Goal: Task Accomplishment & Management: Manage account settings

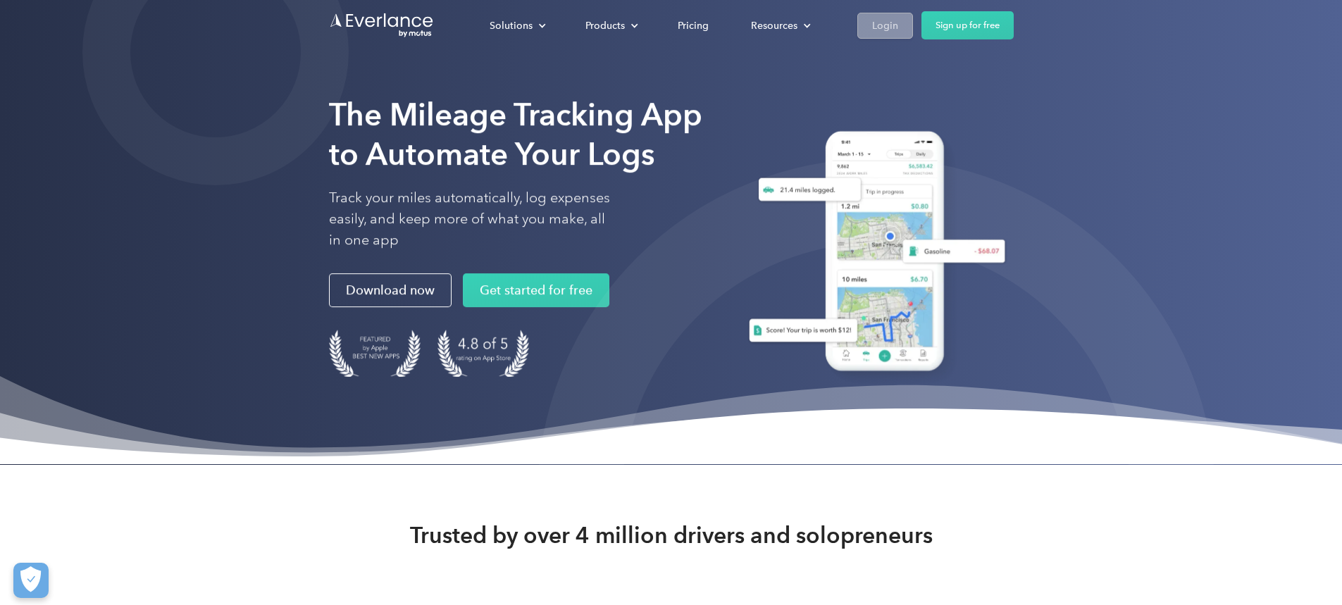
click at [898, 26] on div "Login" at bounding box center [885, 25] width 26 height 18
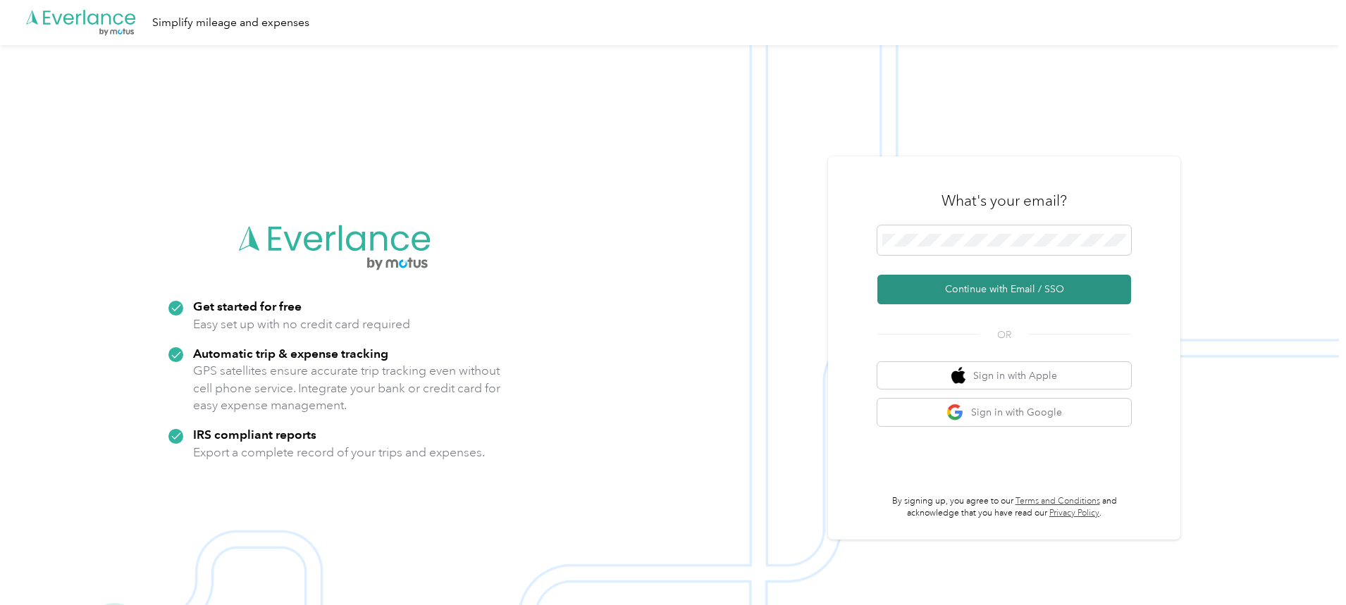
click at [991, 279] on button "Continue with Email / SSO" at bounding box center [1004, 290] width 254 height 30
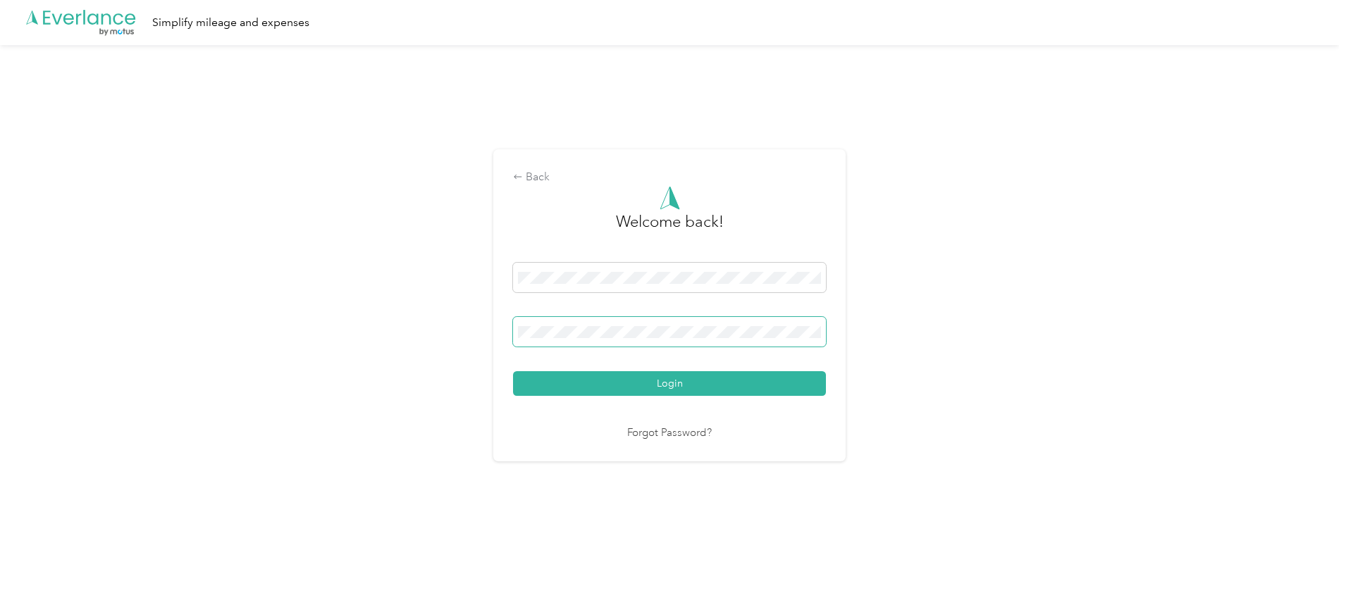
click at [513, 371] on button "Login" at bounding box center [669, 383] width 313 height 25
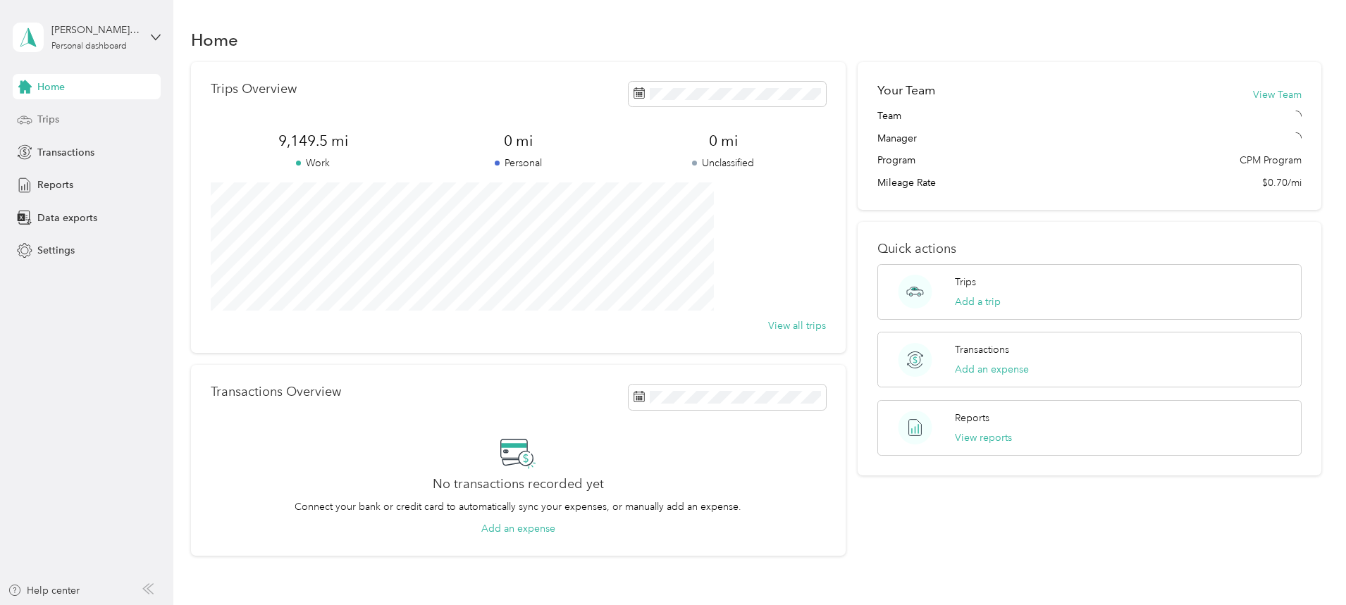
click at [52, 125] on span "Trips" at bounding box center [48, 119] width 22 height 15
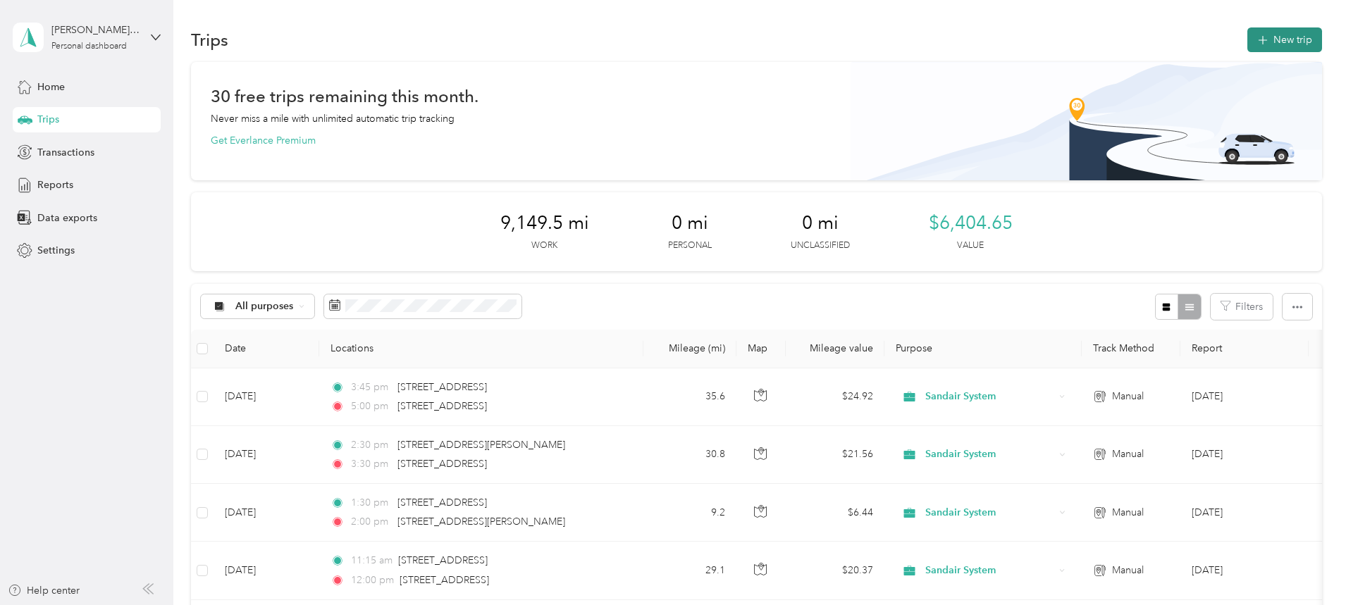
click at [1247, 36] on button "New trip" at bounding box center [1284, 39] width 75 height 25
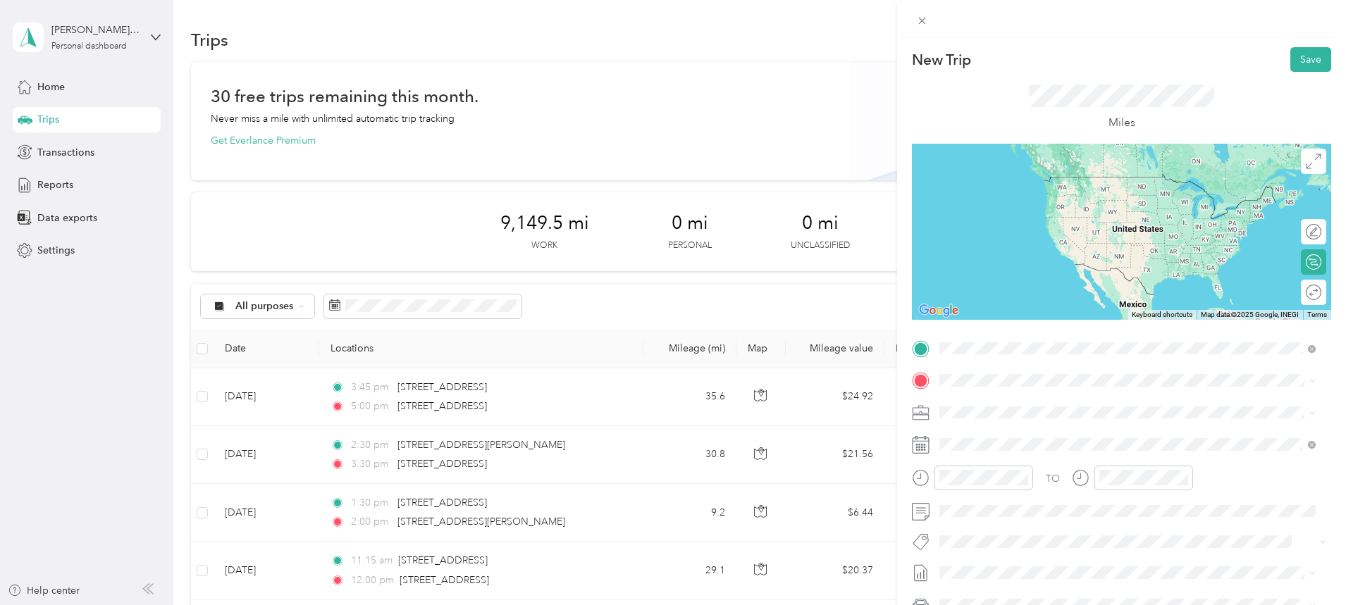
click at [1008, 398] on span "[STREET_ADDRESS][US_STATE]" at bounding box center [1036, 399] width 141 height 13
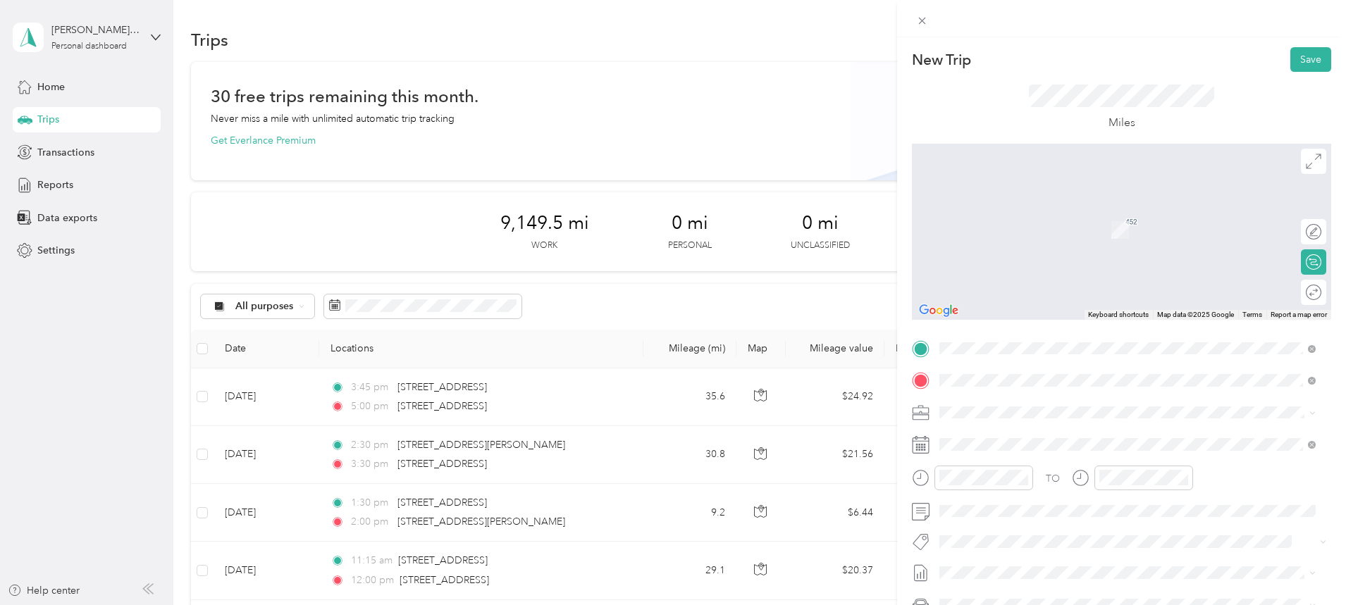
click at [1053, 433] on span "[STREET_ADDRESS][PERSON_NAME][US_STATE]" at bounding box center [1075, 431] width 219 height 13
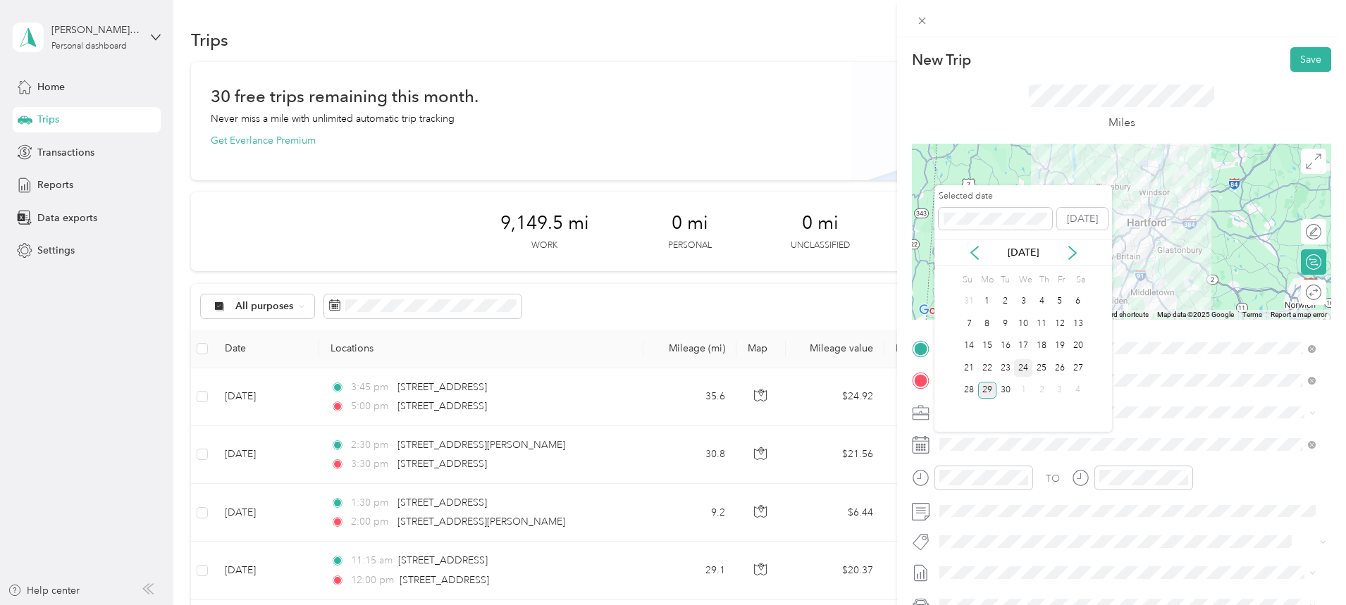
click at [1023, 368] on div "24" at bounding box center [1023, 368] width 18 height 18
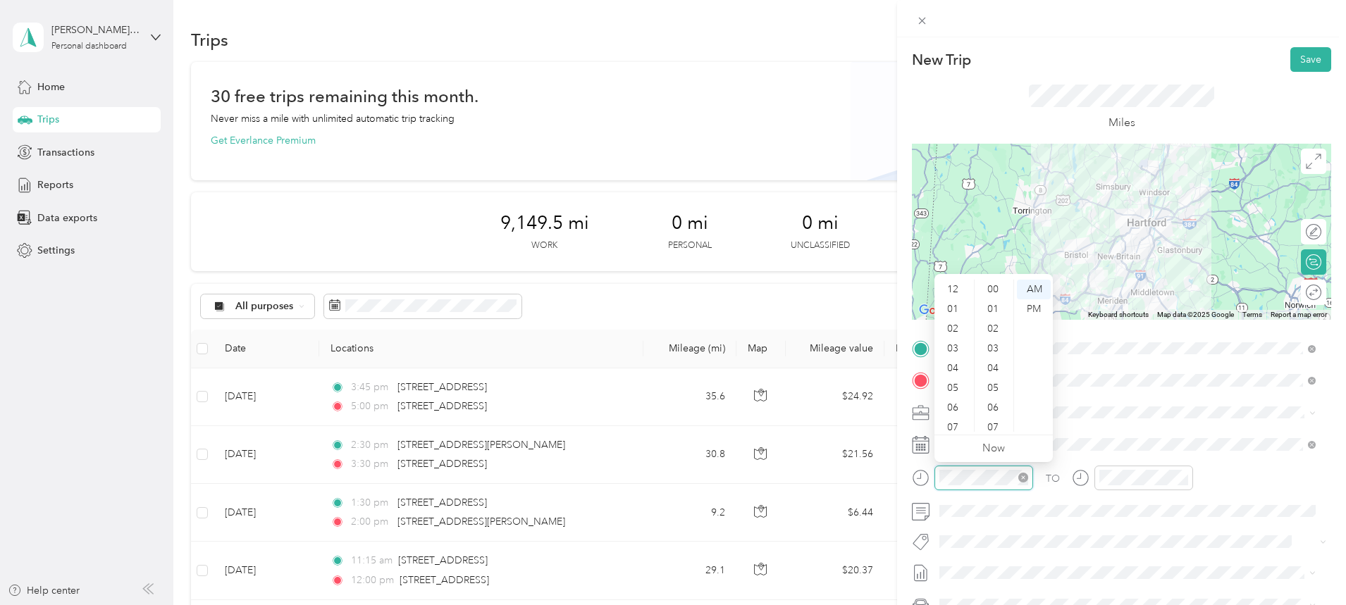
scroll to position [85, 0]
click at [955, 362] on div "08" at bounding box center [954, 363] width 34 height 20
click at [993, 290] on div "00" at bounding box center [994, 290] width 34 height 20
click at [1041, 287] on div "AM" at bounding box center [1034, 290] width 34 height 20
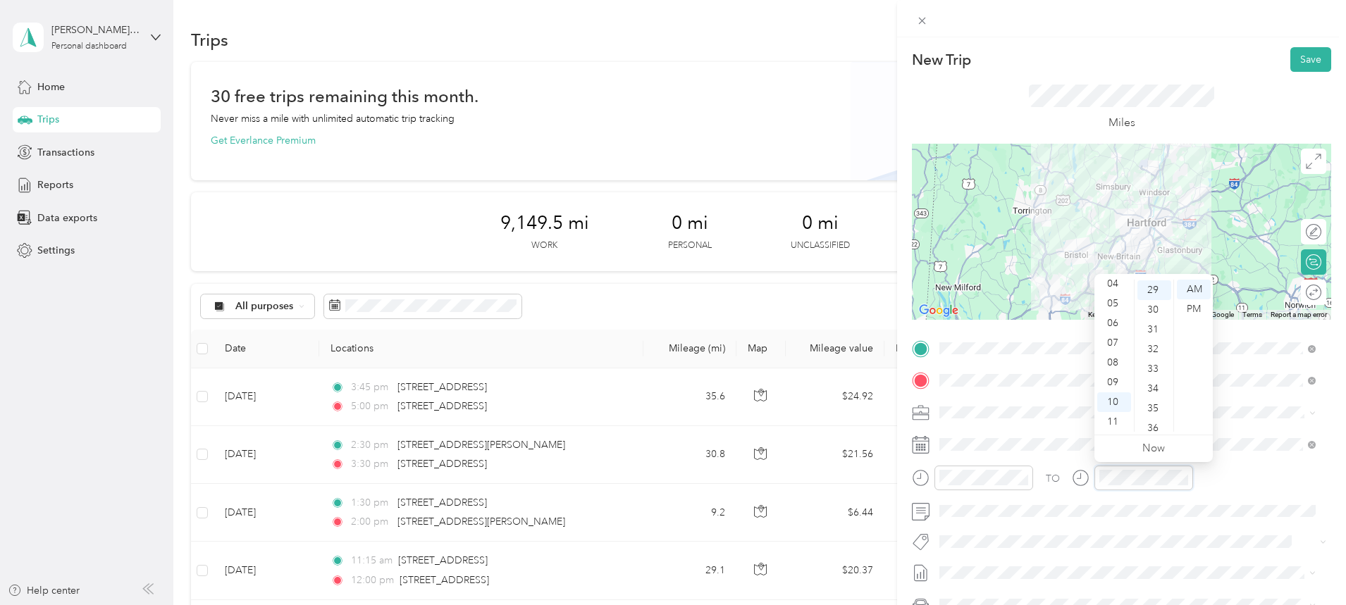
scroll to position [572, 0]
click at [1115, 381] on div "09" at bounding box center [1114, 383] width 34 height 20
click at [1160, 285] on div "00" at bounding box center [1154, 290] width 34 height 20
click at [1191, 292] on div "AM" at bounding box center [1194, 290] width 34 height 20
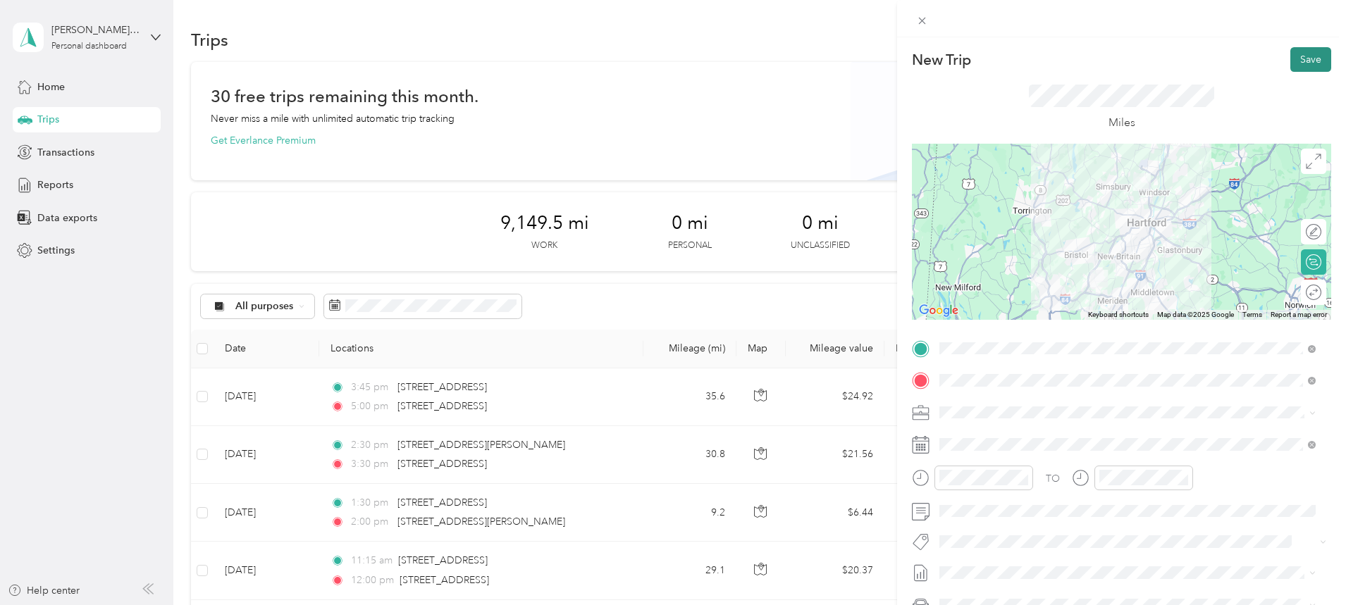
click at [1294, 64] on button "Save" at bounding box center [1310, 59] width 41 height 25
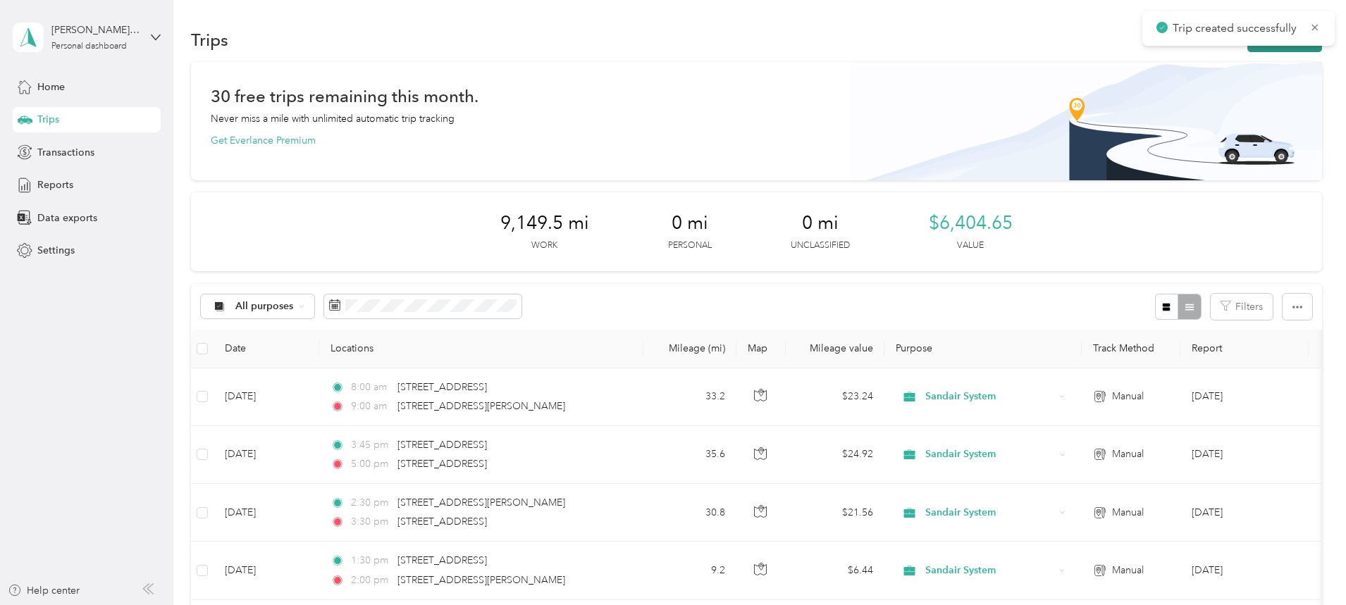
click at [1254, 47] on icon "button" at bounding box center [1262, 40] width 16 height 16
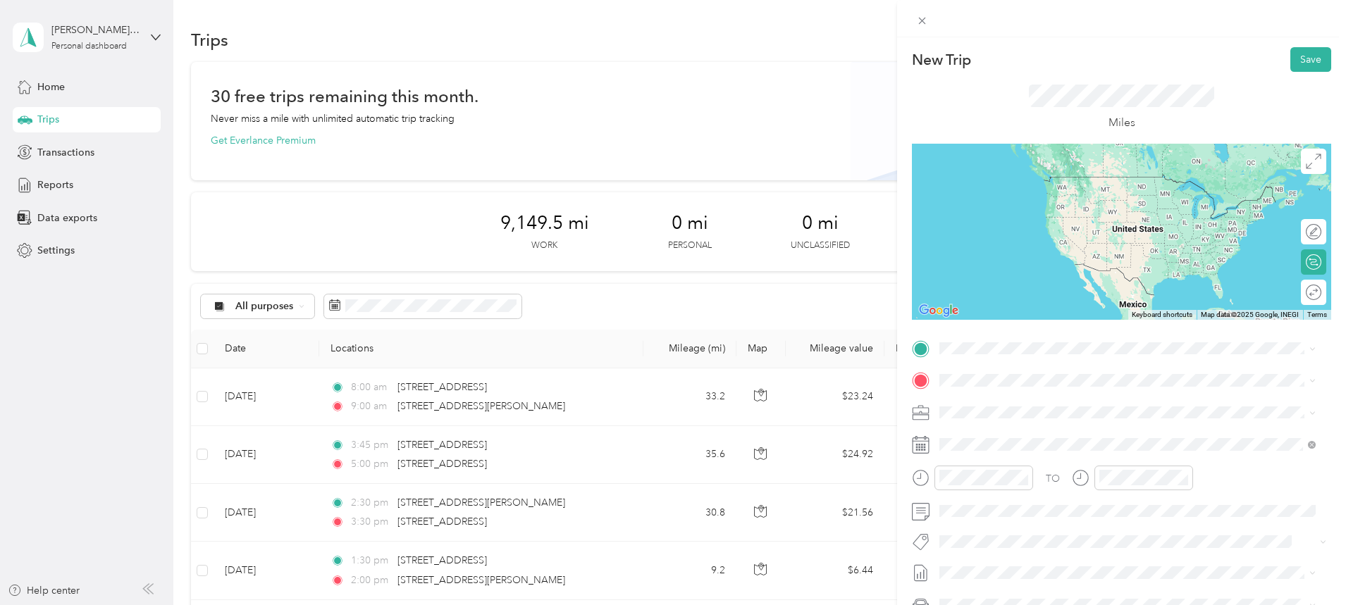
click at [1012, 400] on span "[STREET_ADDRESS][PERSON_NAME][US_STATE]" at bounding box center [1075, 398] width 219 height 13
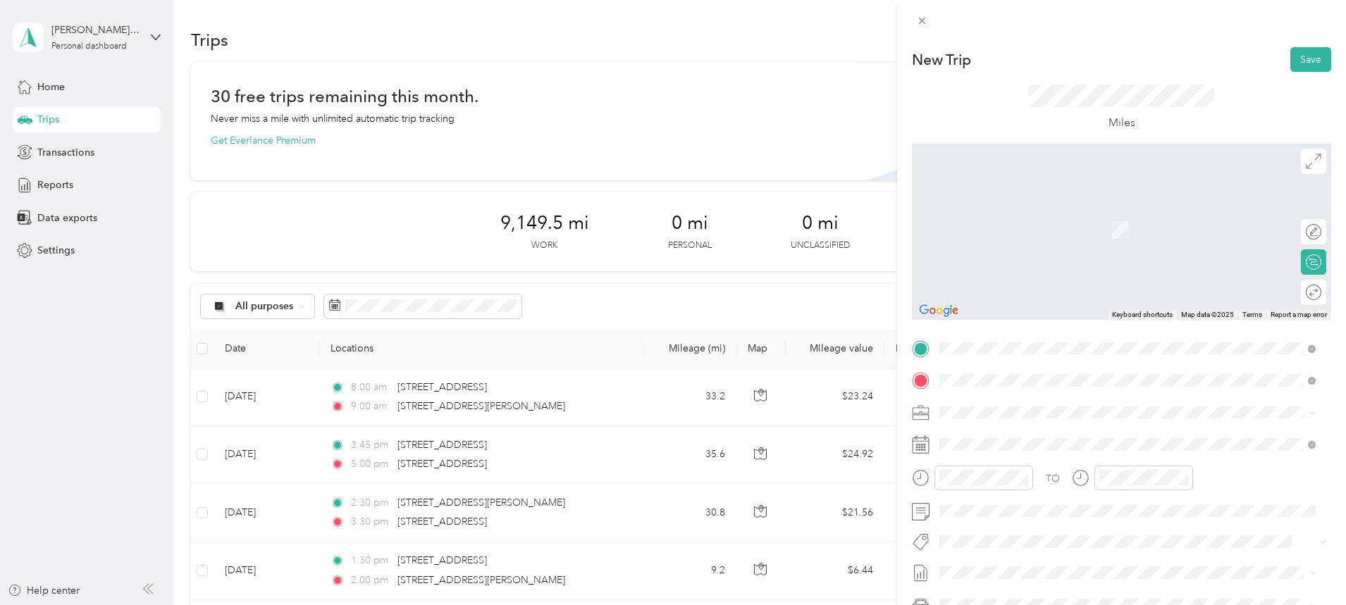
click at [1023, 428] on span "[STREET_ADDRESS][PERSON_NAME][US_STATE]" at bounding box center [1075, 431] width 219 height 13
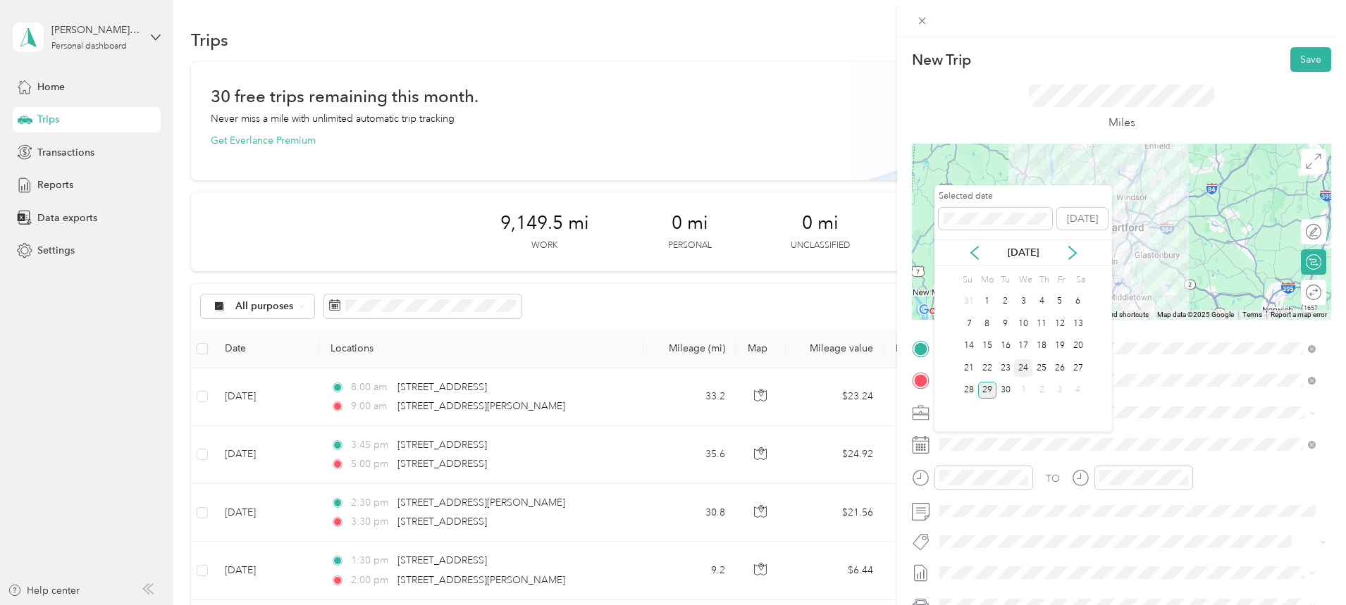
click at [1025, 365] on div "24" at bounding box center [1023, 368] width 18 height 18
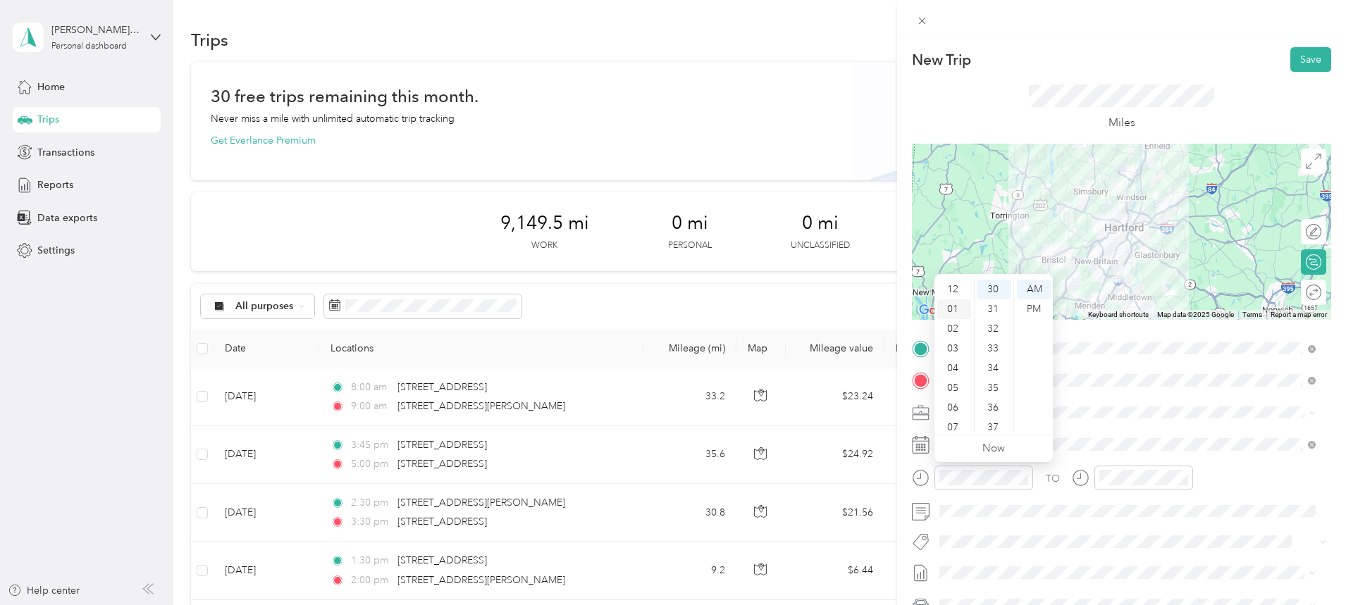
click at [953, 309] on div "01" at bounding box center [954, 309] width 34 height 20
click at [996, 358] on div "30" at bounding box center [994, 360] width 34 height 20
click at [1032, 304] on div "PM" at bounding box center [1034, 309] width 34 height 20
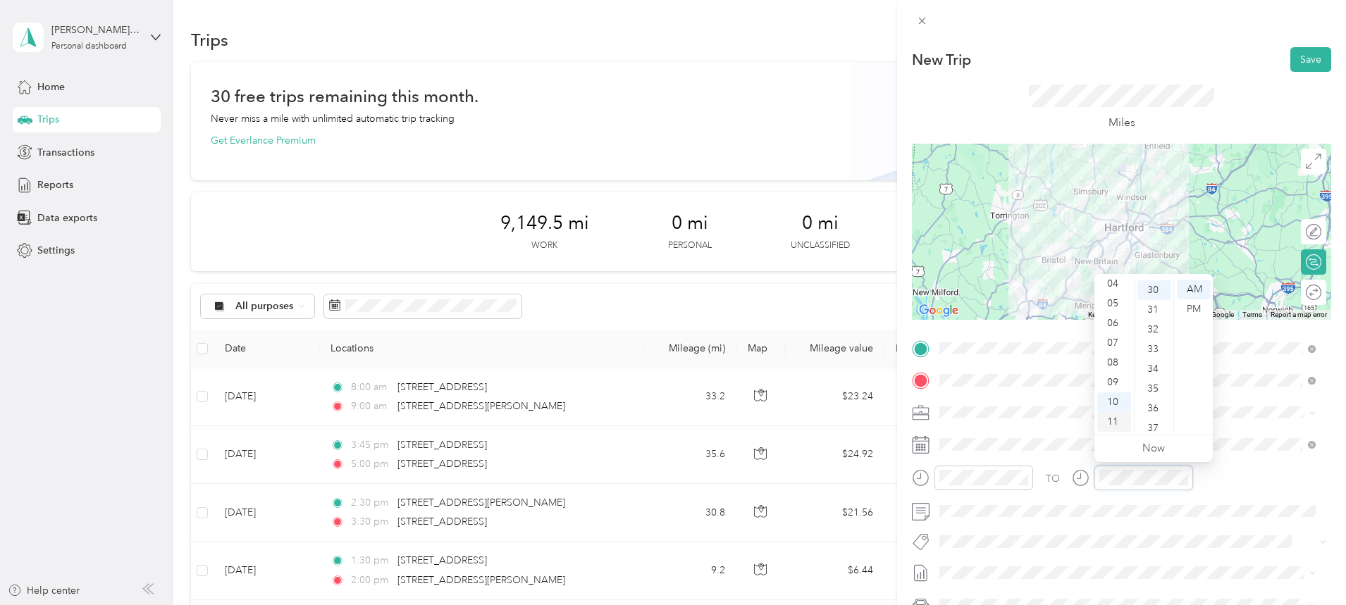
scroll to position [592, 0]
click at [1112, 317] on div "02" at bounding box center [1114, 315] width 34 height 20
click at [1151, 288] on div "00" at bounding box center [1154, 290] width 34 height 20
click at [1191, 309] on div "PM" at bounding box center [1194, 309] width 34 height 20
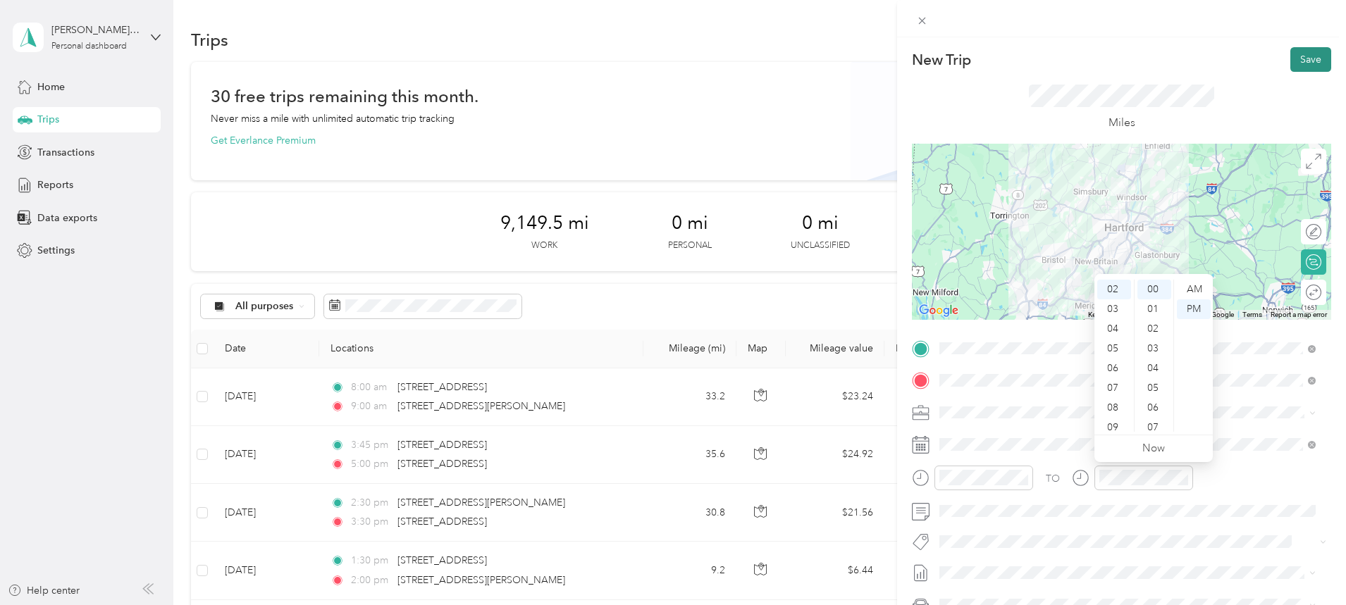
click at [1299, 66] on button "Save" at bounding box center [1310, 59] width 41 height 25
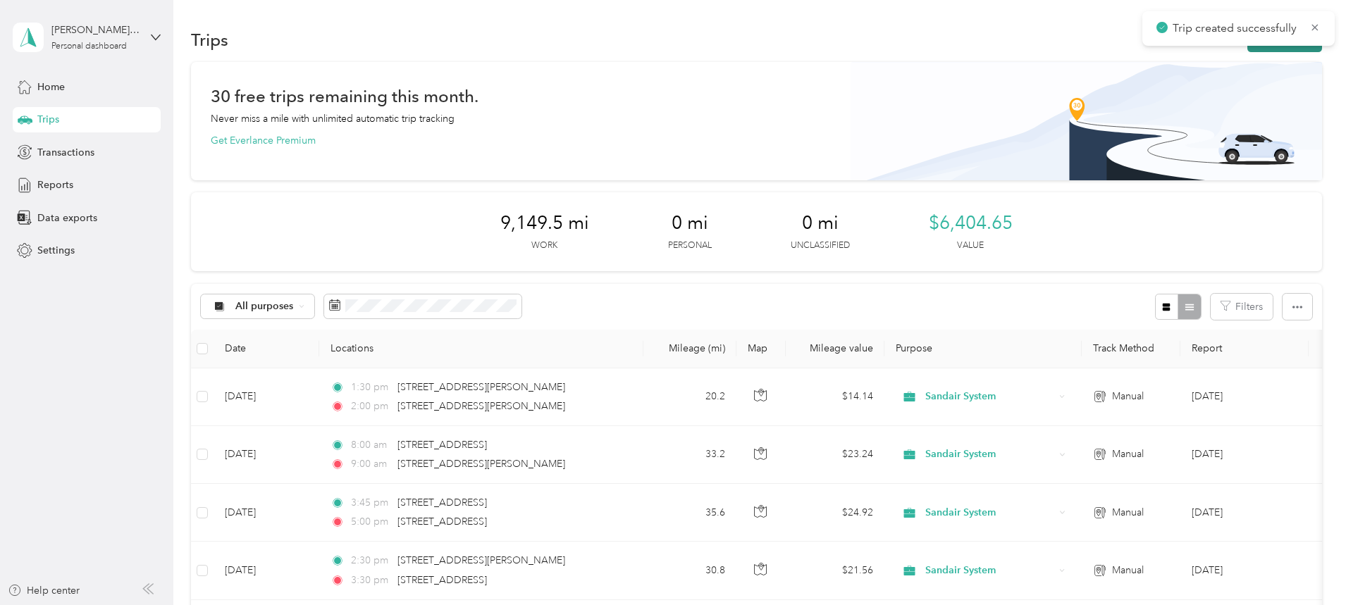
click at [1247, 50] on button "New trip" at bounding box center [1284, 39] width 75 height 25
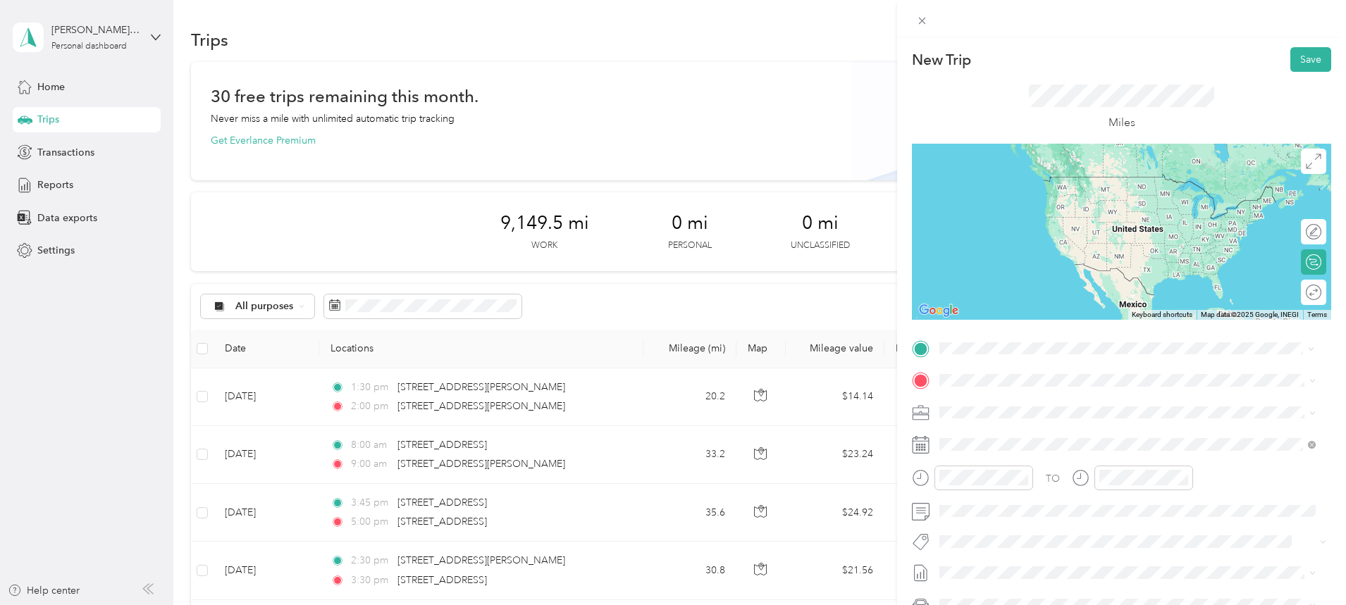
click at [1027, 397] on span "[STREET_ADDRESS][PERSON_NAME][US_STATE]" at bounding box center [1075, 399] width 219 height 13
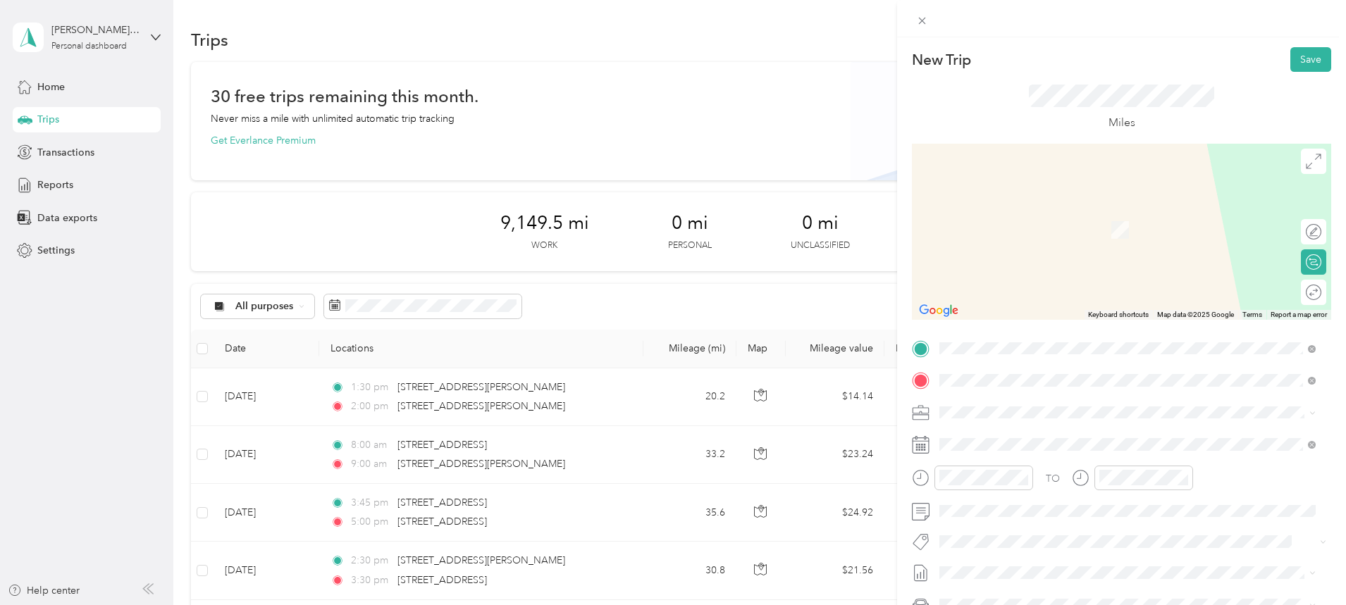
click at [1058, 435] on span "[STREET_ADDRESS][US_STATE]" at bounding box center [1036, 431] width 141 height 13
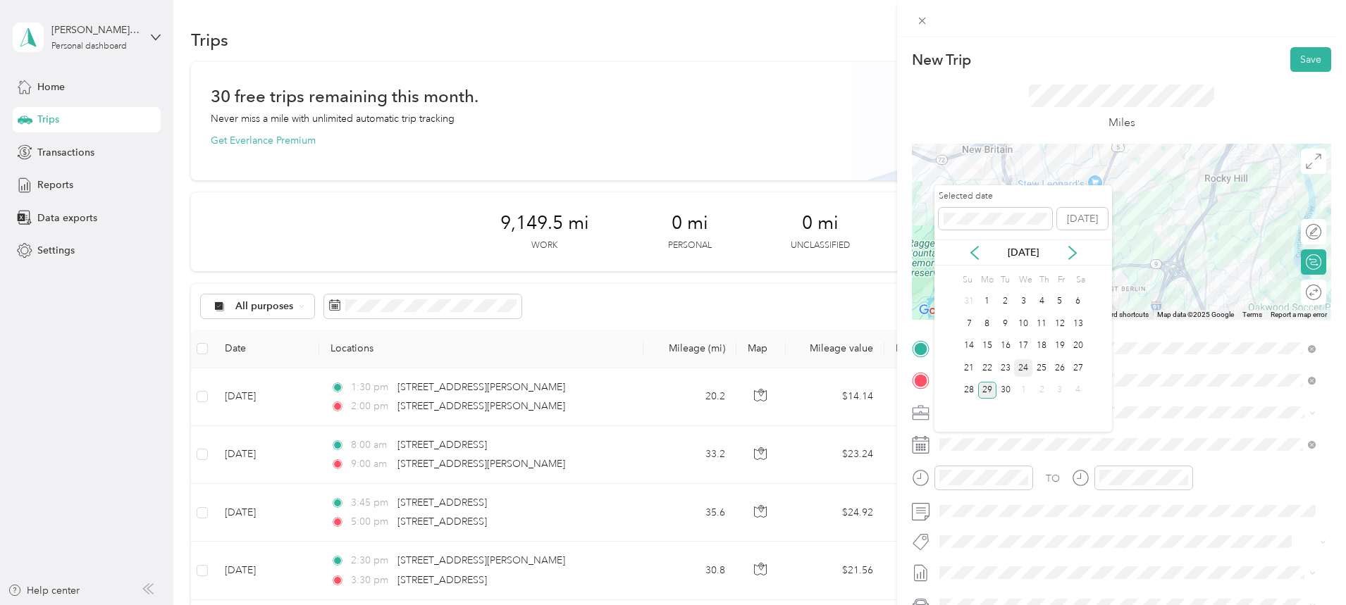
click at [1026, 366] on div "24" at bounding box center [1023, 368] width 18 height 18
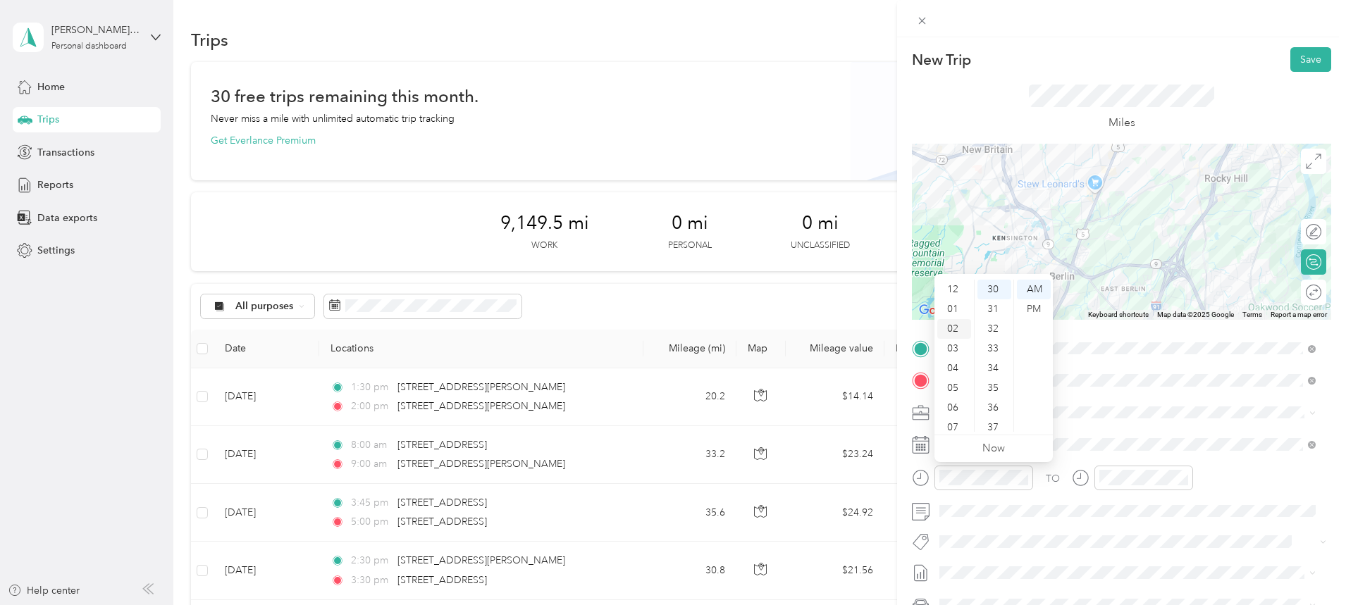
click at [954, 323] on div "02" at bounding box center [954, 329] width 34 height 20
click at [995, 289] on div "30" at bounding box center [994, 290] width 34 height 20
click at [1033, 310] on div "PM" at bounding box center [1034, 309] width 34 height 20
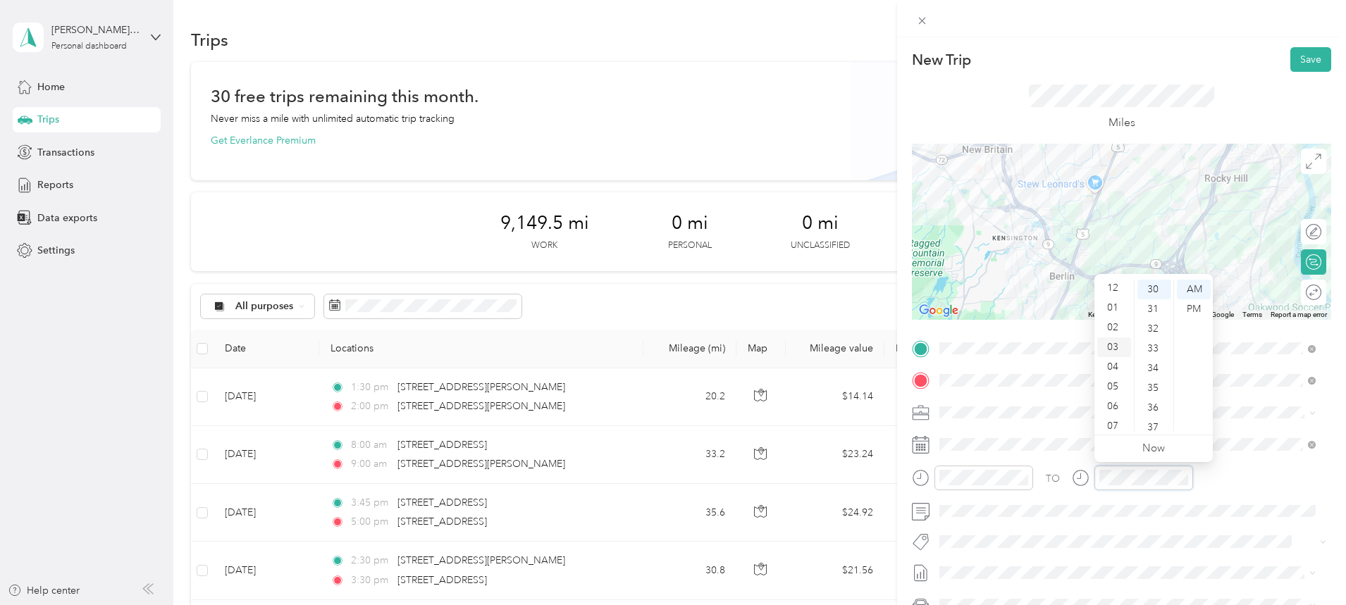
scroll to position [0, 0]
click at [1111, 329] on div "02" at bounding box center [1114, 329] width 34 height 20
click at [1156, 375] on div "45" at bounding box center [1154, 374] width 34 height 20
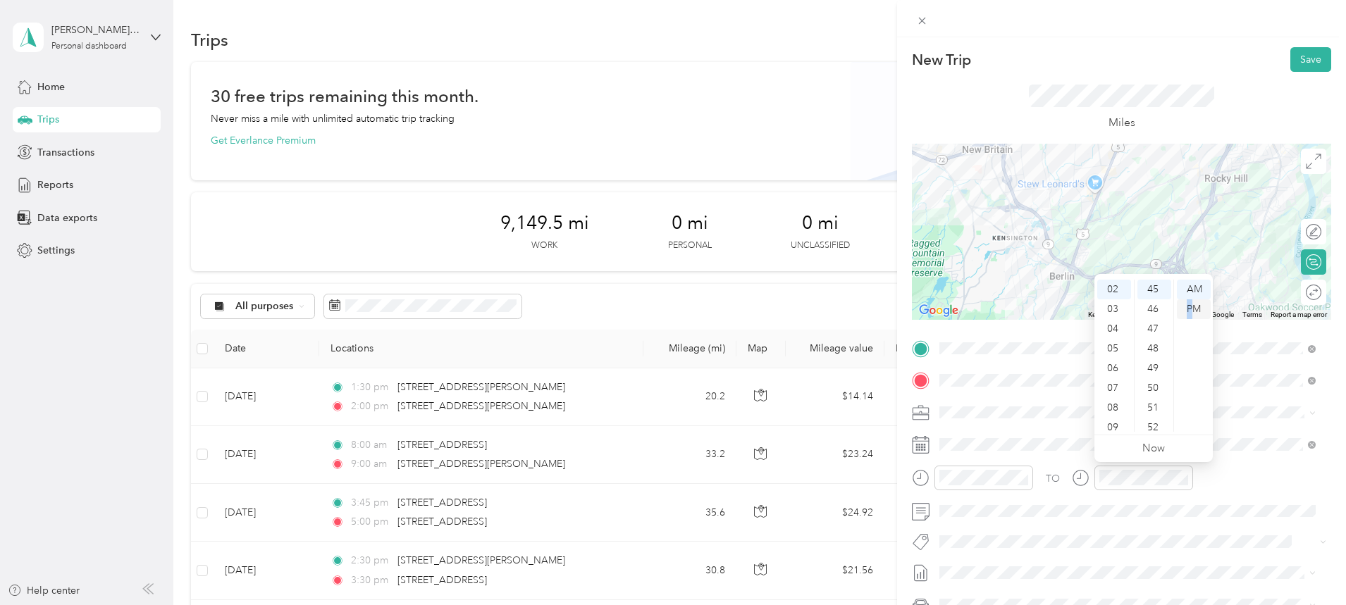
drag, startPoint x: 1189, startPoint y: 304, endPoint x: 1203, endPoint y: 307, distance: 14.4
click at [1190, 304] on div "PM" at bounding box center [1194, 309] width 34 height 20
click at [1292, 64] on button "Save" at bounding box center [1310, 59] width 41 height 25
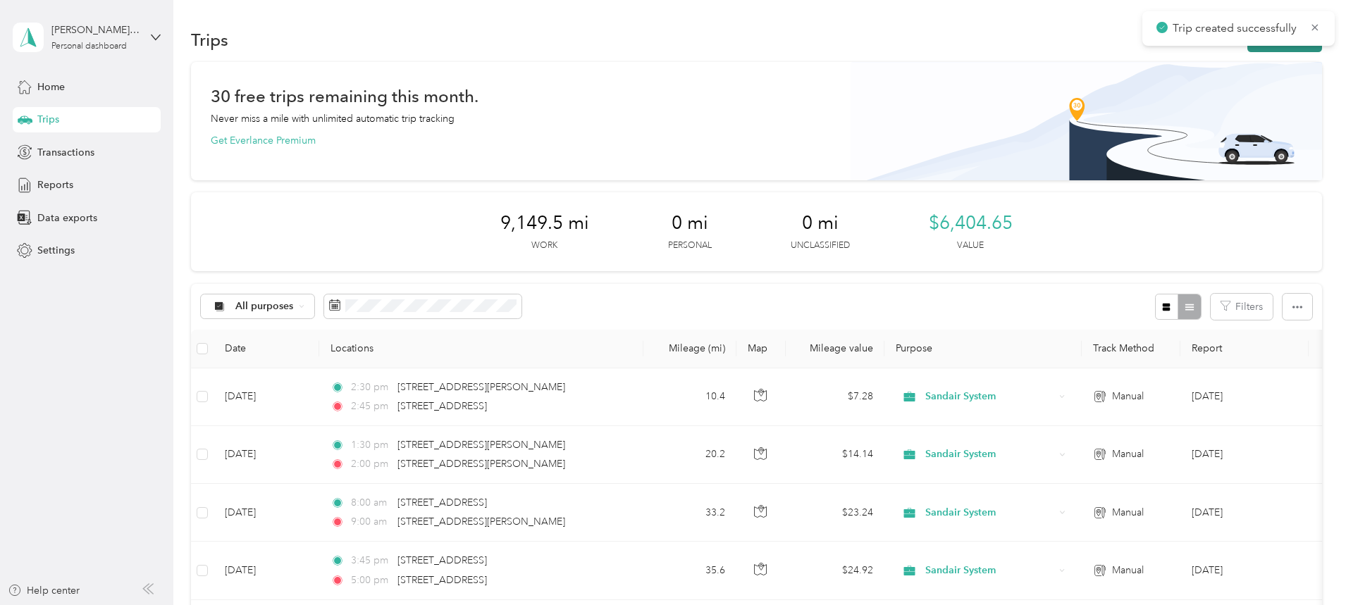
click at [1247, 49] on button "New trip" at bounding box center [1284, 39] width 75 height 25
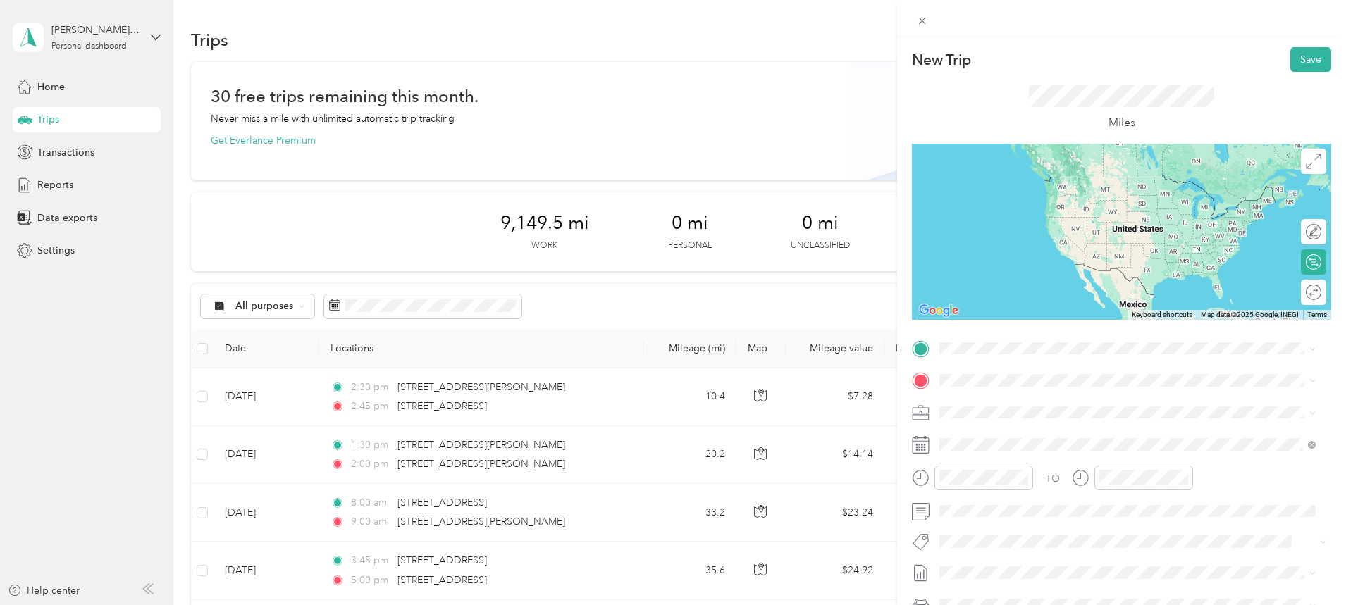
click at [1033, 390] on div "[STREET_ADDRESS][US_STATE]" at bounding box center [1127, 398] width 366 height 19
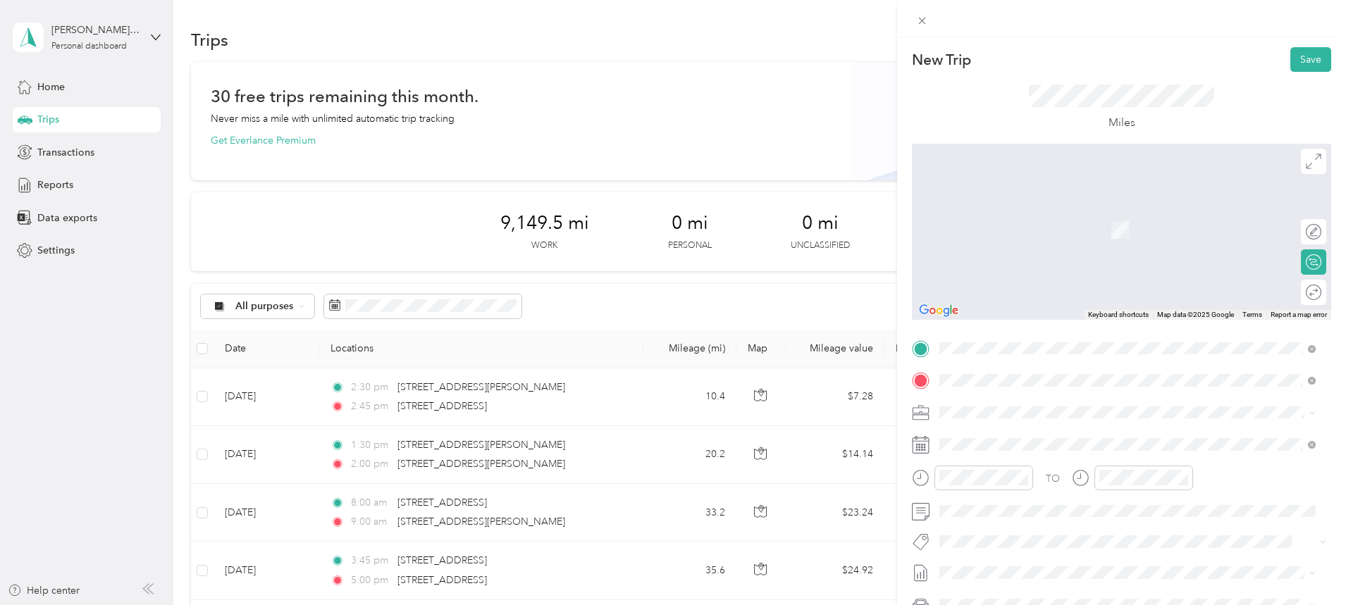
click at [1023, 430] on span "[STREET_ADDRESS][US_STATE]" at bounding box center [1036, 431] width 141 height 13
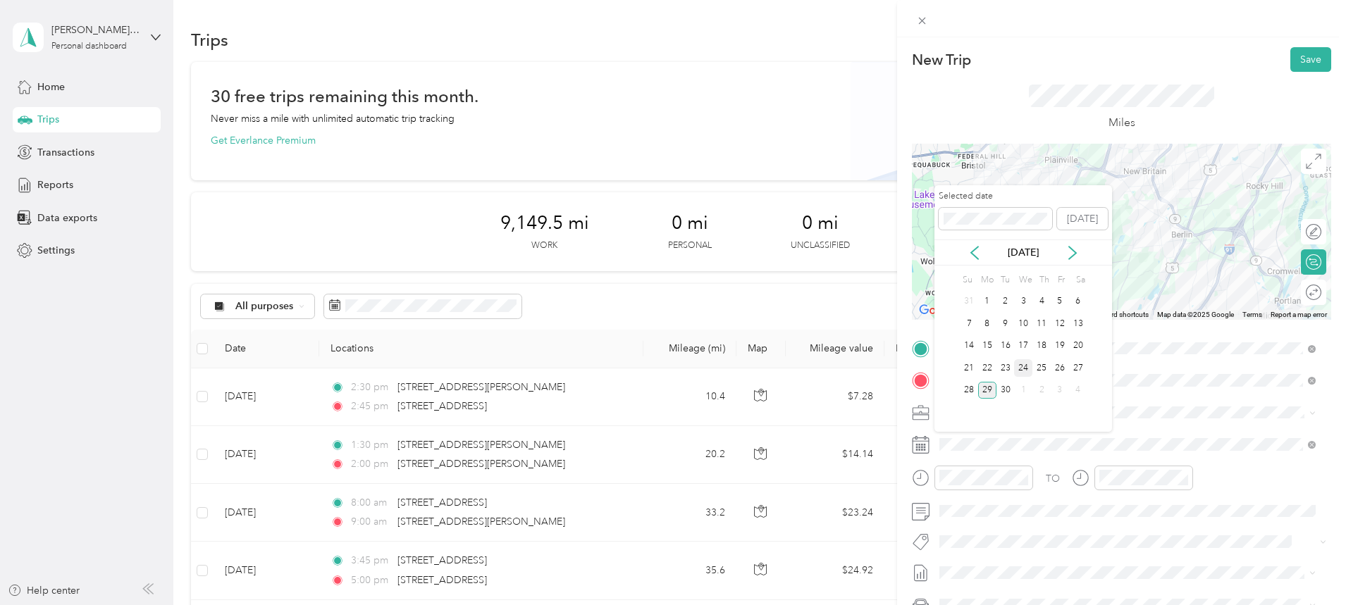
click at [1022, 367] on div "24" at bounding box center [1023, 368] width 18 height 18
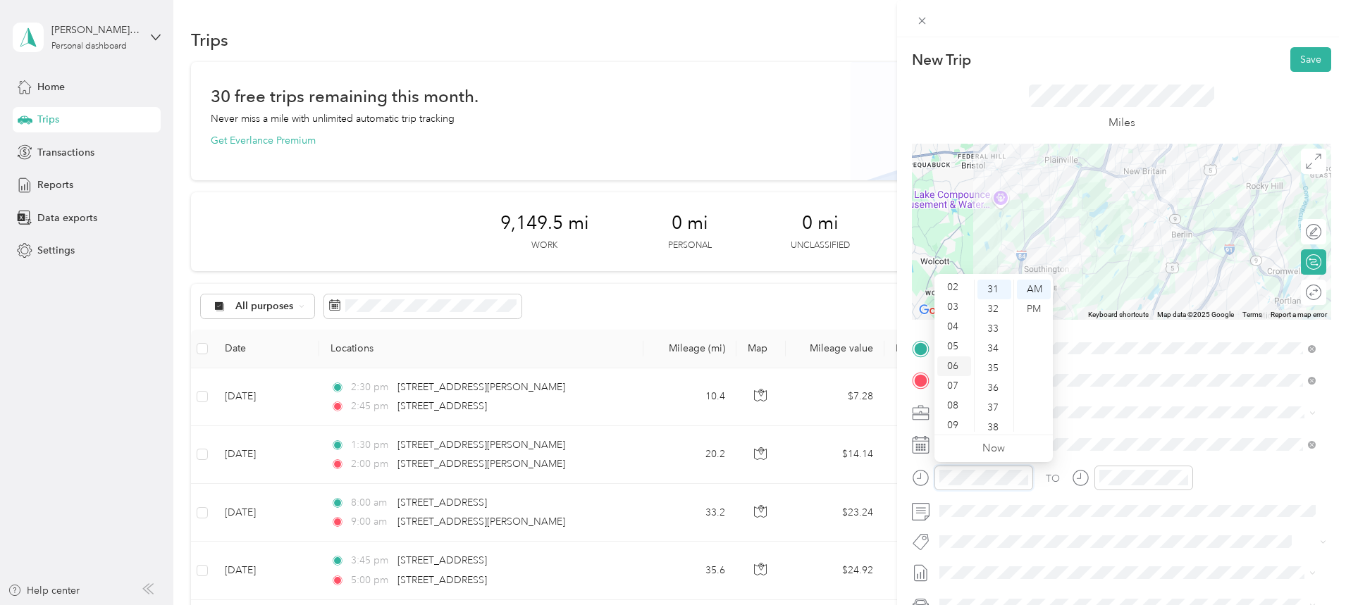
scroll to position [0, 0]
click at [956, 347] on div "03" at bounding box center [954, 349] width 34 height 20
click at [1000, 414] on div "30" at bounding box center [994, 411] width 34 height 20
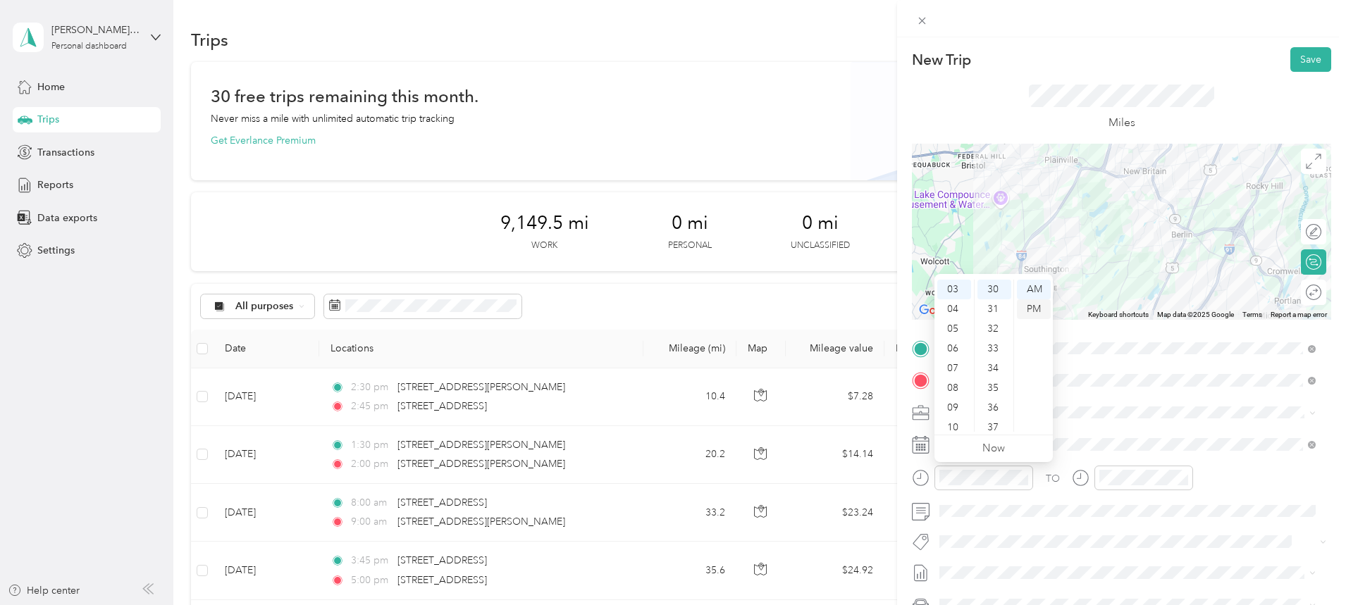
click at [1032, 306] on div "PM" at bounding box center [1034, 309] width 34 height 20
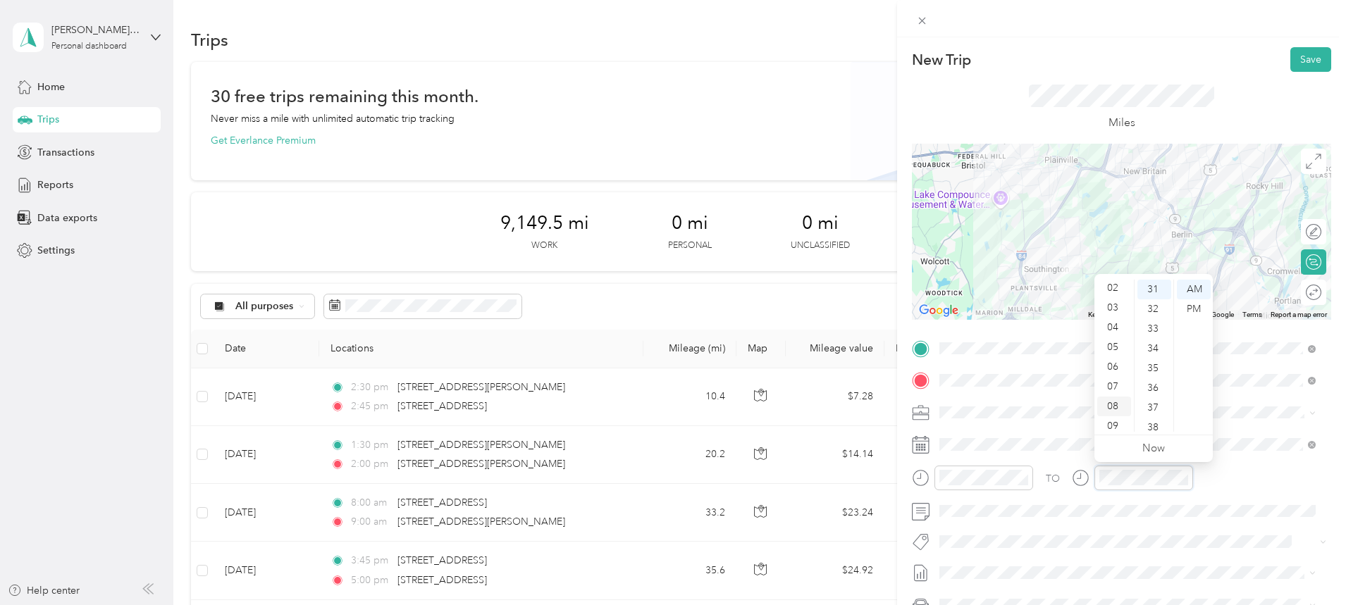
scroll to position [0, 0]
click at [1117, 346] on div "03" at bounding box center [1114, 349] width 34 height 20
click at [1153, 419] on div "45" at bounding box center [1154, 425] width 34 height 20
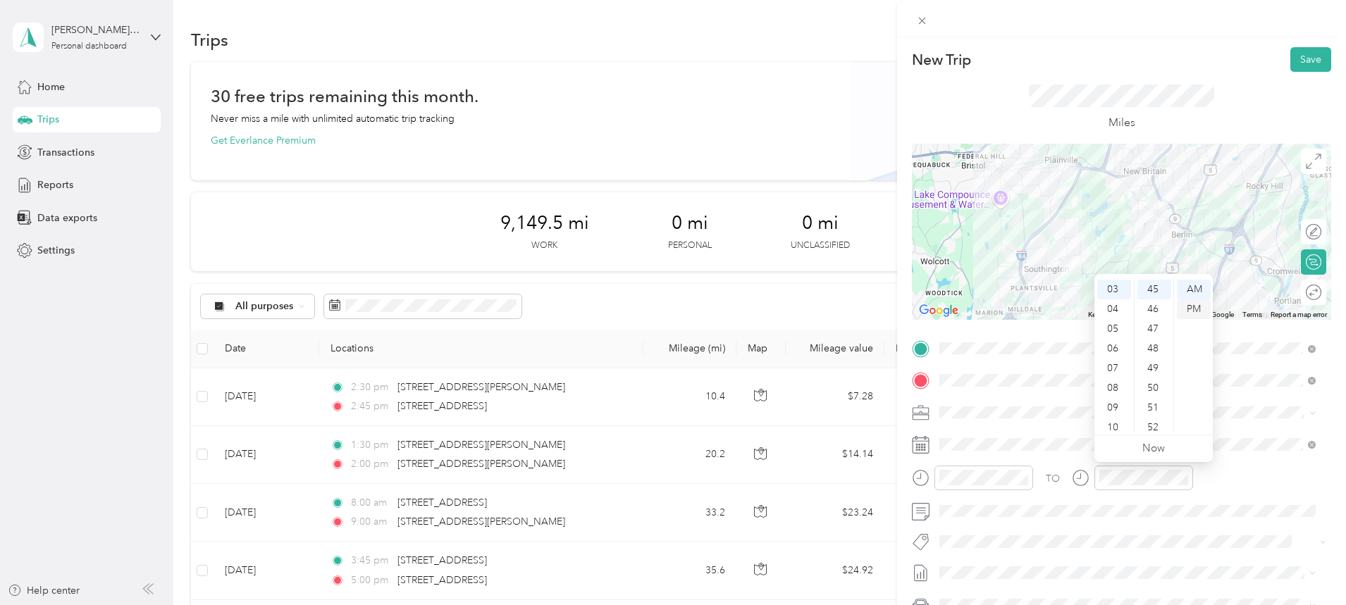
click at [1196, 308] on div "PM" at bounding box center [1194, 309] width 34 height 20
click at [1301, 61] on button "Save" at bounding box center [1310, 59] width 41 height 25
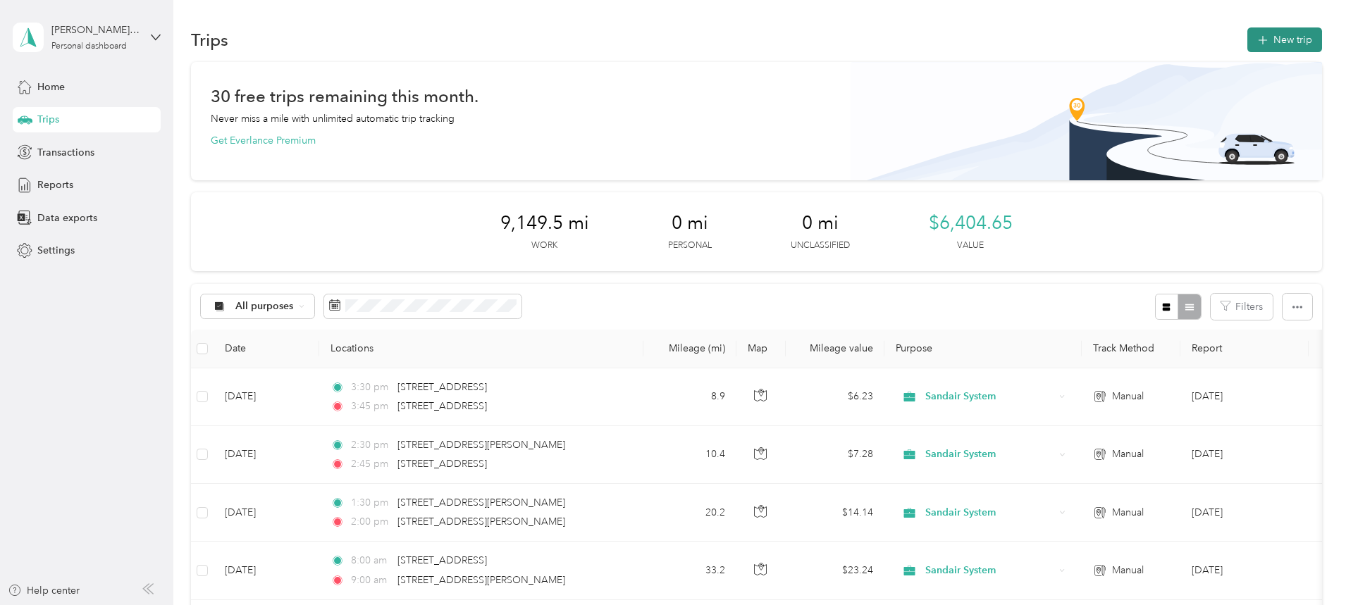
click at [1247, 43] on button "New trip" at bounding box center [1284, 39] width 75 height 25
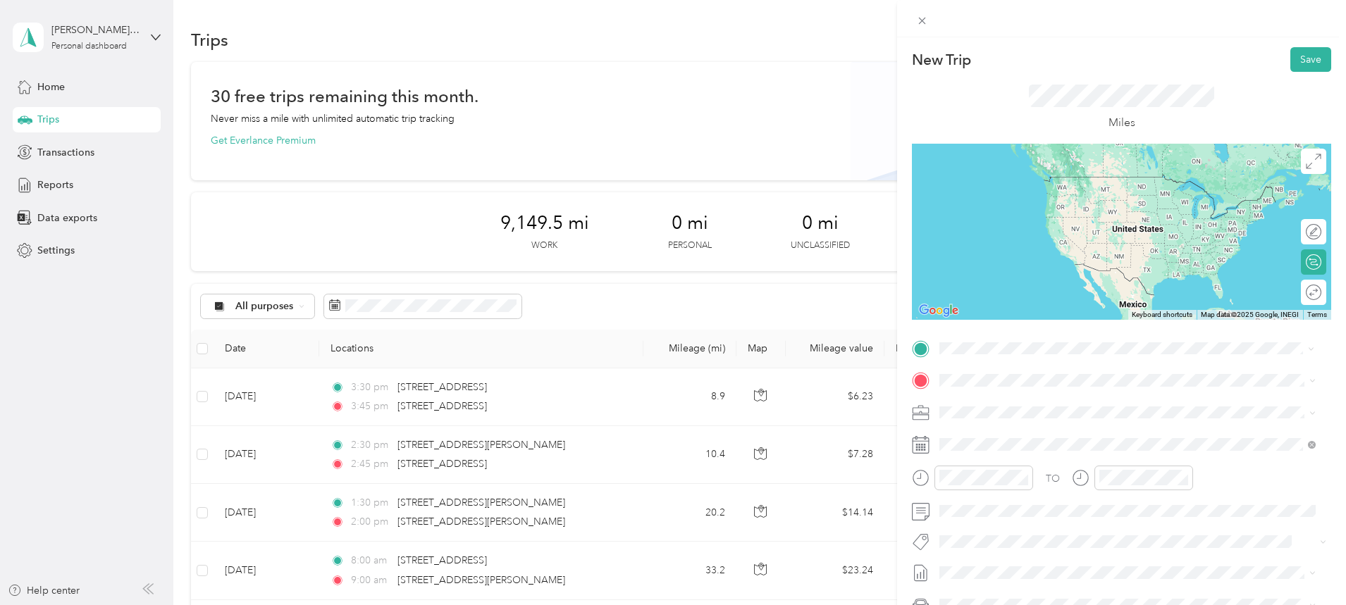
click at [1008, 396] on span "[STREET_ADDRESS][US_STATE]" at bounding box center [1036, 398] width 141 height 13
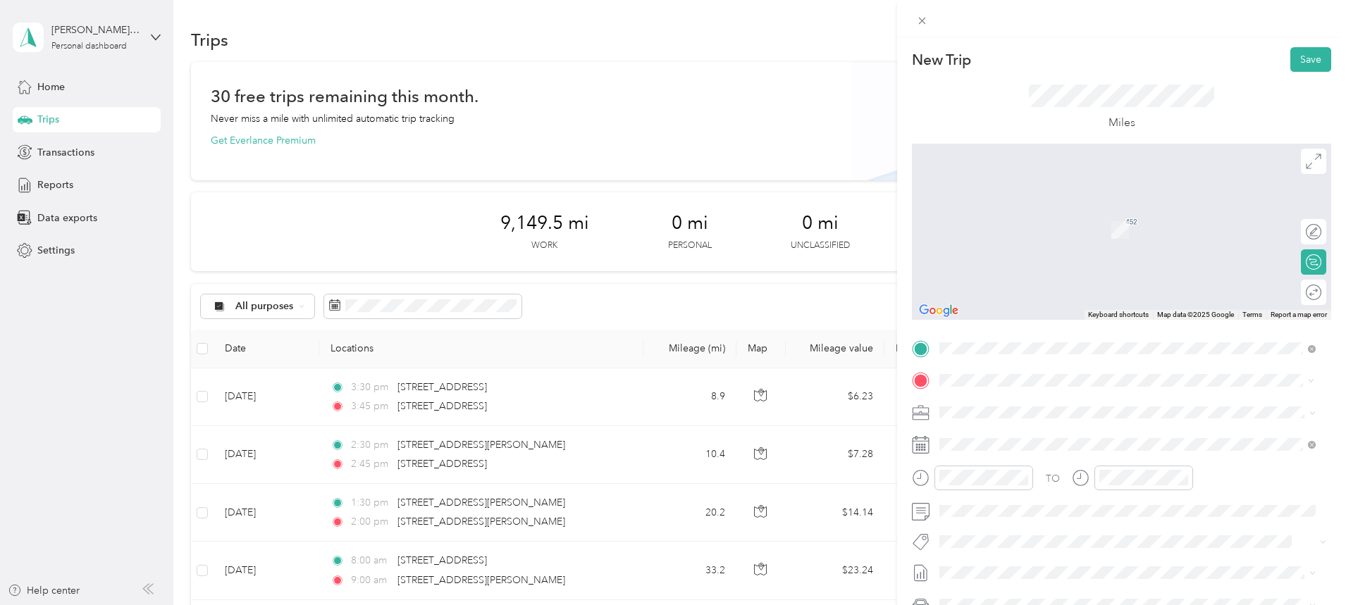
click at [1004, 429] on span "[STREET_ADDRESS][US_STATE]" at bounding box center [1036, 431] width 141 height 13
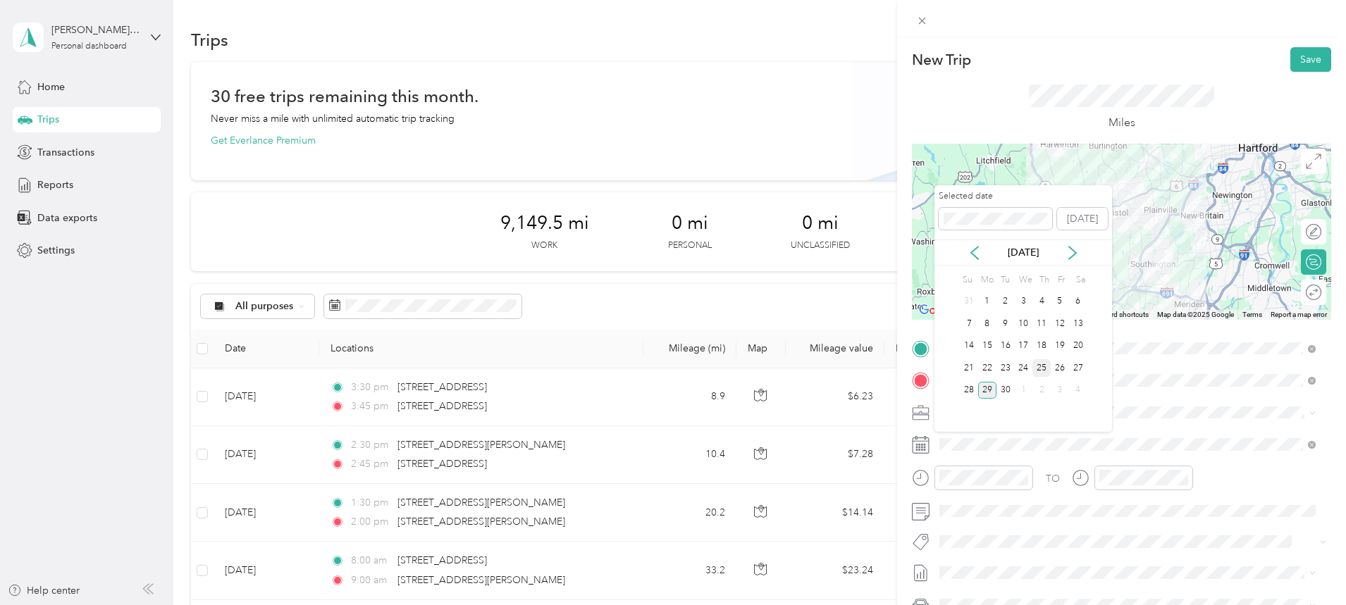
click at [1038, 365] on div "25" at bounding box center [1041, 368] width 18 height 18
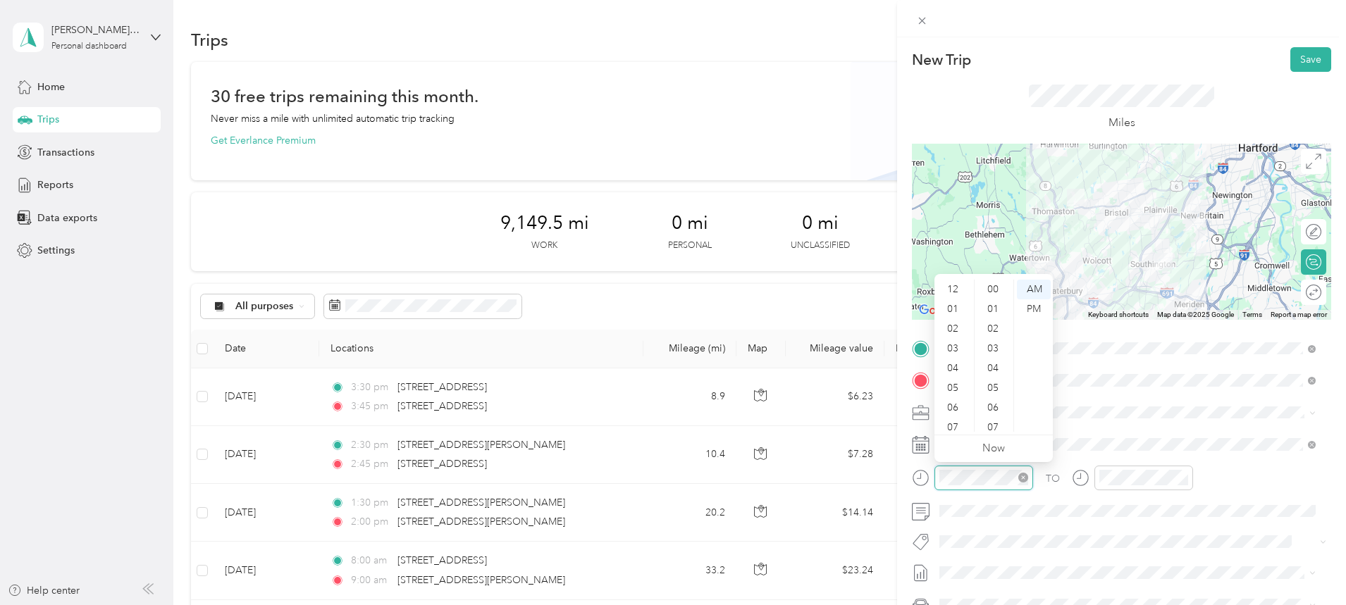
scroll to position [85, 0]
click at [1072, 298] on div at bounding box center [1121, 232] width 419 height 176
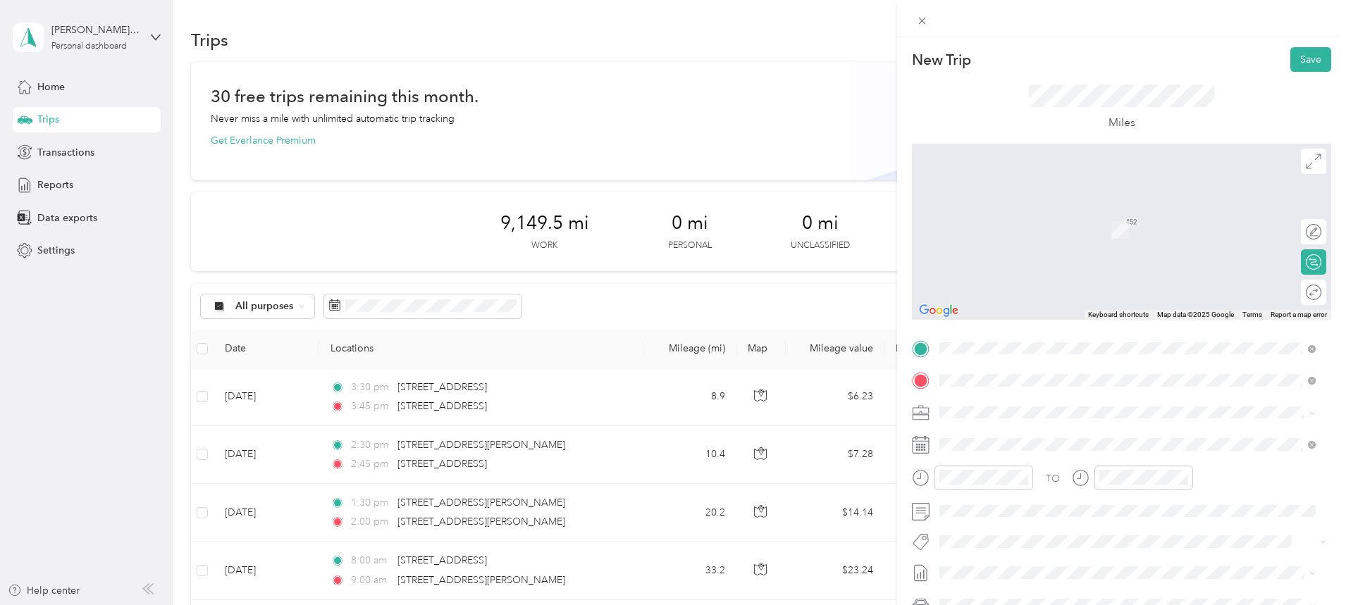
click at [1029, 436] on span "[STREET_ADDRESS][US_STATE]" at bounding box center [1036, 431] width 141 height 13
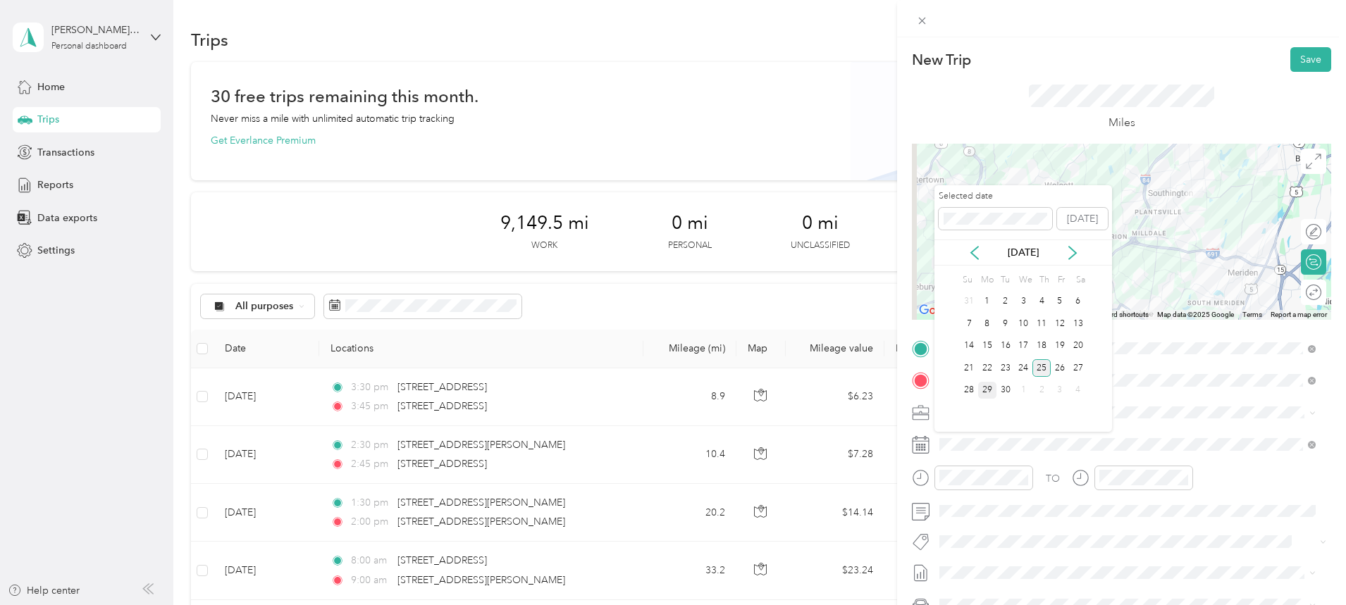
click at [1041, 362] on div "25" at bounding box center [1041, 368] width 18 height 18
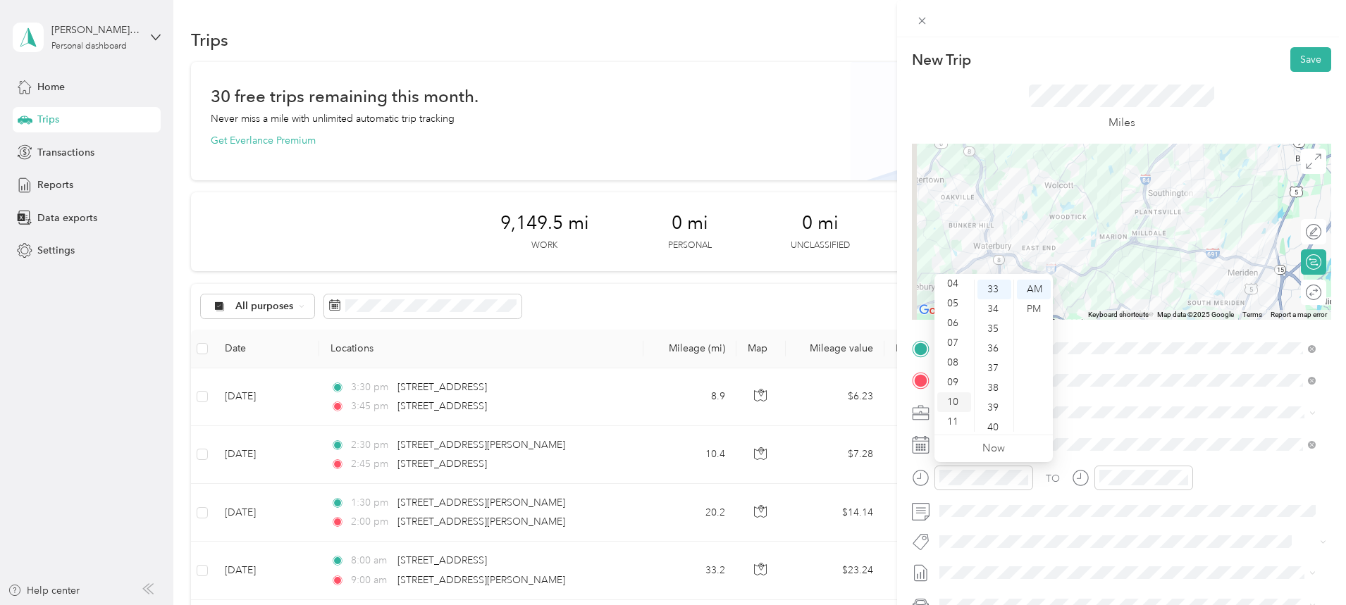
click at [955, 399] on div "10" at bounding box center [954, 402] width 34 height 20
click at [988, 284] on div "00" at bounding box center [994, 290] width 34 height 20
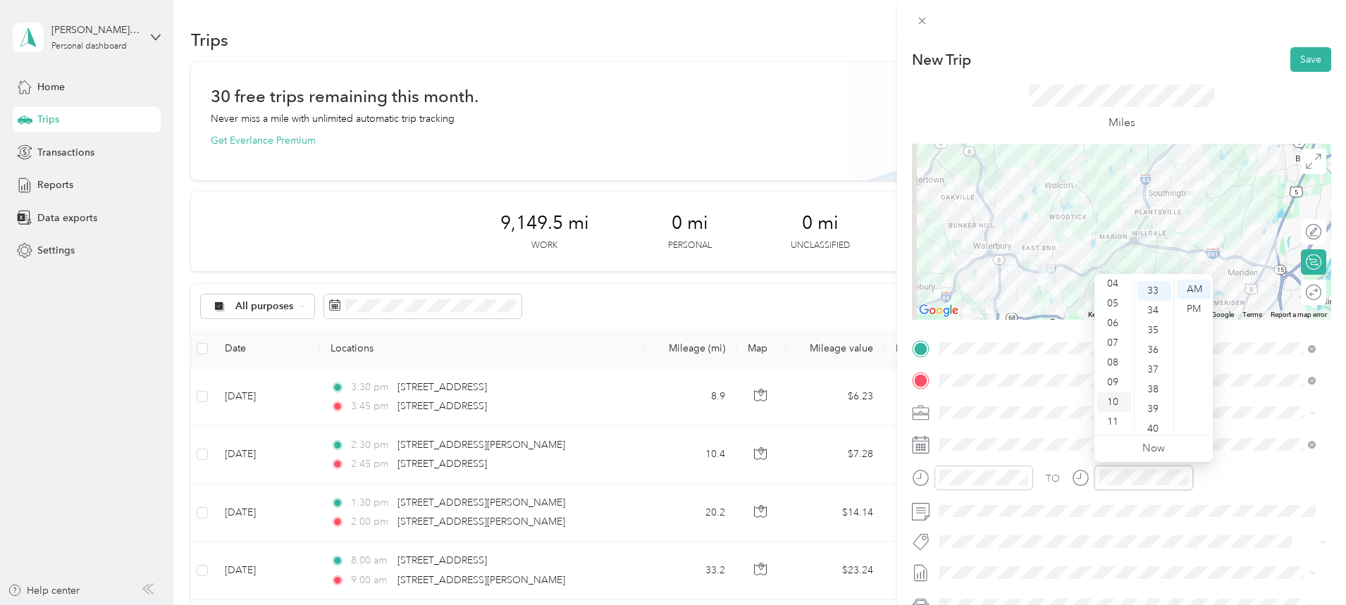
scroll to position [651, 0]
click at [1115, 401] on div "10" at bounding box center [1114, 402] width 34 height 20
click at [1153, 356] on div "15" at bounding box center [1154, 357] width 34 height 20
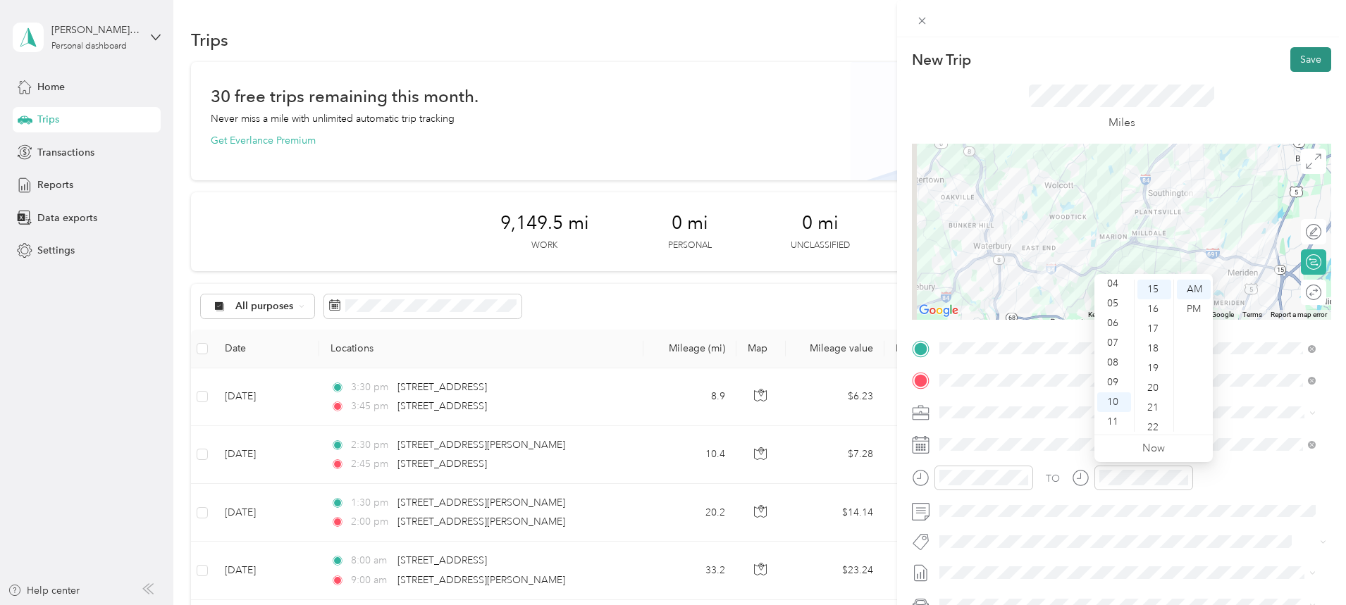
click at [1296, 66] on button "Save" at bounding box center [1310, 59] width 41 height 25
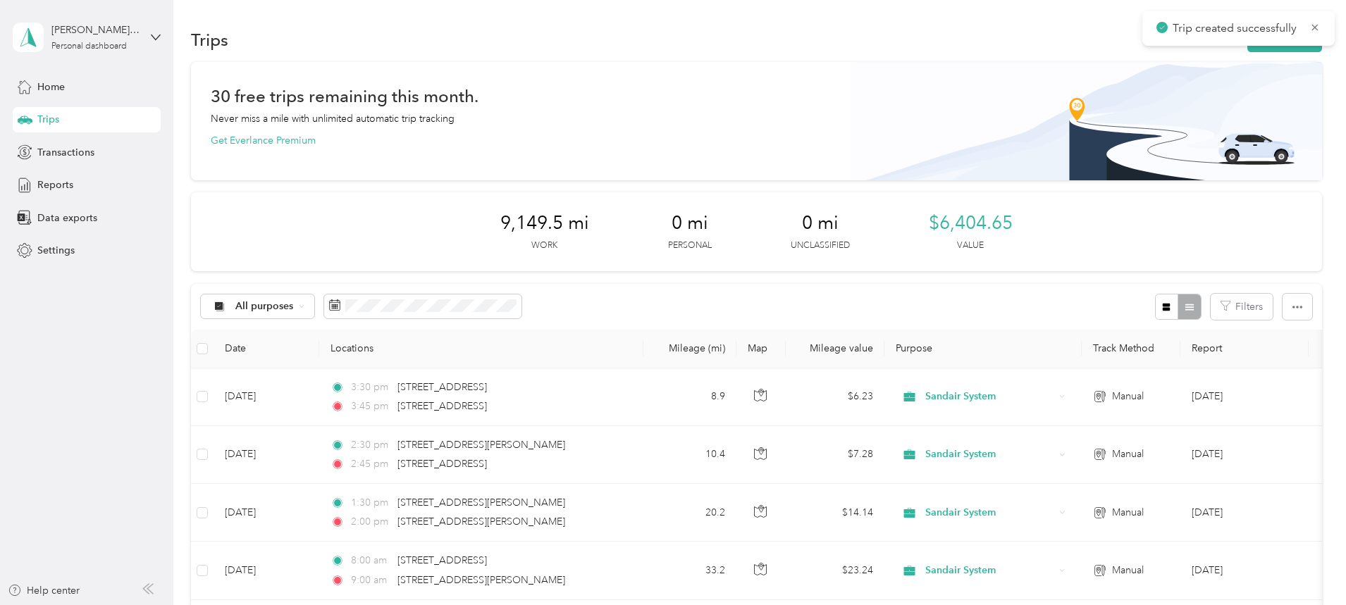
click at [1179, 53] on div "Trips New trip" at bounding box center [756, 40] width 1131 height 30
click at [1247, 50] on button "New trip" at bounding box center [1284, 39] width 75 height 25
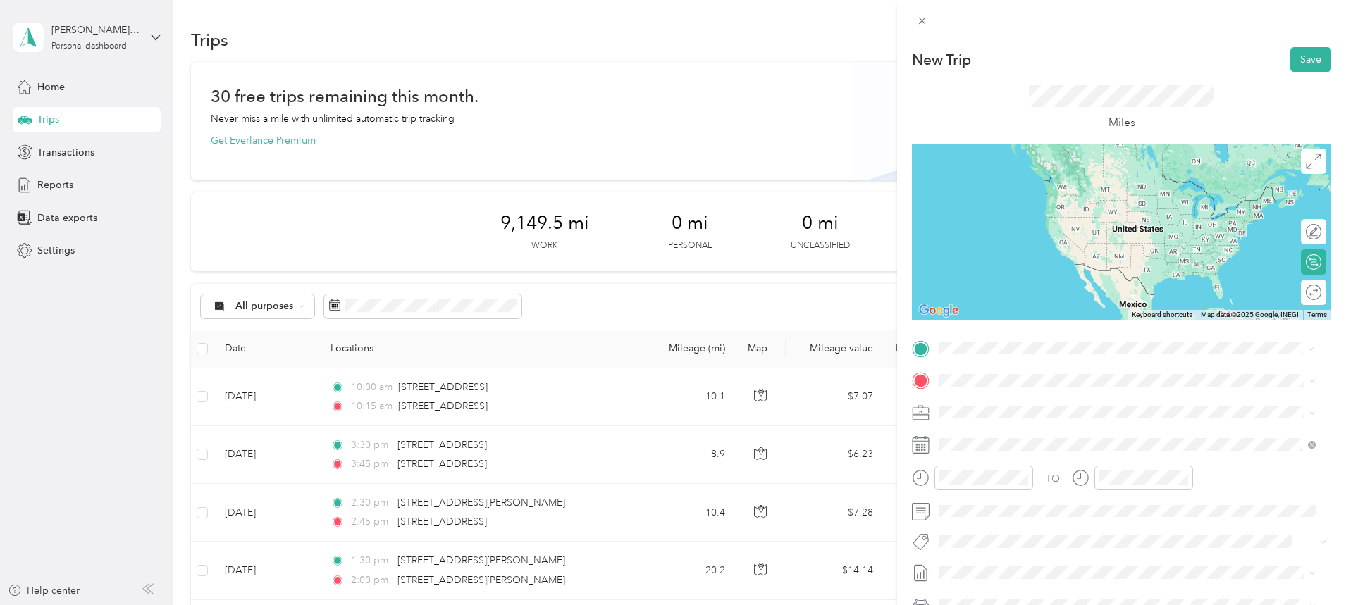
click at [1037, 405] on span "[STREET_ADDRESS][US_STATE]" at bounding box center [1036, 398] width 141 height 13
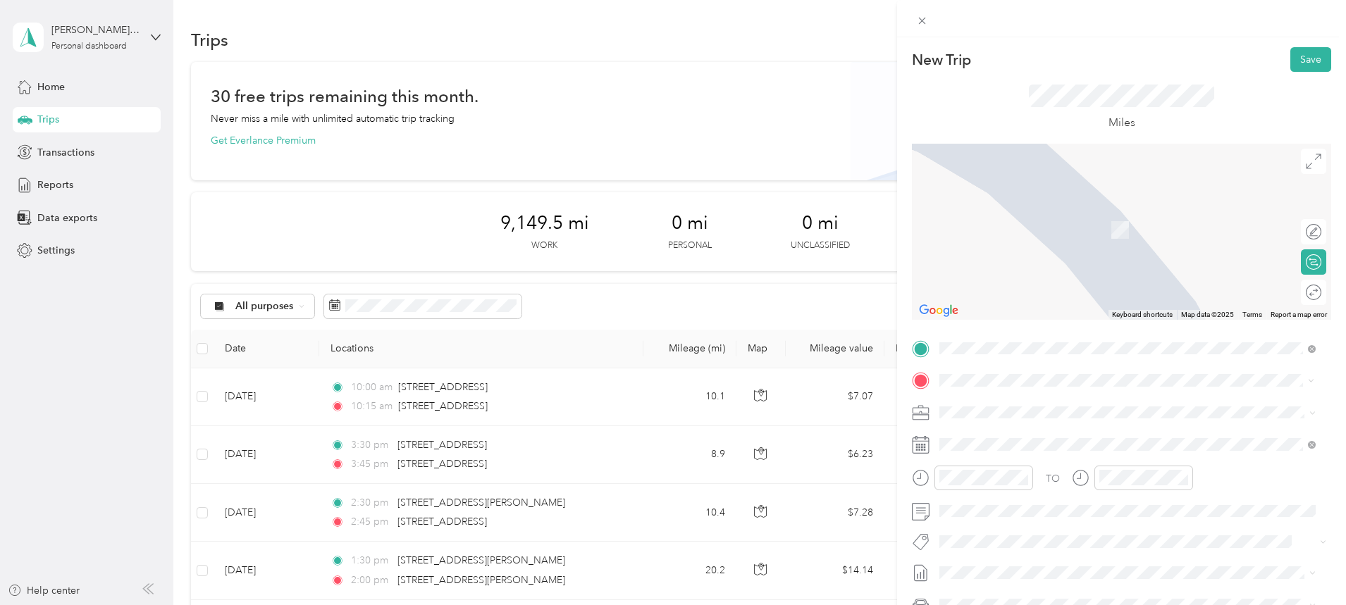
click at [1043, 438] on span "[STREET_ADDRESS][US_STATE]" at bounding box center [1036, 431] width 141 height 13
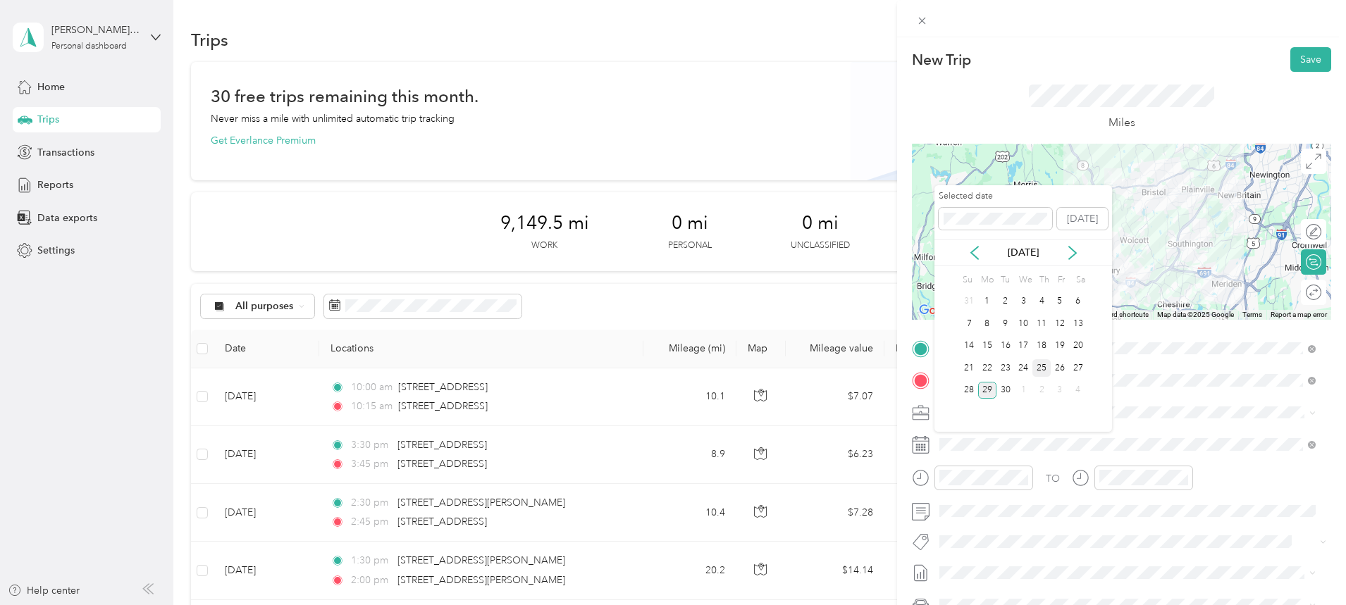
click at [1042, 363] on div "25" at bounding box center [1041, 368] width 18 height 18
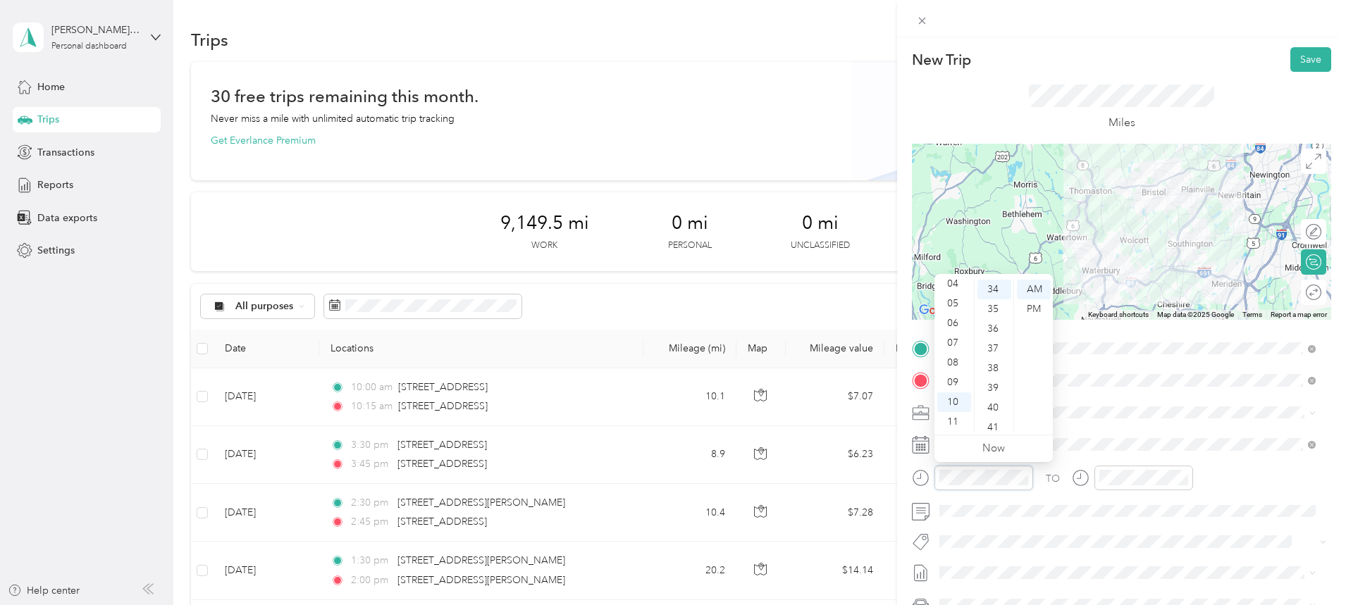
scroll to position [671, 0]
click at [958, 396] on div "10" at bounding box center [954, 402] width 34 height 20
click at [994, 350] on div "30" at bounding box center [994, 352] width 34 height 20
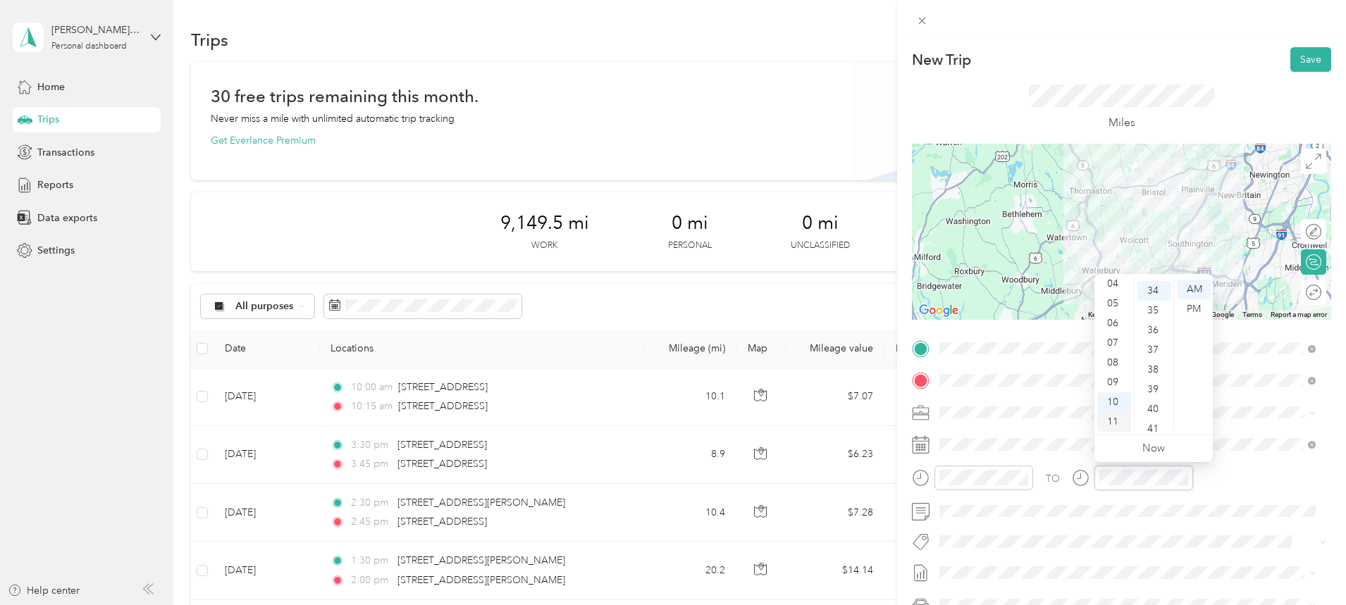
scroll to position [671, 0]
click at [1113, 414] on div "11" at bounding box center [1114, 422] width 34 height 20
click at [1150, 290] on div "00" at bounding box center [1154, 290] width 34 height 20
click at [1292, 64] on button "Save" at bounding box center [1310, 59] width 41 height 25
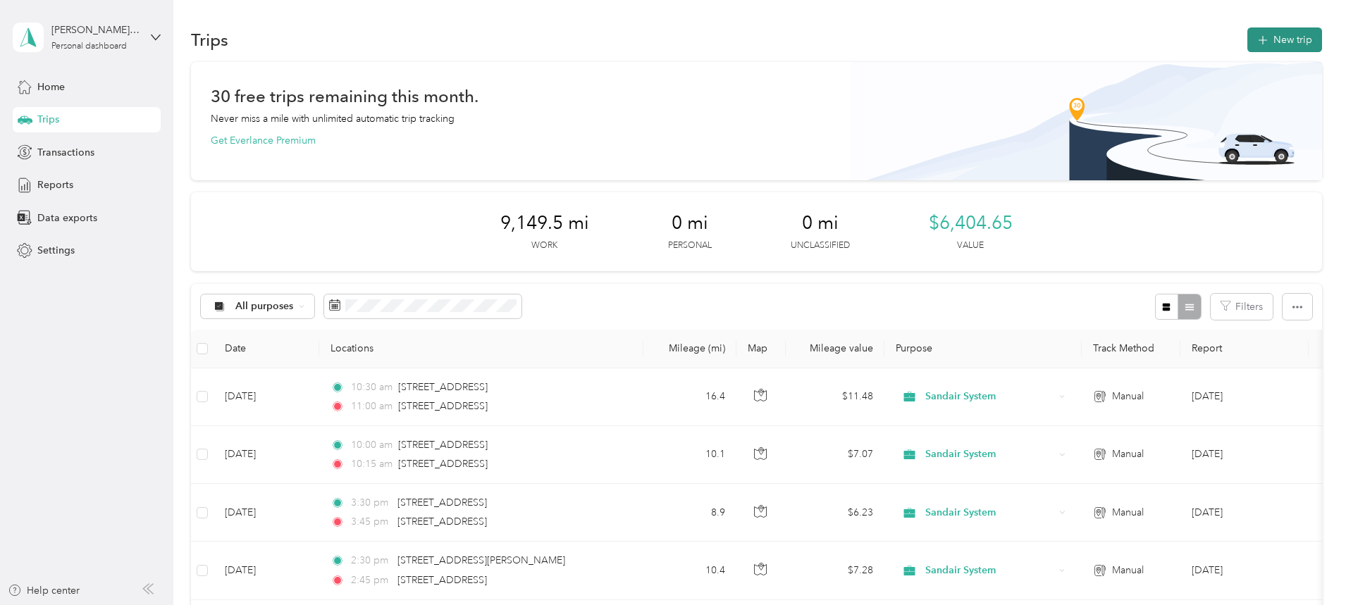
click at [1247, 40] on button "New trip" at bounding box center [1284, 39] width 75 height 25
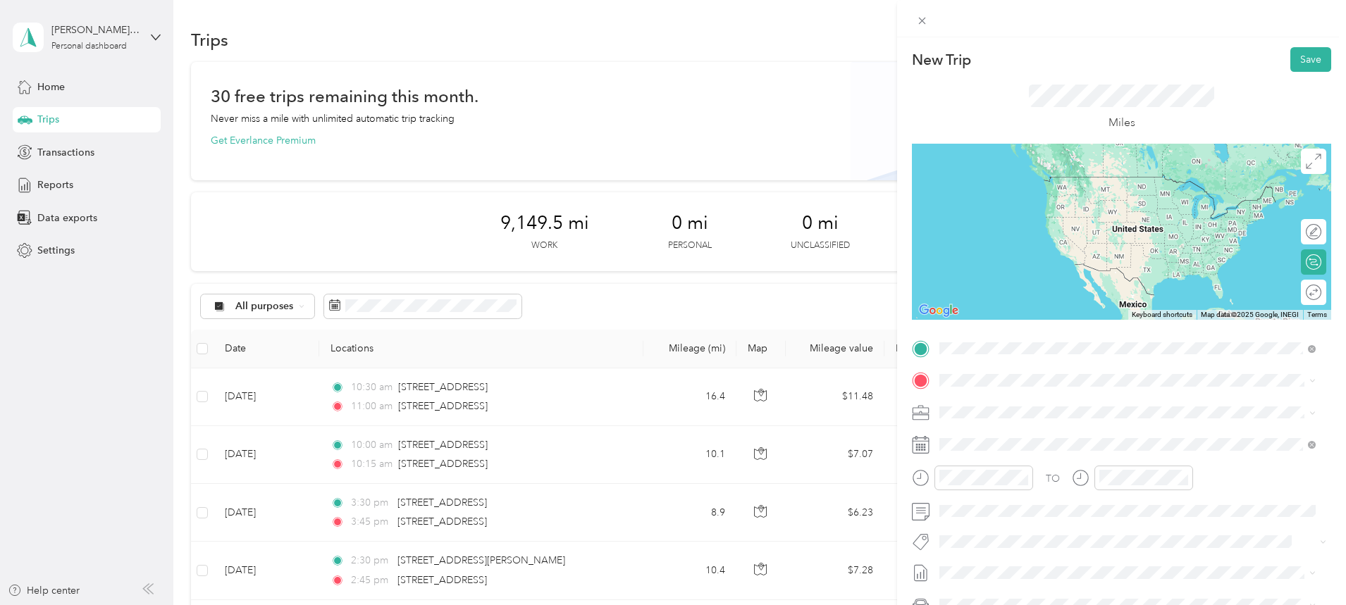
click at [1038, 404] on span "[STREET_ADDRESS][US_STATE]" at bounding box center [1036, 399] width 141 height 13
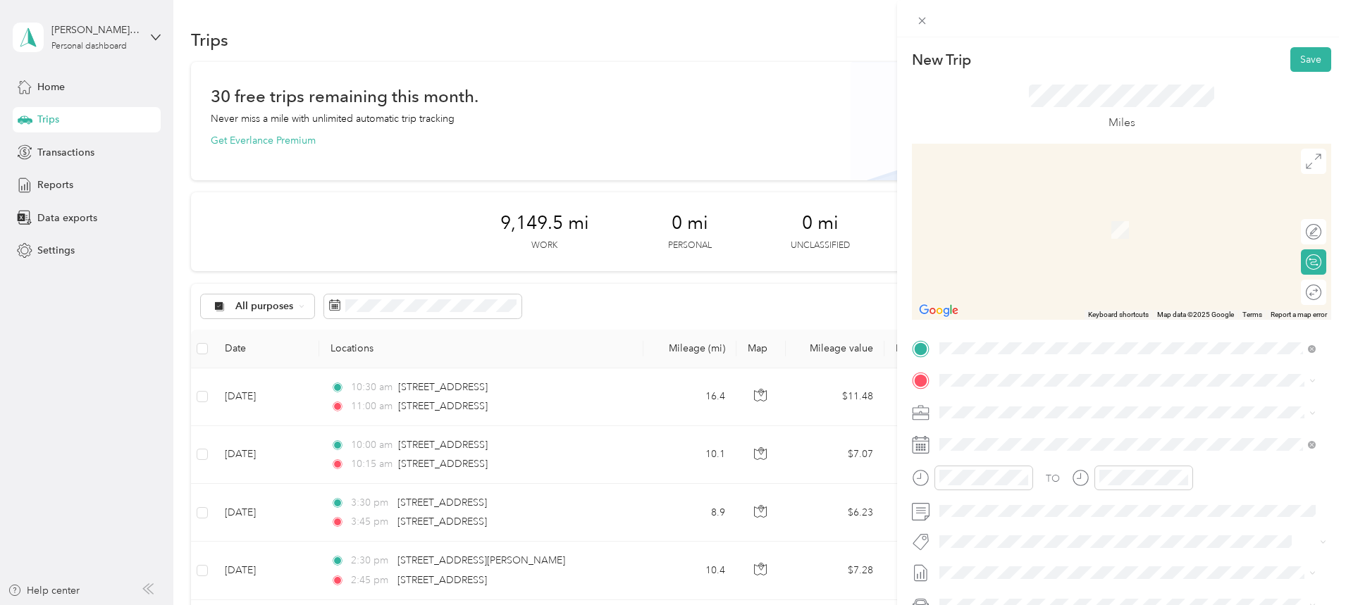
click at [1030, 432] on span "[STREET_ADDRESS][US_STATE]" at bounding box center [1036, 429] width 141 height 13
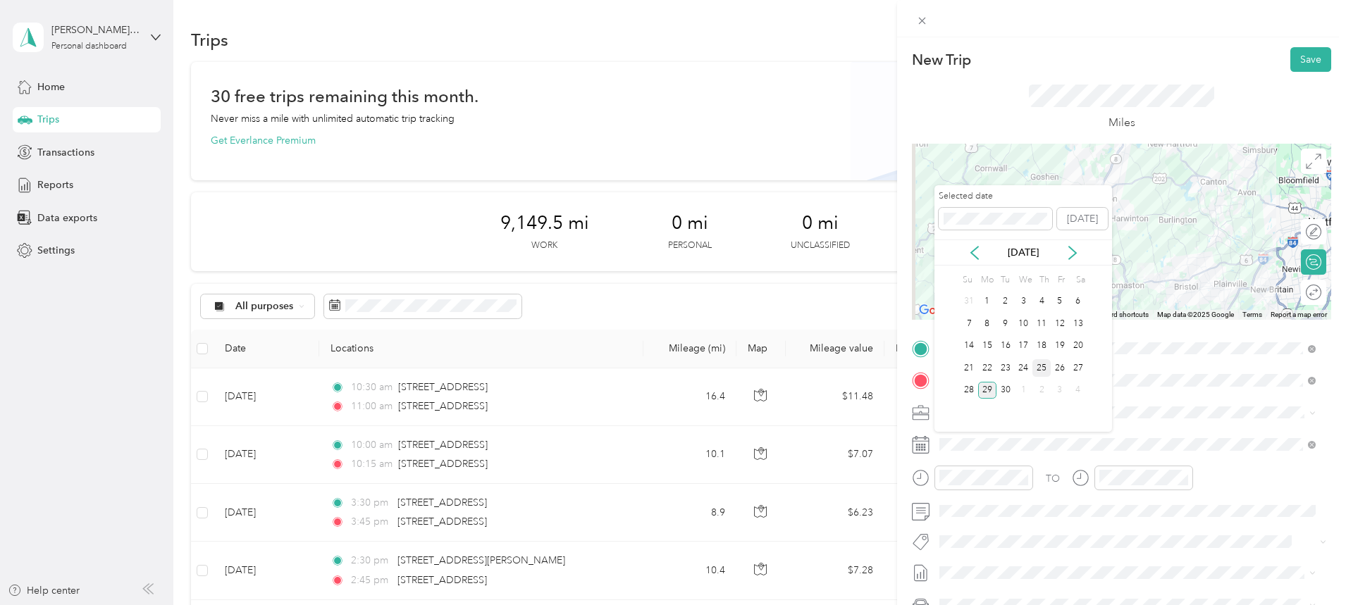
click at [1044, 368] on div "25" at bounding box center [1041, 368] width 18 height 18
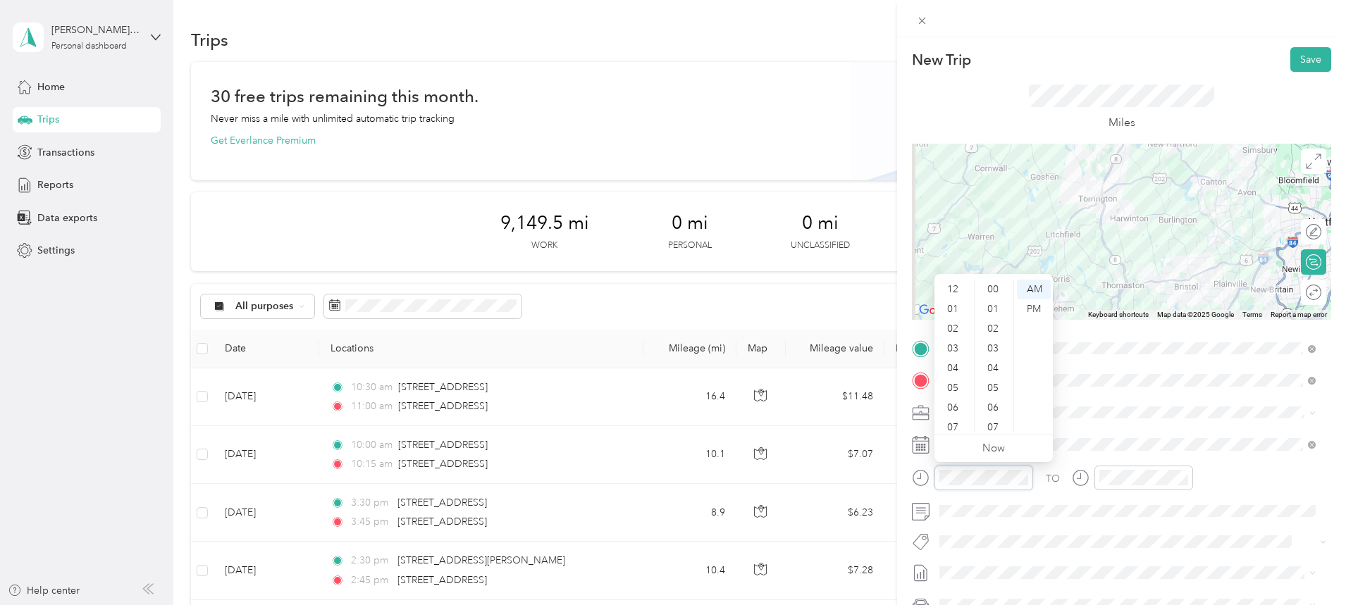
scroll to position [85, 0]
click at [951, 416] on div "11" at bounding box center [954, 422] width 34 height 20
click at [1001, 327] on div "30" at bounding box center [994, 332] width 34 height 20
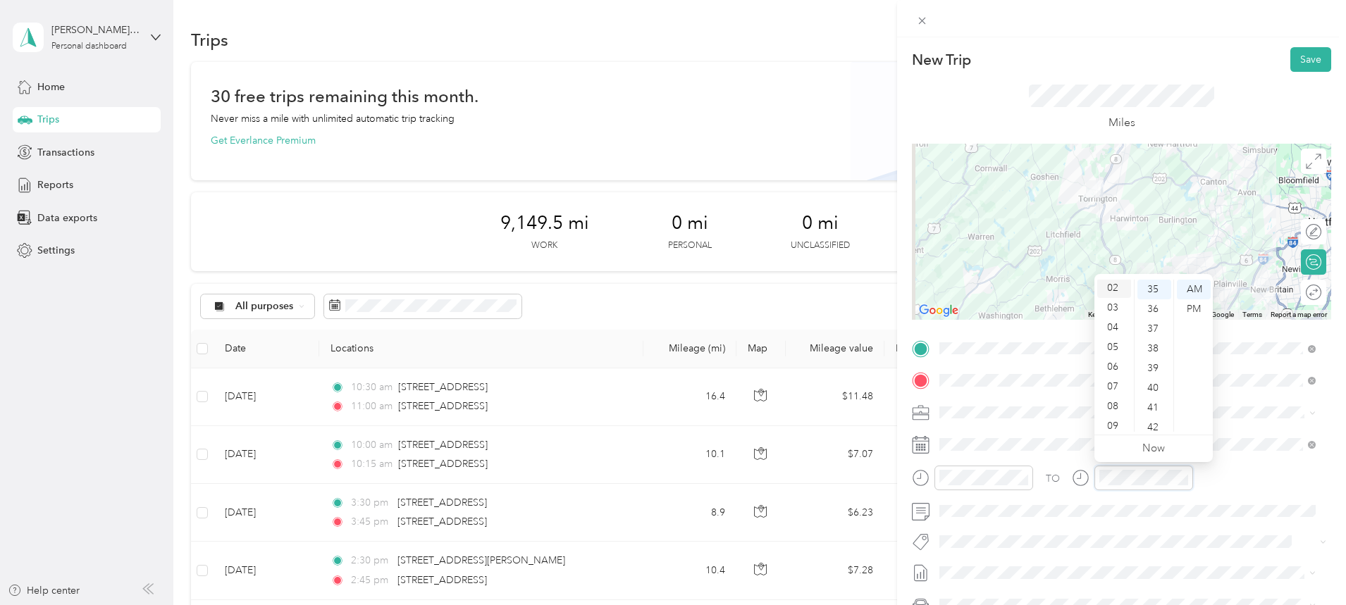
scroll to position [0, 0]
click at [1116, 289] on div "12" at bounding box center [1114, 290] width 34 height 20
click at [1155, 290] on div "00" at bounding box center [1154, 290] width 34 height 20
click at [1191, 305] on div "PM" at bounding box center [1194, 309] width 34 height 20
click at [1297, 60] on button "Save" at bounding box center [1310, 59] width 41 height 25
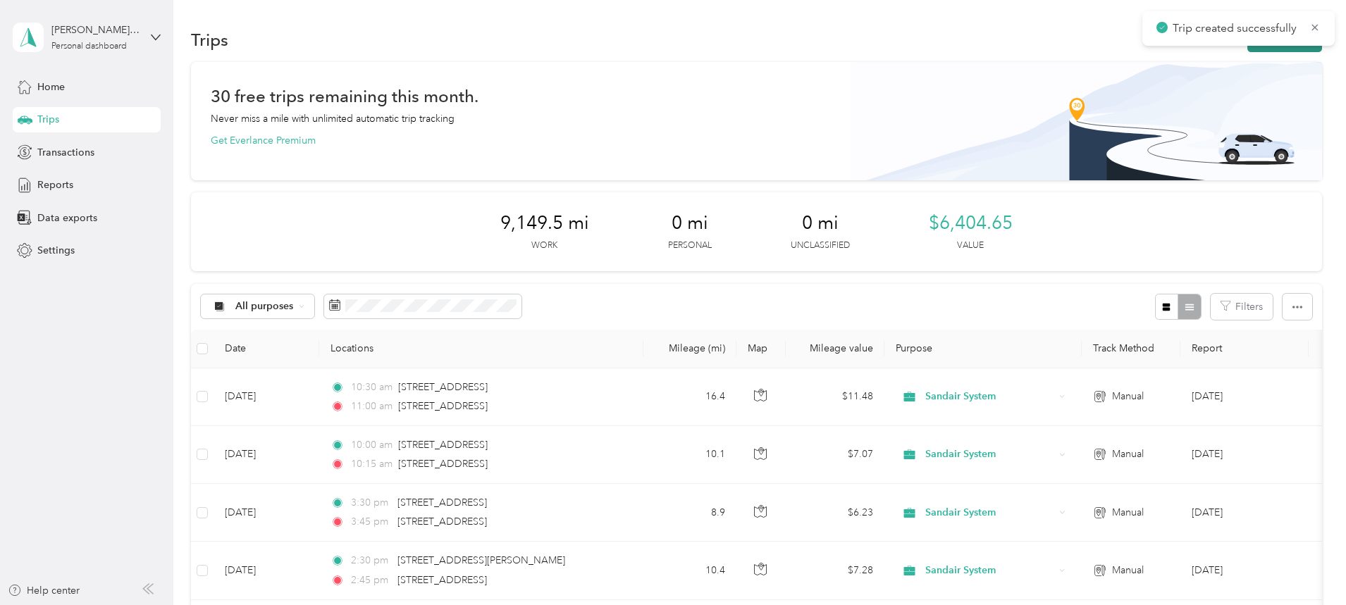
click at [1247, 49] on button "New trip" at bounding box center [1284, 39] width 75 height 25
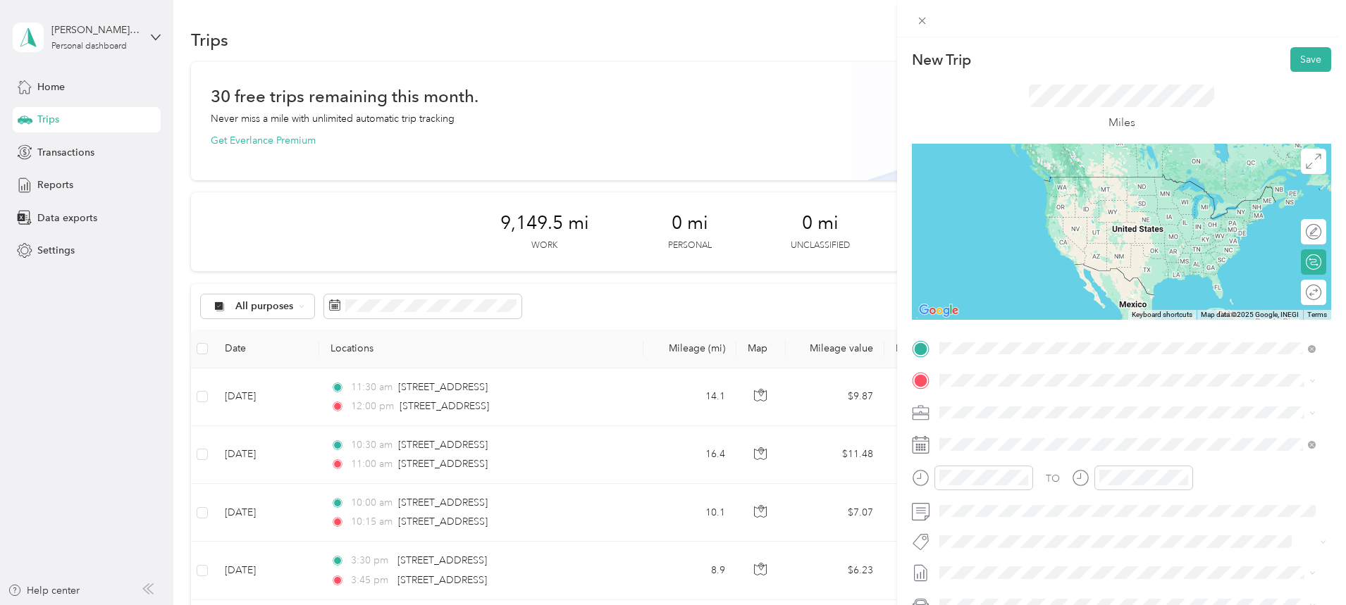
click at [1012, 402] on span "[STREET_ADDRESS][US_STATE]" at bounding box center [1036, 399] width 141 height 13
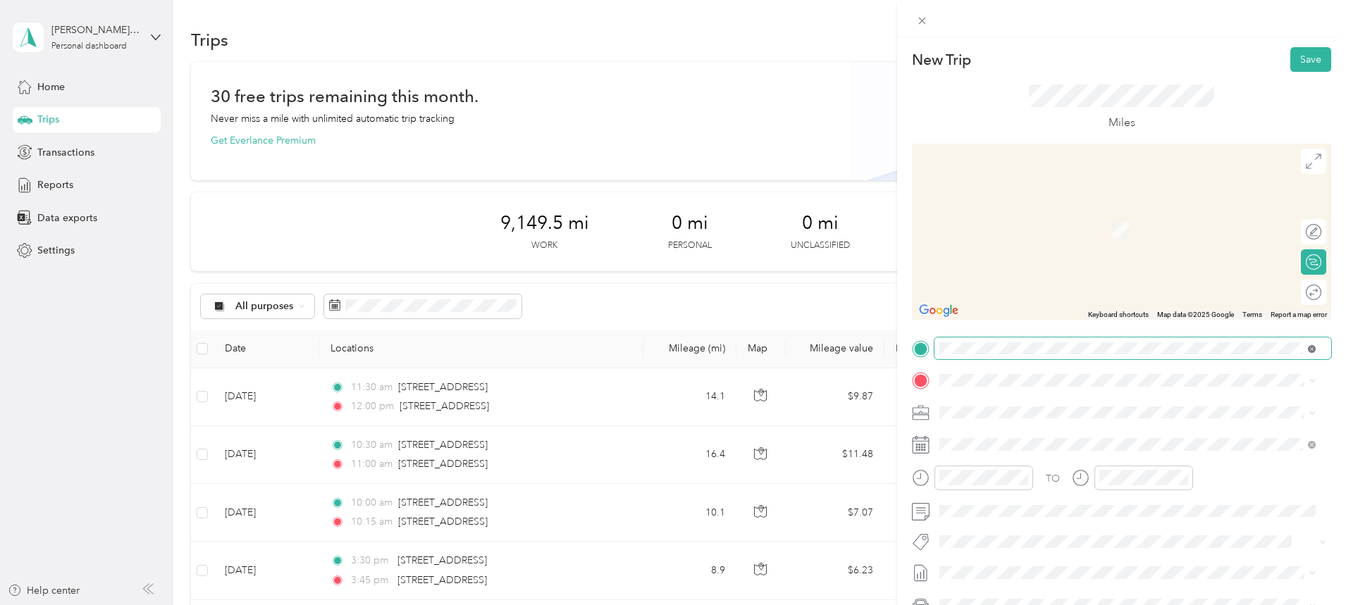
click at [1315, 350] on span at bounding box center [1132, 348] width 397 height 23
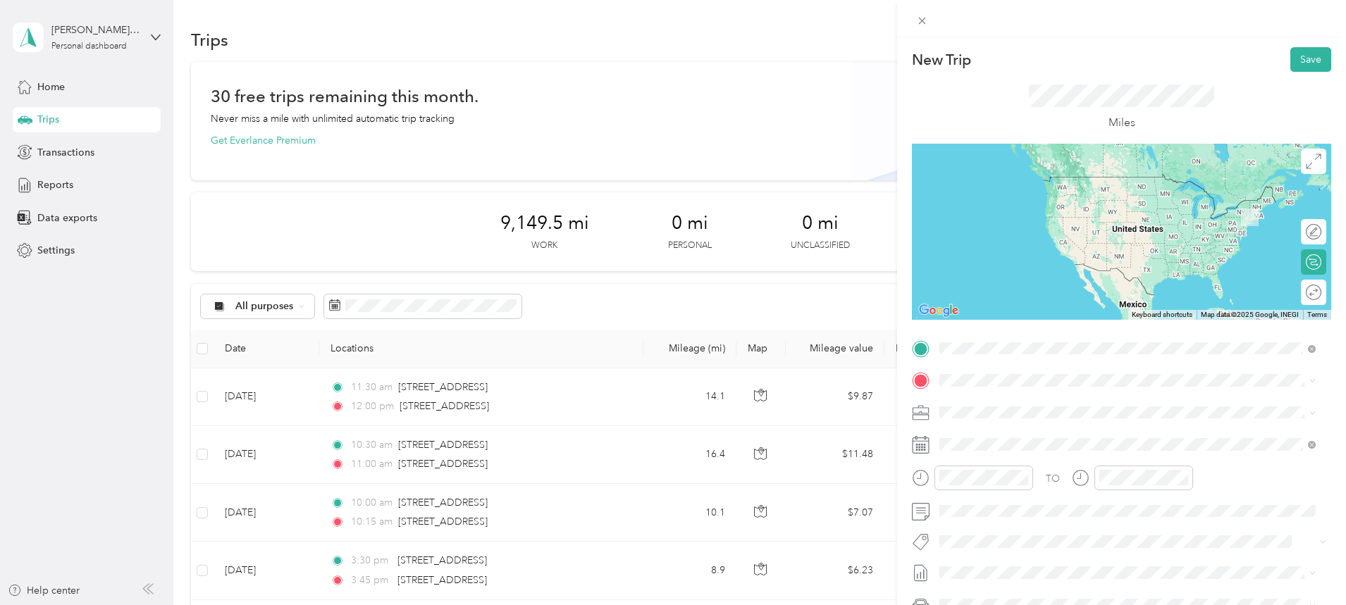
click at [1070, 399] on span "[STREET_ADDRESS][US_STATE]" at bounding box center [1036, 399] width 141 height 13
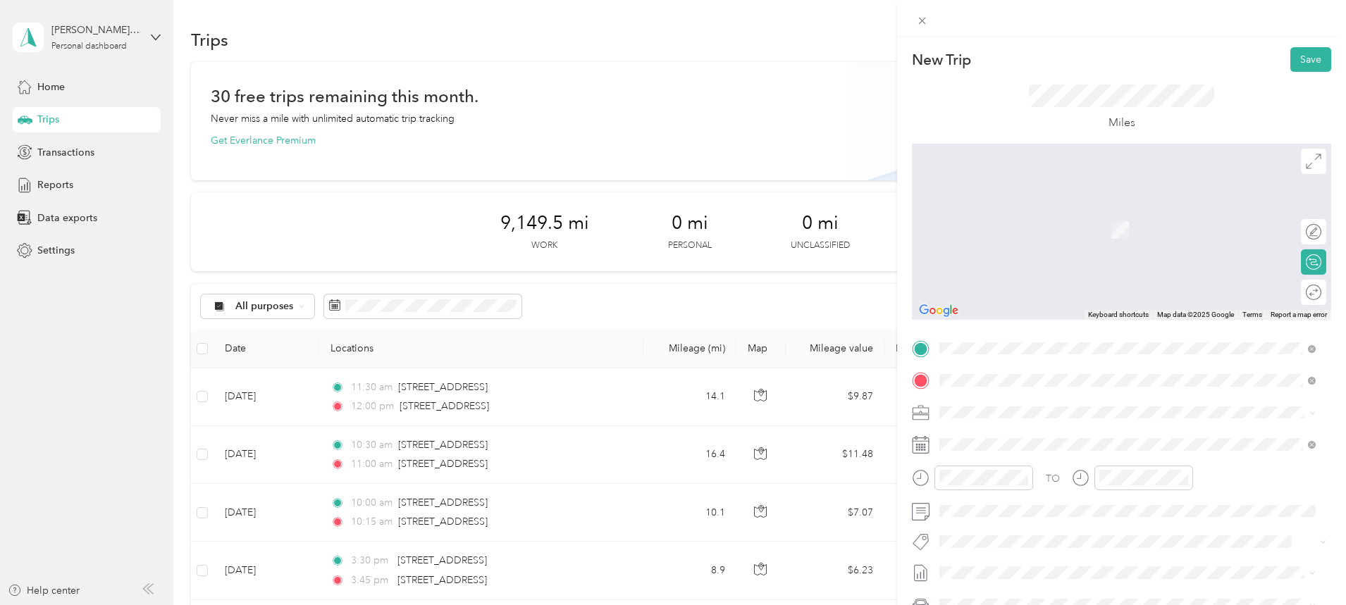
click at [1039, 524] on span "[STREET_ADDRESS][US_STATE]" at bounding box center [1036, 518] width 141 height 13
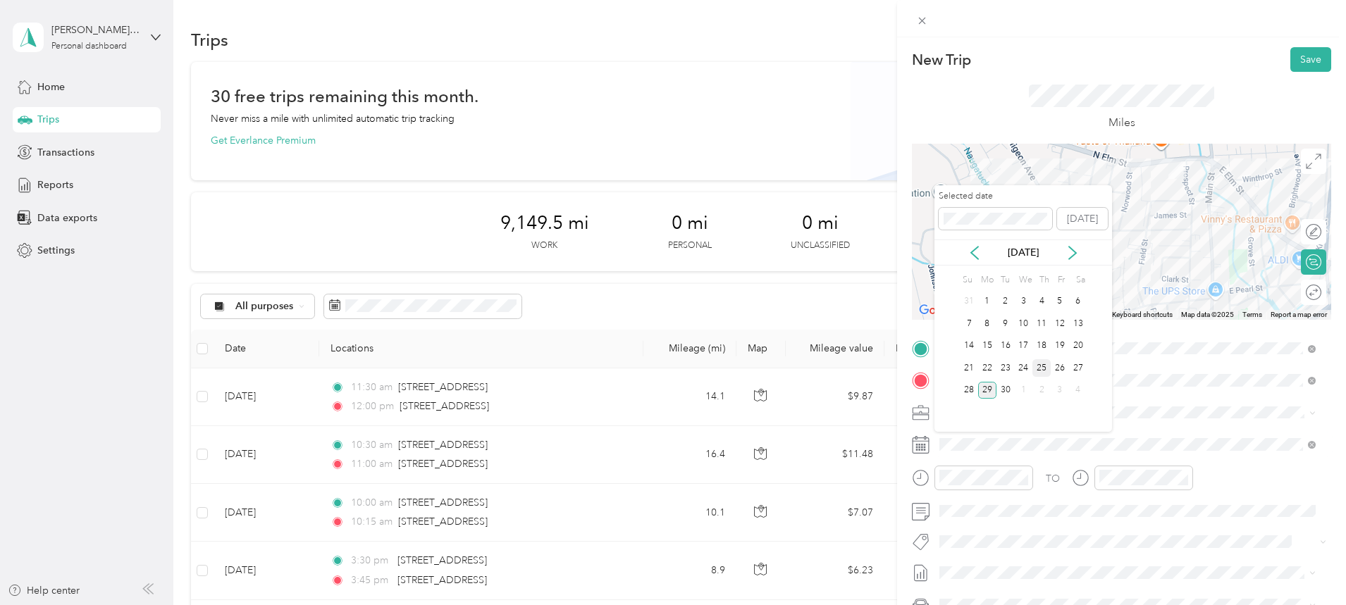
click at [1039, 368] on div "25" at bounding box center [1041, 368] width 18 height 18
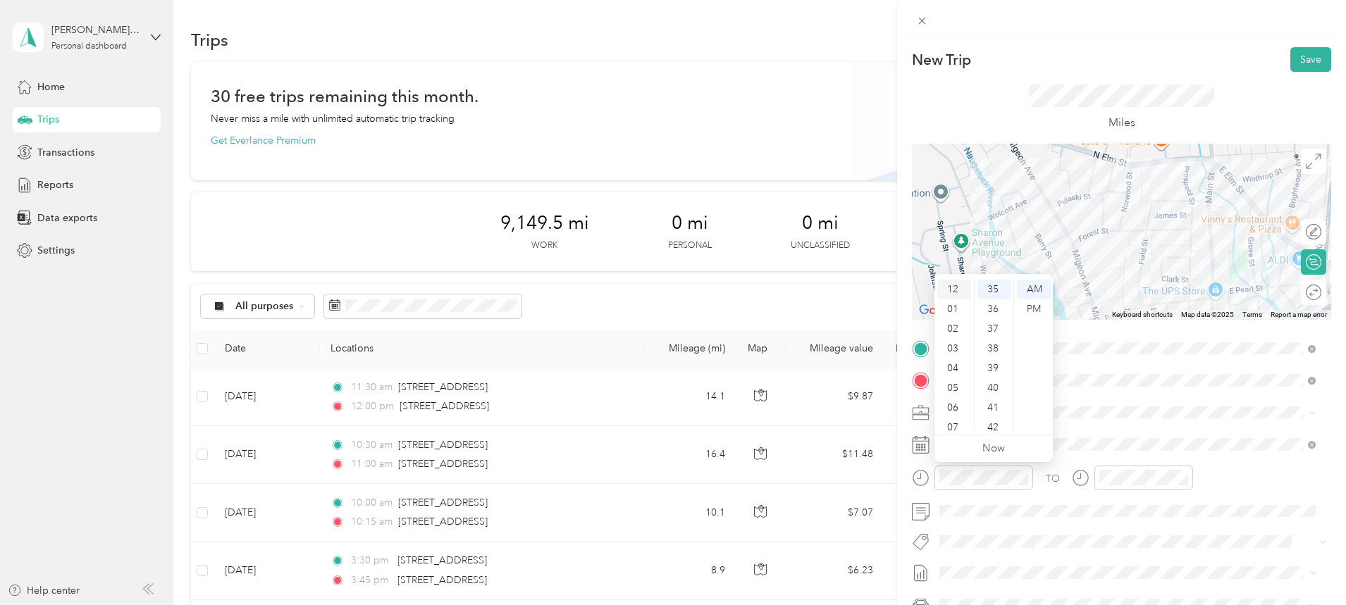
click at [955, 284] on div "12" at bounding box center [954, 290] width 34 height 20
click at [991, 316] on div "30" at bounding box center [994, 318] width 34 height 20
click at [1028, 309] on div "PM" at bounding box center [1034, 309] width 34 height 20
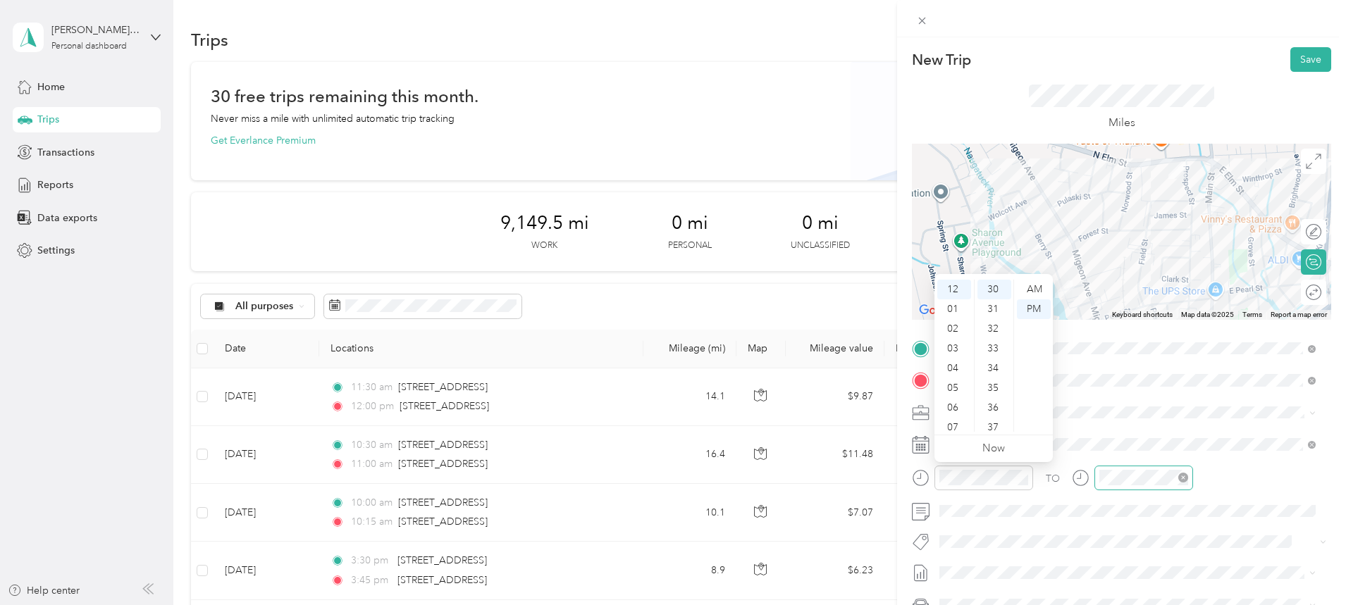
click at [1117, 468] on div at bounding box center [1143, 478] width 99 height 25
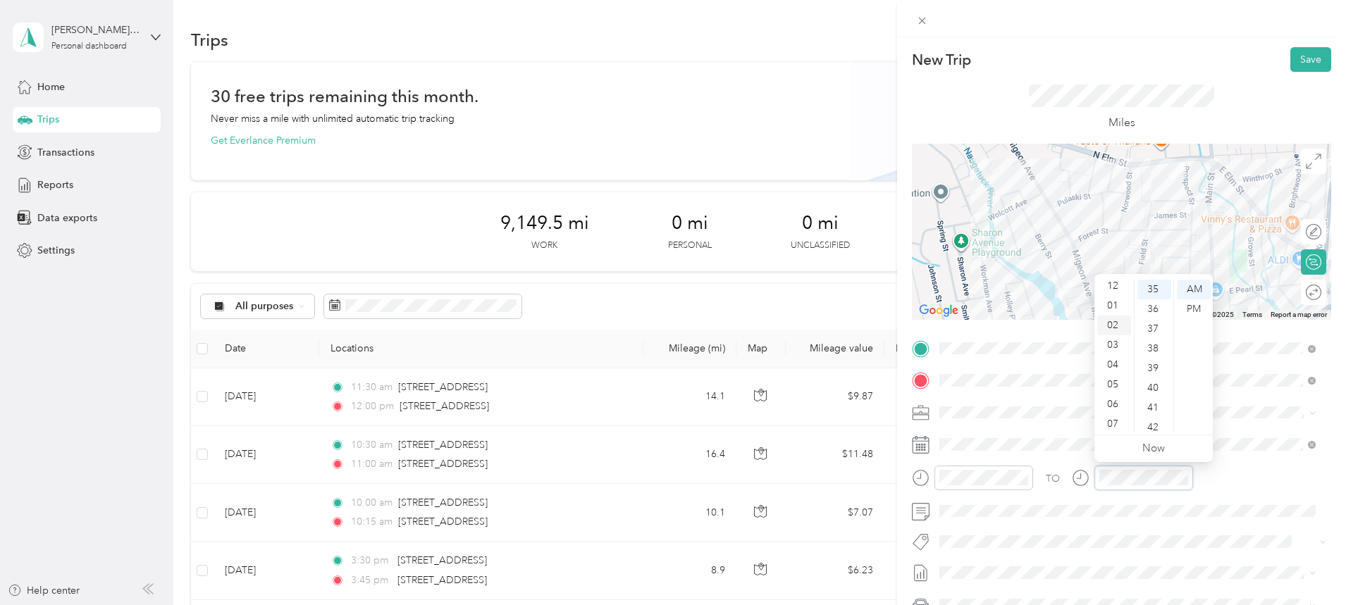
scroll to position [0, 0]
click at [1112, 311] on div "01" at bounding box center [1114, 309] width 34 height 20
click at [1151, 289] on div "00" at bounding box center [1154, 290] width 34 height 20
click at [1194, 312] on div "PM" at bounding box center [1194, 309] width 34 height 20
click at [1309, 61] on button "Save" at bounding box center [1310, 59] width 41 height 25
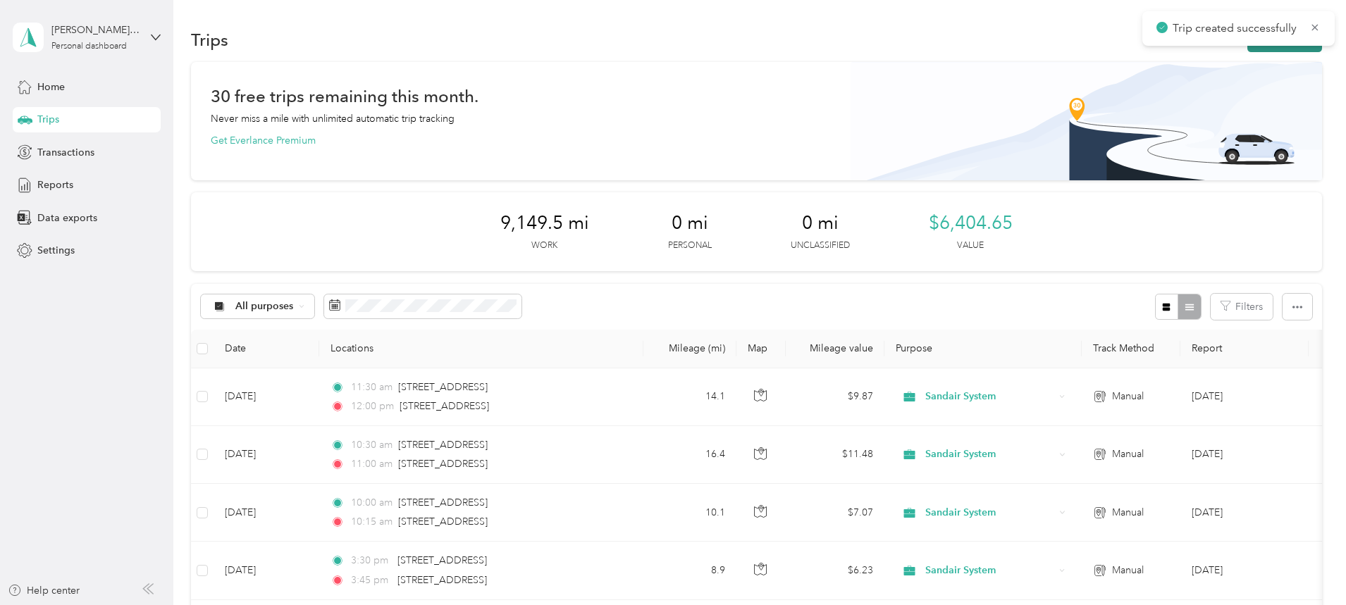
click at [1247, 49] on button "New trip" at bounding box center [1284, 39] width 75 height 25
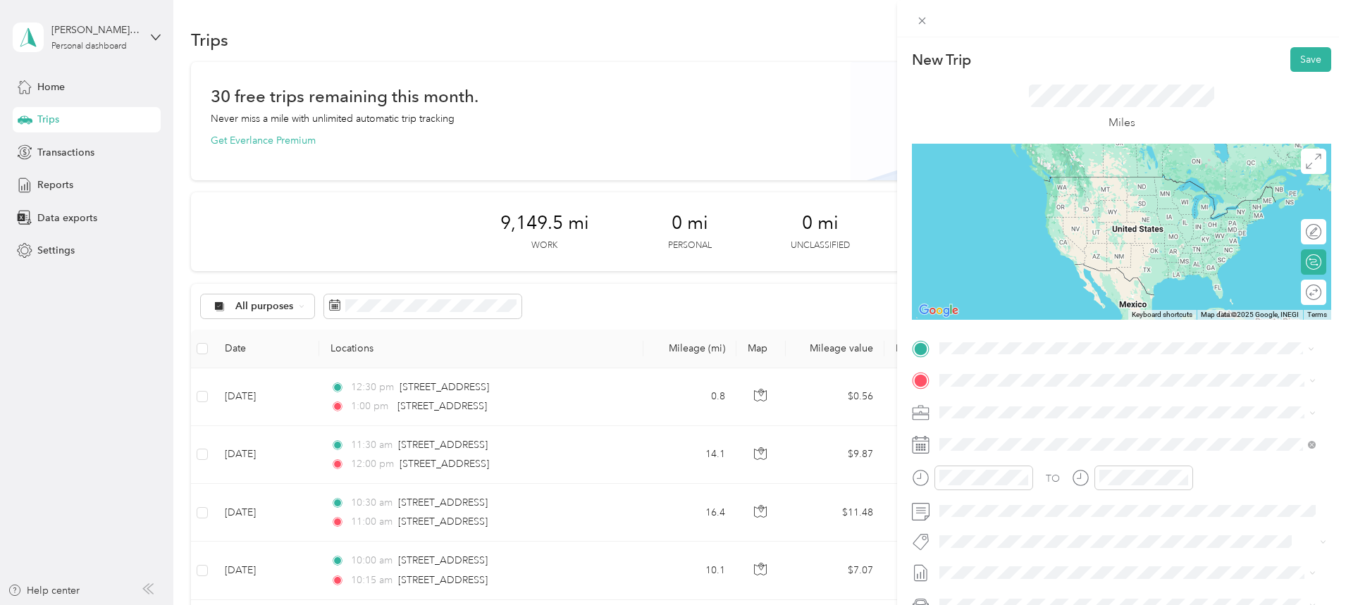
click at [1011, 492] on span "[STREET_ADDRESS][US_STATE]" at bounding box center [1036, 486] width 141 height 13
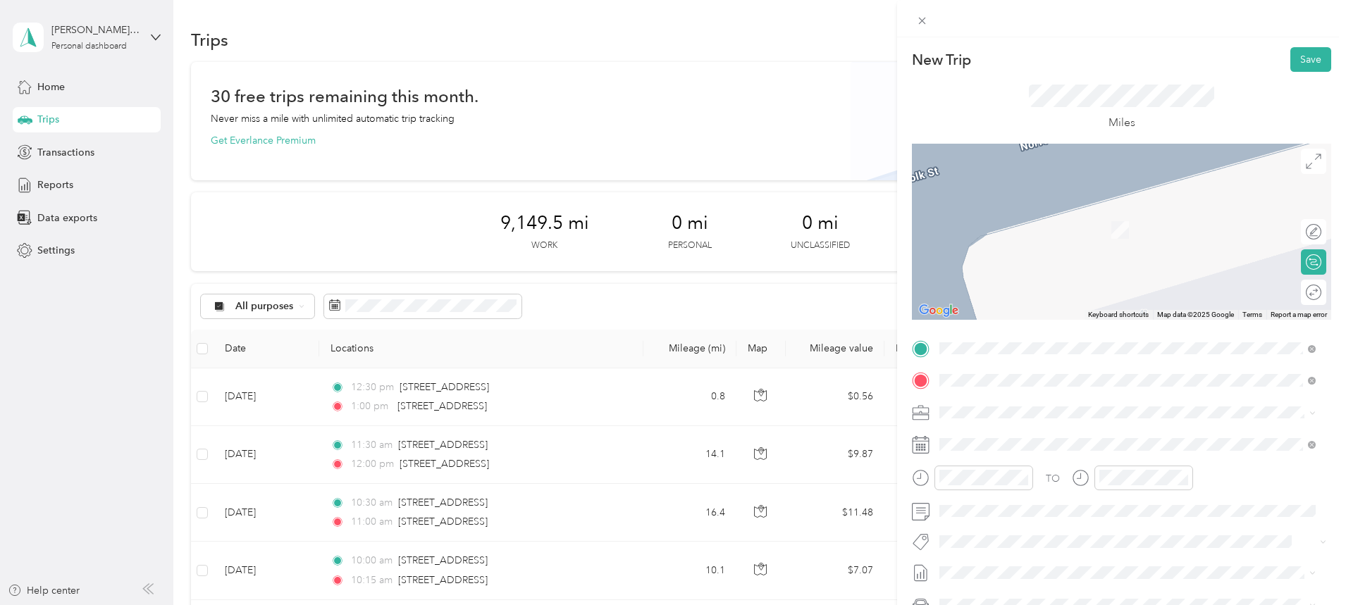
click at [1013, 427] on span "[STREET_ADDRESS][US_STATE]" at bounding box center [1036, 431] width 141 height 13
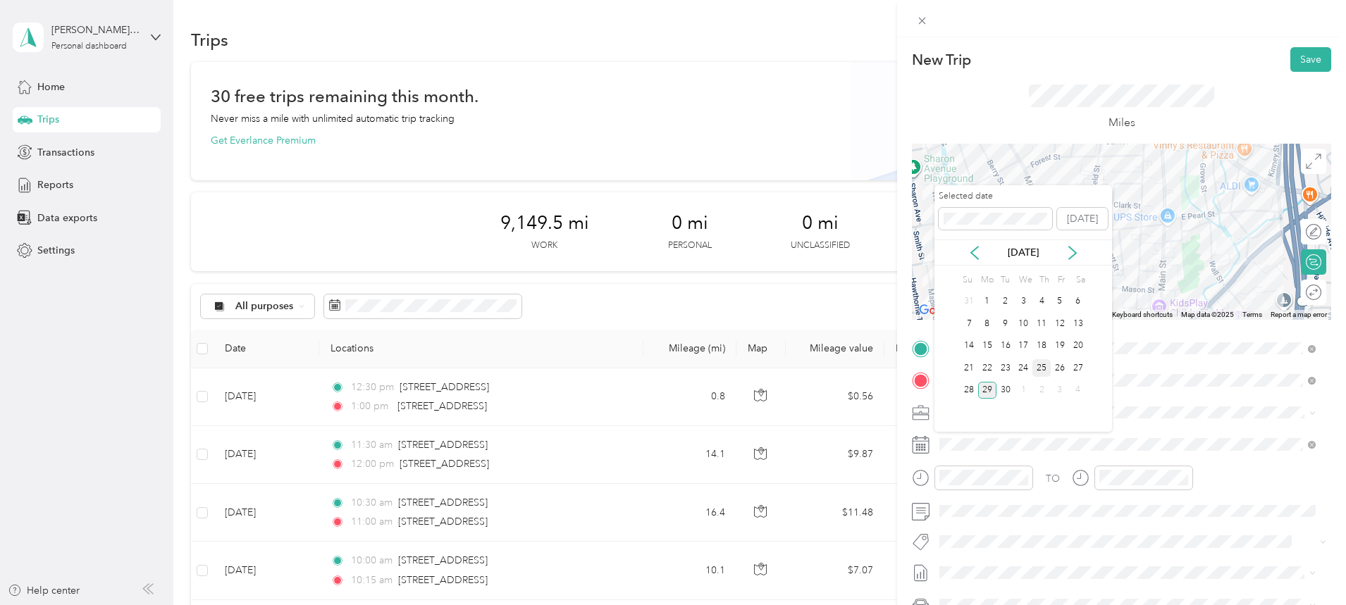
click at [1041, 364] on div "25" at bounding box center [1041, 368] width 18 height 18
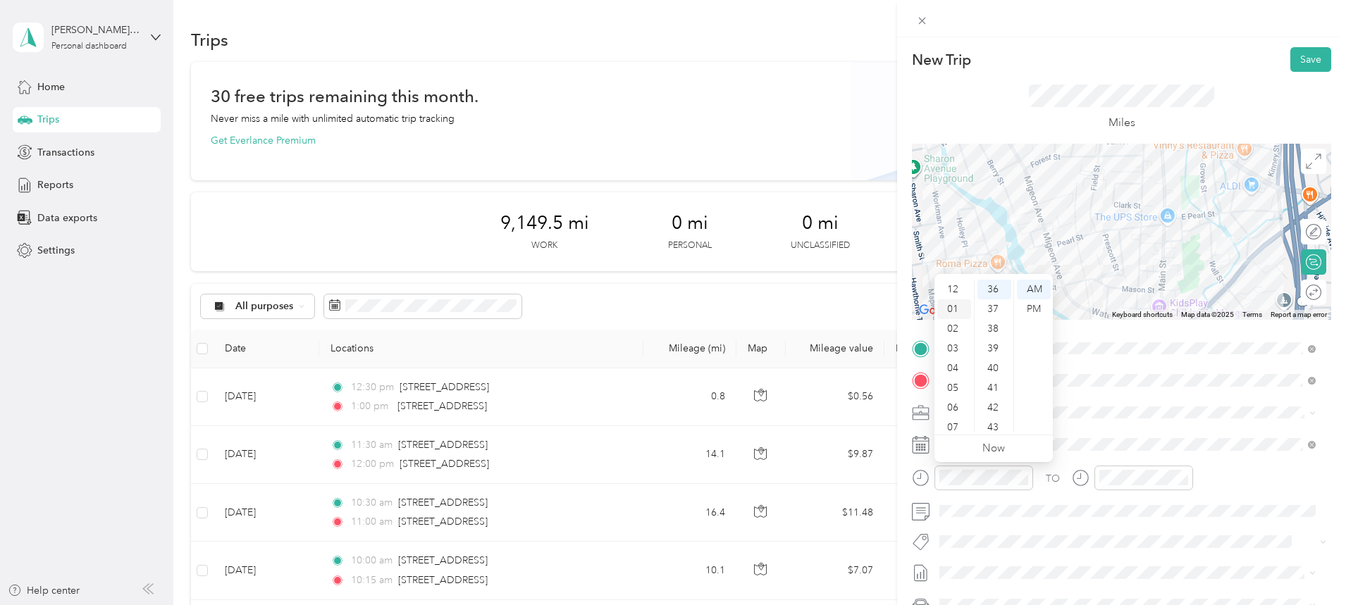
click at [957, 306] on div "01" at bounding box center [954, 309] width 34 height 20
click at [995, 359] on div "15" at bounding box center [994, 369] width 34 height 20
click at [1031, 309] on div "PM" at bounding box center [1034, 309] width 34 height 20
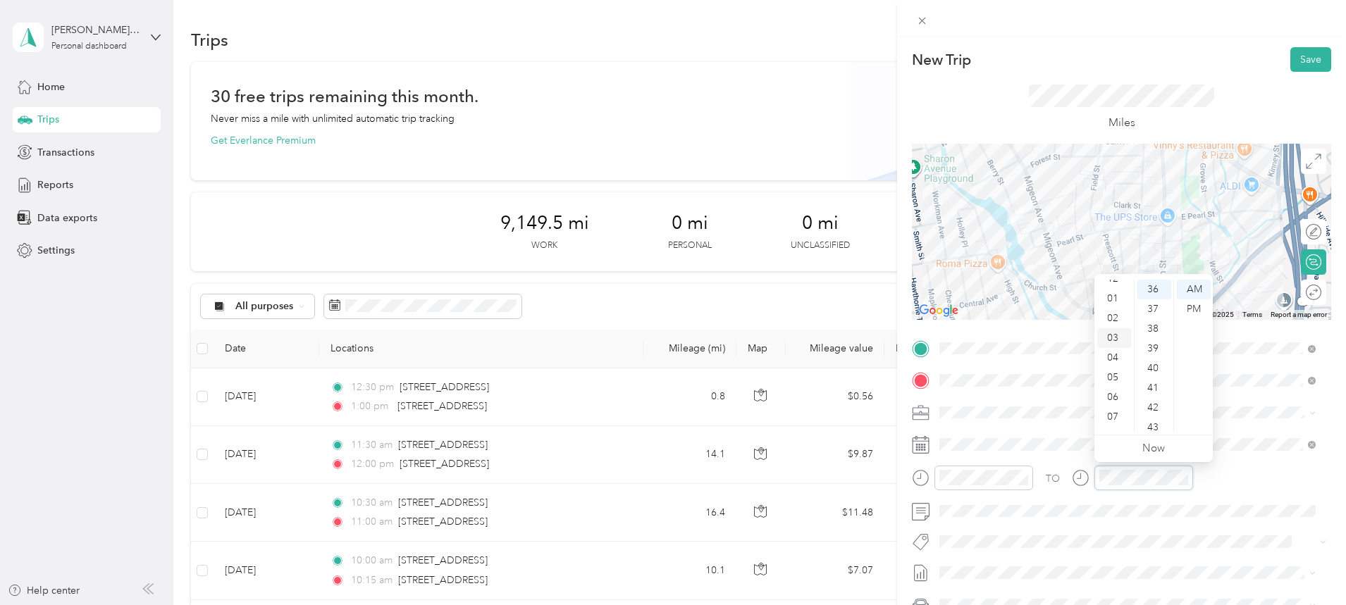
scroll to position [0, 0]
click at [1112, 302] on div "01" at bounding box center [1114, 309] width 34 height 20
click at [1149, 319] on div "20" at bounding box center [1154, 326] width 34 height 20
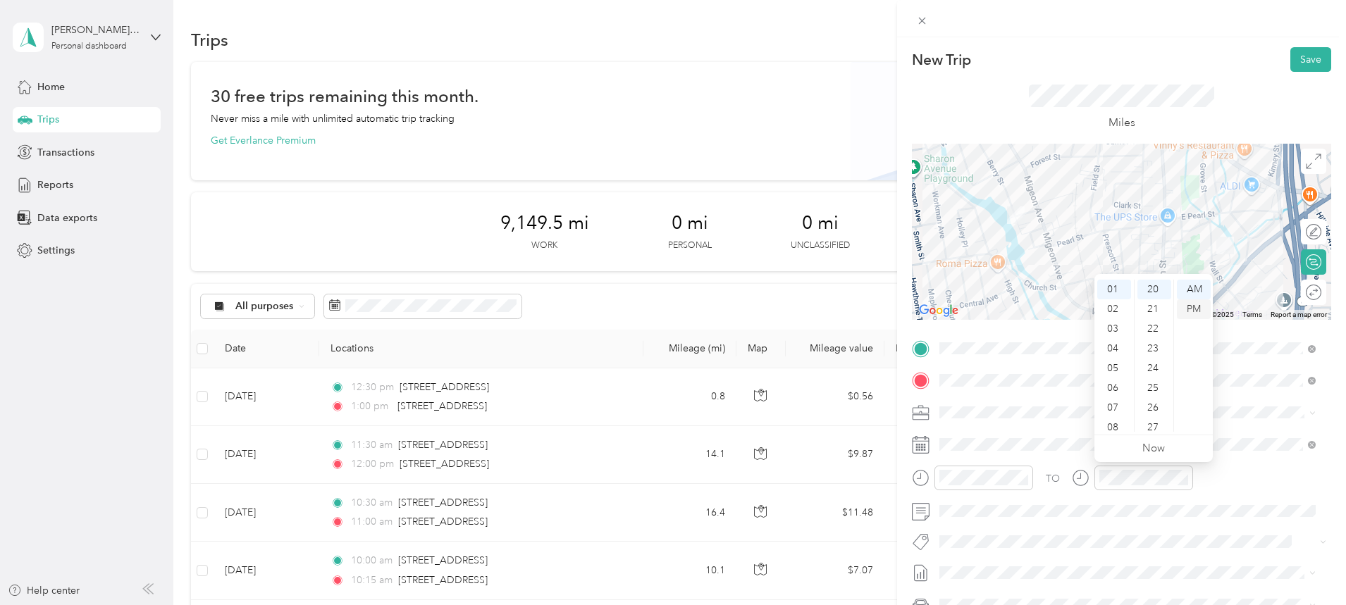
click at [1189, 309] on div "PM" at bounding box center [1194, 309] width 34 height 20
click at [1298, 65] on button "Save" at bounding box center [1310, 59] width 41 height 25
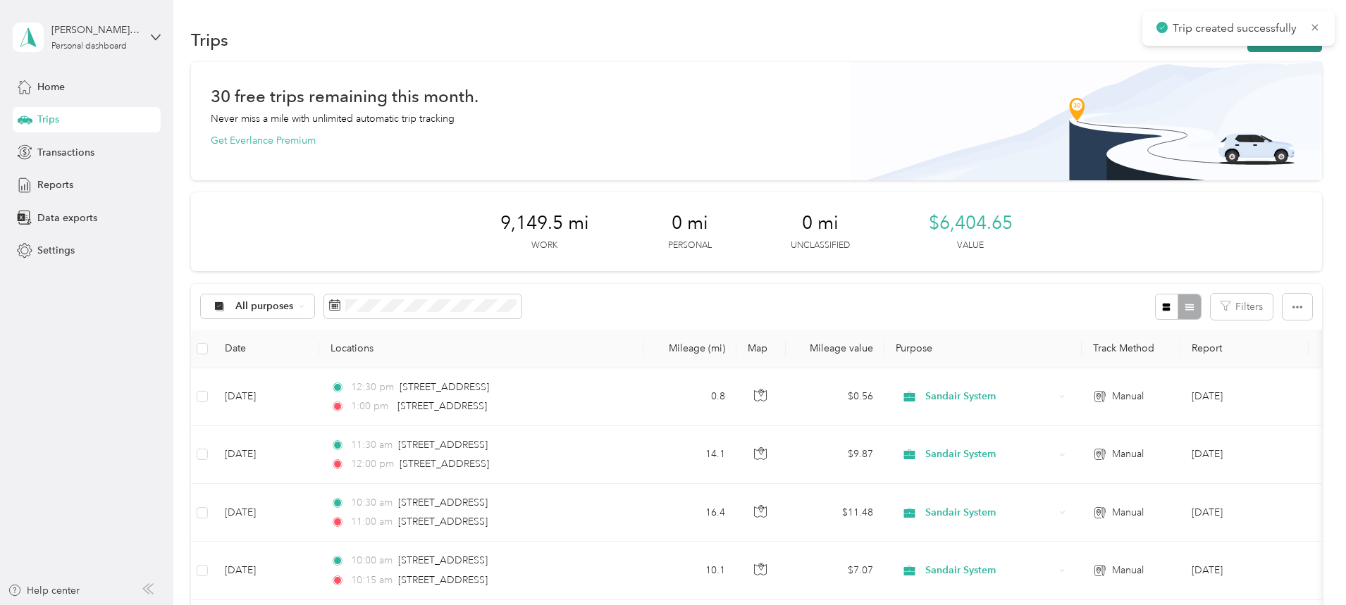
click at [1247, 47] on button "New trip" at bounding box center [1284, 39] width 75 height 25
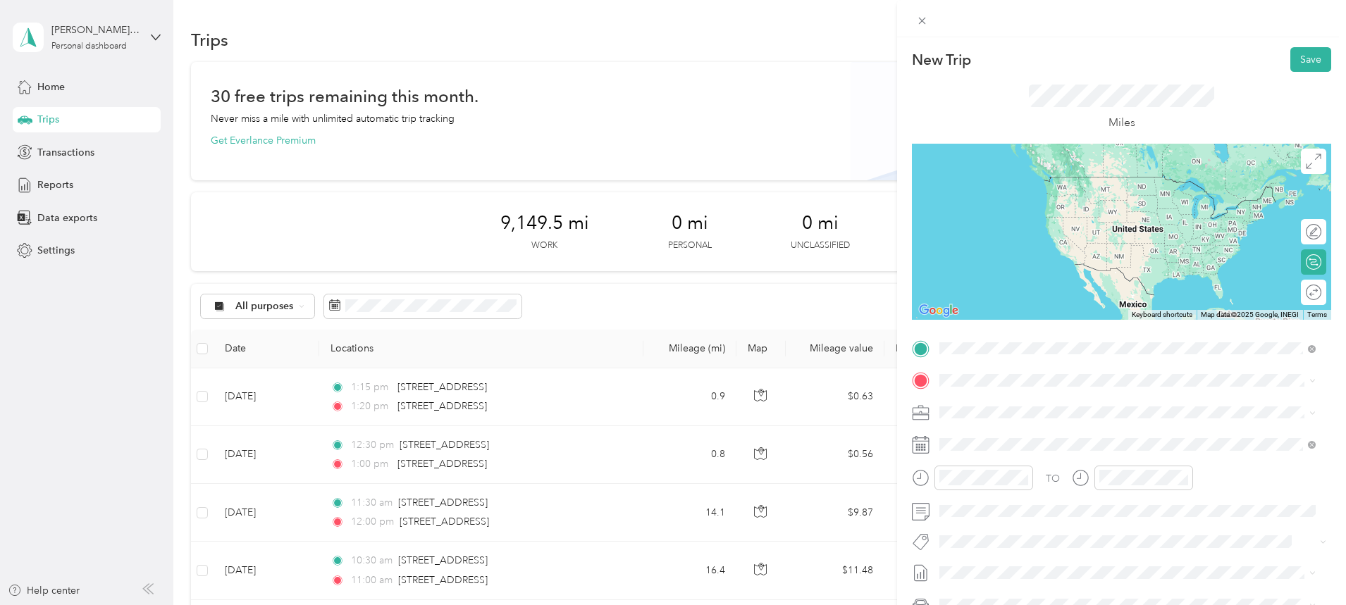
click at [1031, 400] on span "[STREET_ADDRESS][US_STATE]" at bounding box center [1036, 399] width 141 height 13
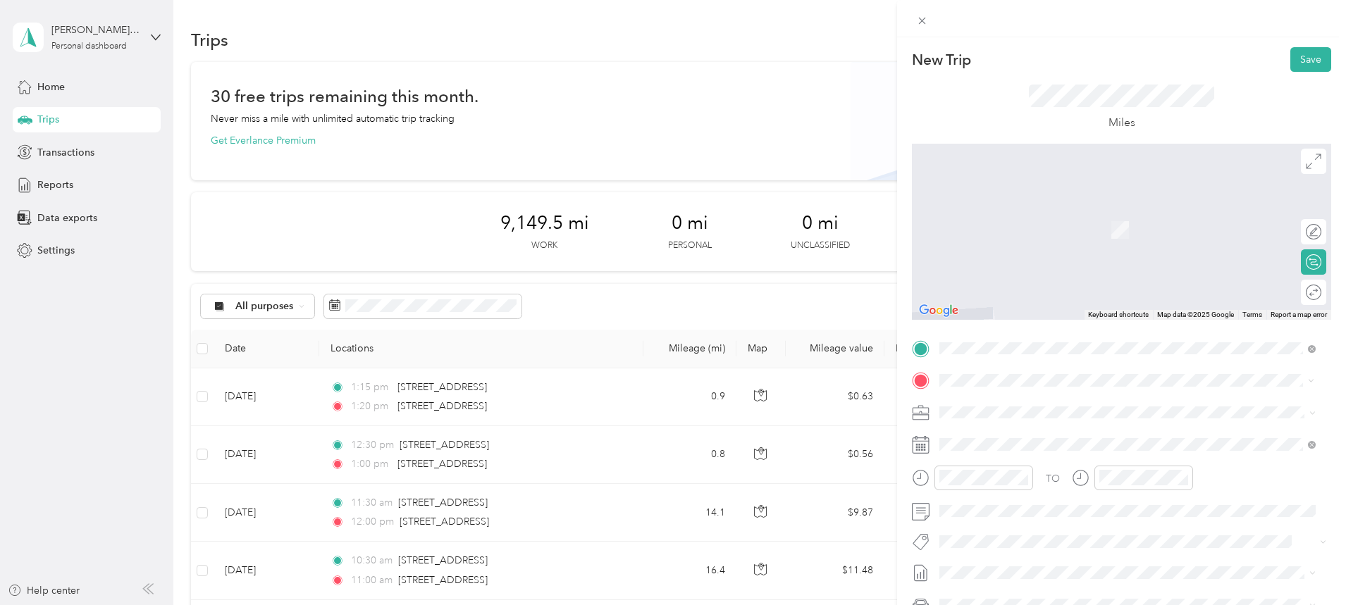
click at [1025, 434] on span "[STREET_ADDRESS][PERSON_NAME][US_STATE]" at bounding box center [1075, 431] width 219 height 13
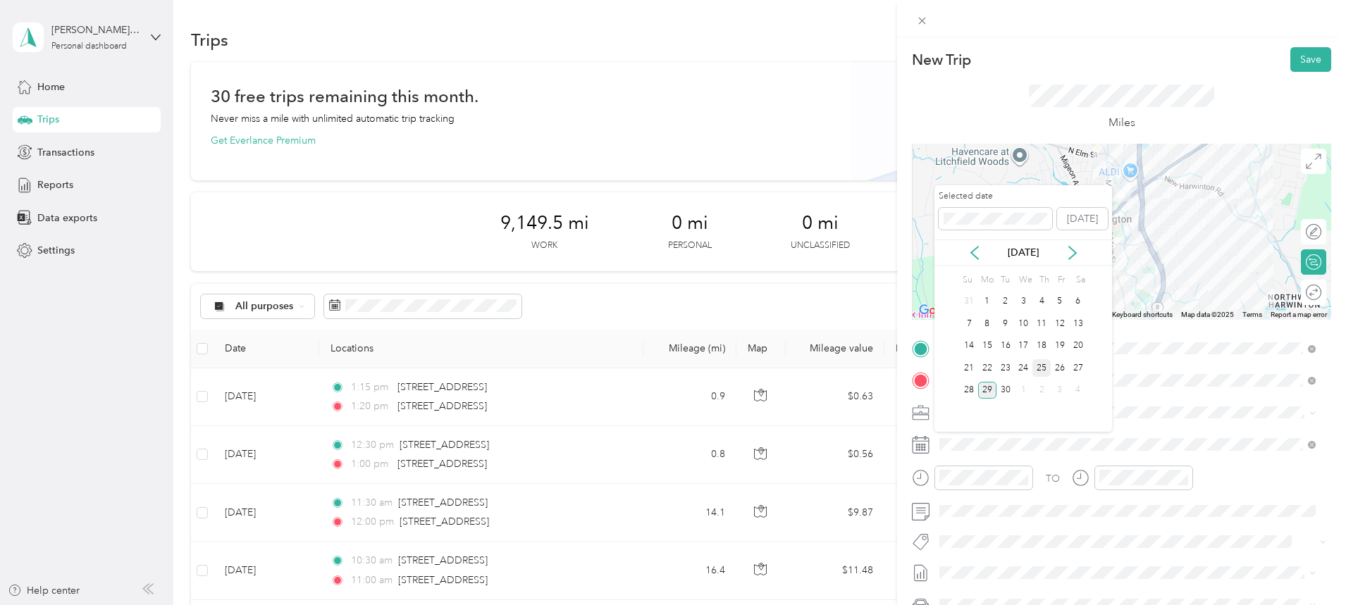
click at [1039, 366] on div "25" at bounding box center [1041, 368] width 18 height 18
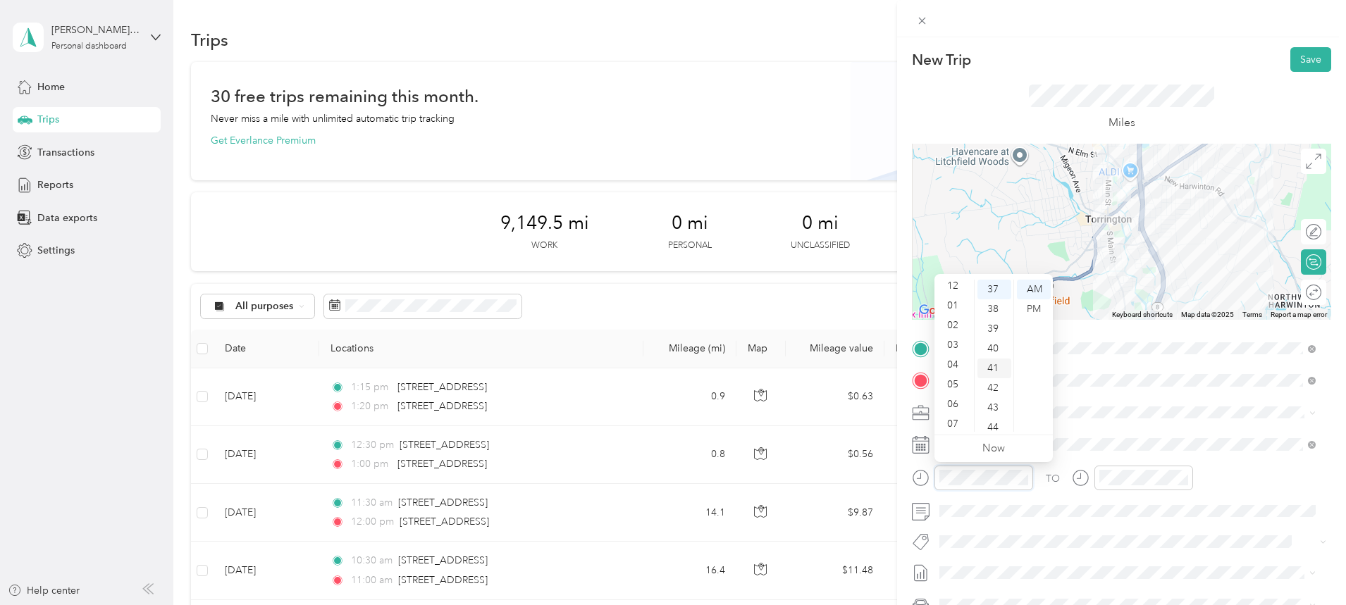
scroll to position [0, 0]
click at [955, 309] on div "01" at bounding box center [954, 309] width 34 height 20
click at [952, 311] on div "02" at bounding box center [954, 309] width 34 height 20
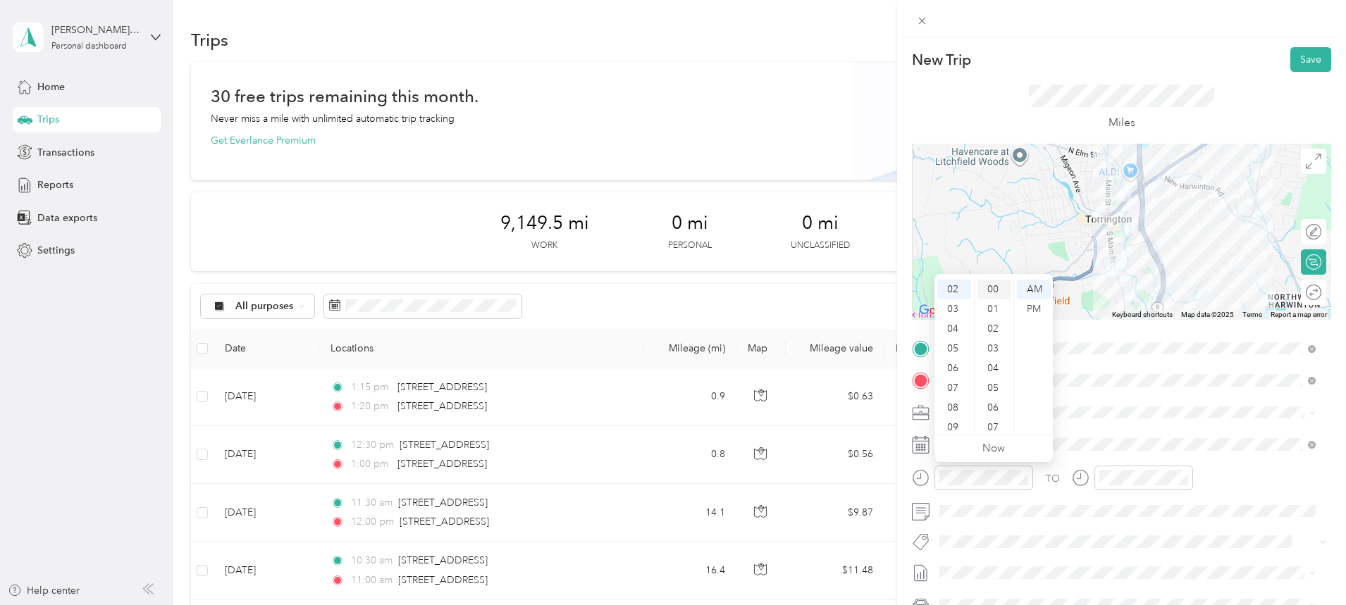
click at [996, 290] on div "00" at bounding box center [994, 290] width 34 height 20
click at [1033, 309] on div "PM" at bounding box center [1034, 309] width 34 height 20
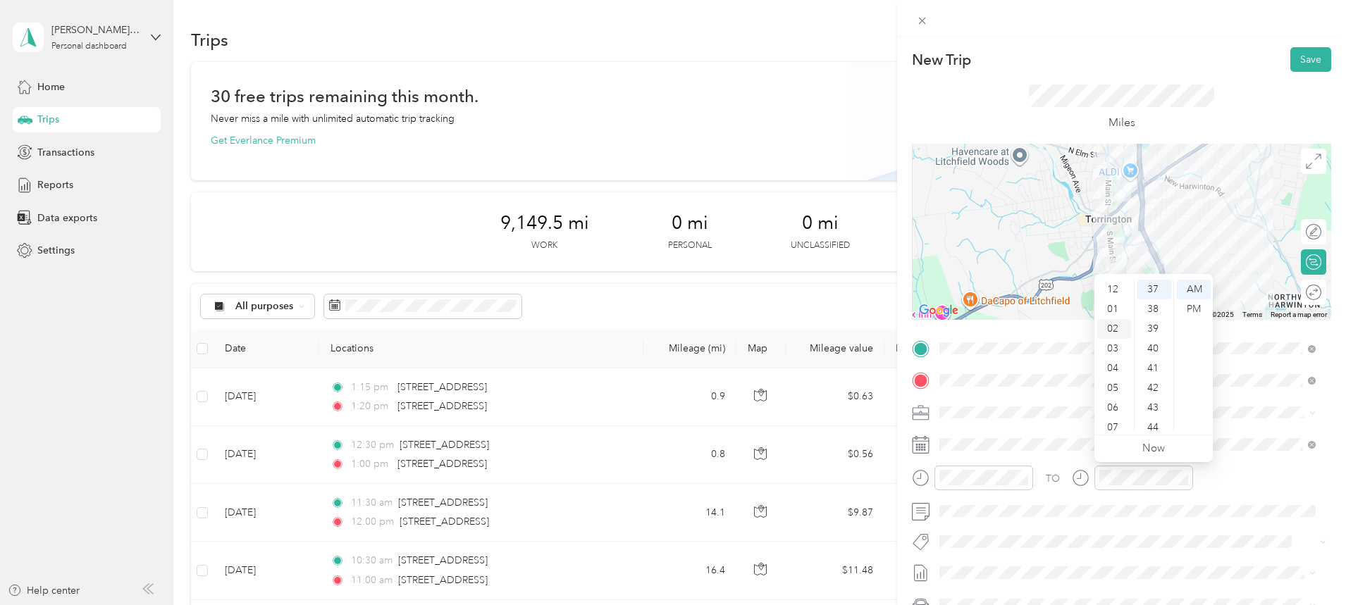
click at [1113, 329] on div "02" at bounding box center [1114, 329] width 34 height 20
click at [1155, 388] on div "05" at bounding box center [1154, 388] width 34 height 20
click at [1192, 307] on div "PM" at bounding box center [1194, 309] width 34 height 20
click at [1300, 66] on button "Save" at bounding box center [1310, 59] width 41 height 25
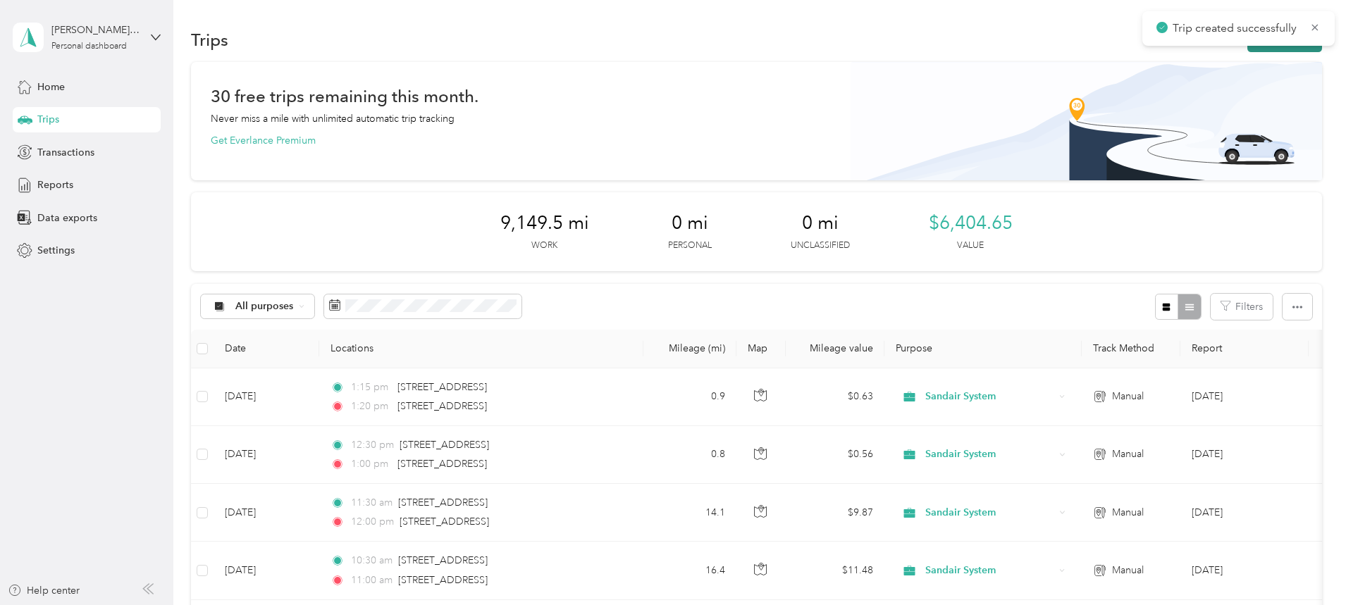
click at [1247, 46] on button "New trip" at bounding box center [1284, 39] width 75 height 25
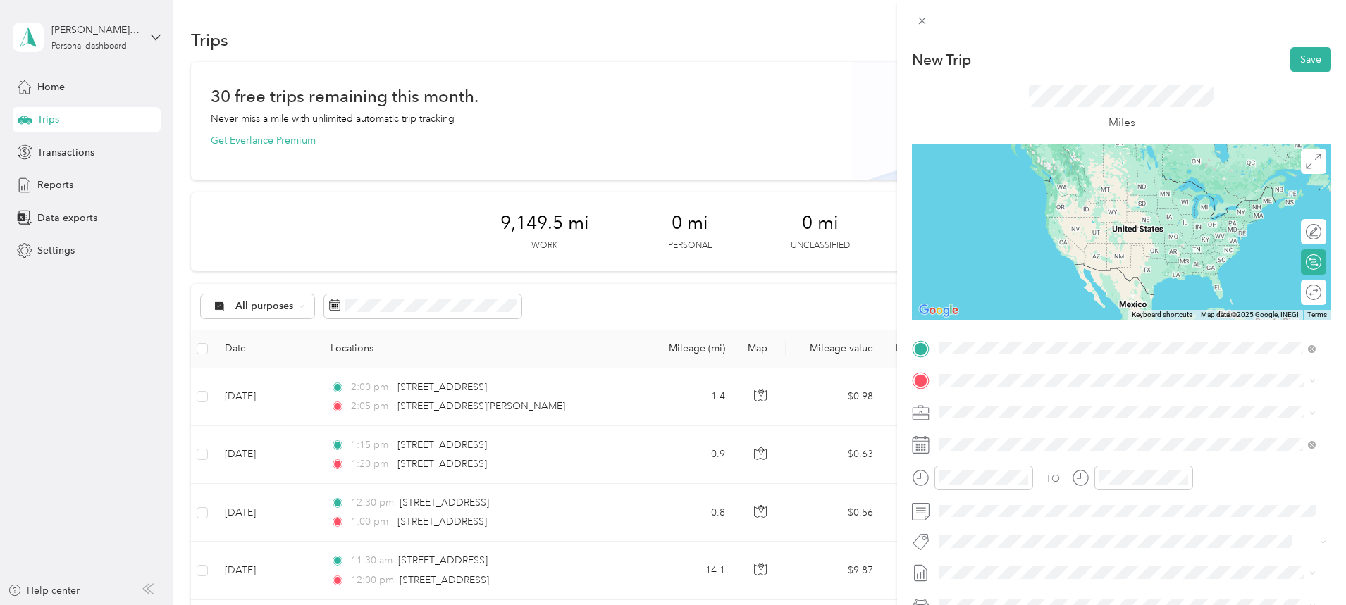
click at [1035, 397] on span "[STREET_ADDRESS][PERSON_NAME][US_STATE]" at bounding box center [1075, 399] width 219 height 13
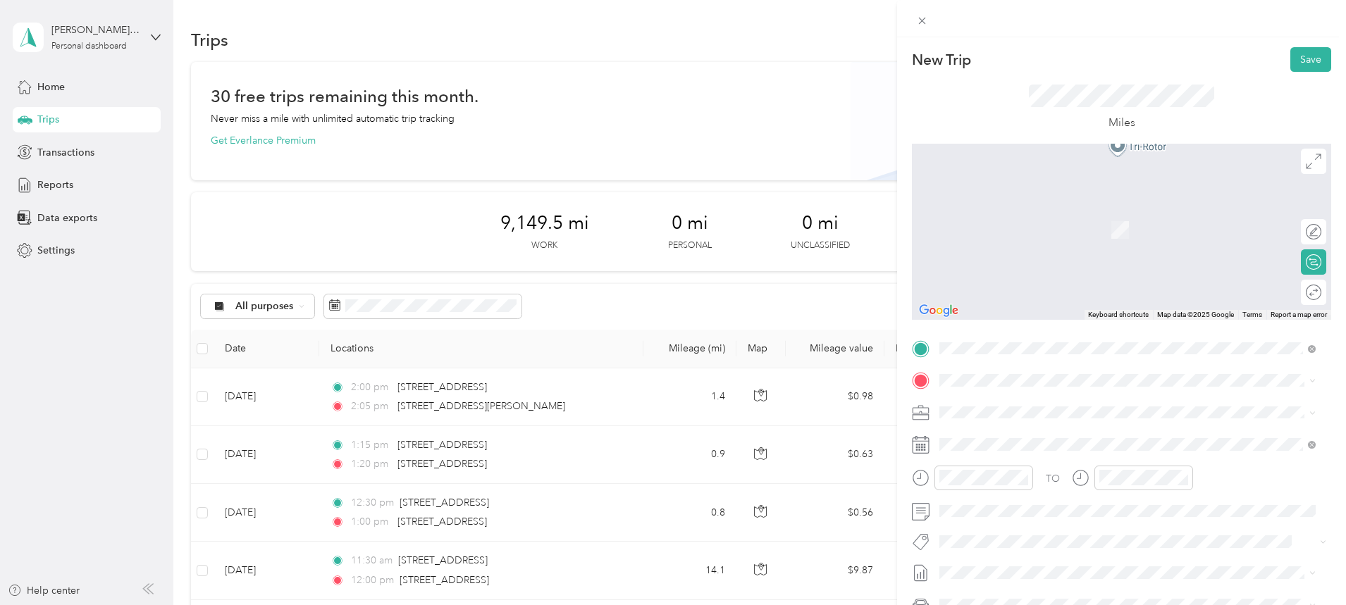
click at [1039, 433] on span "[STREET_ADDRESS][US_STATE]" at bounding box center [1036, 427] width 141 height 13
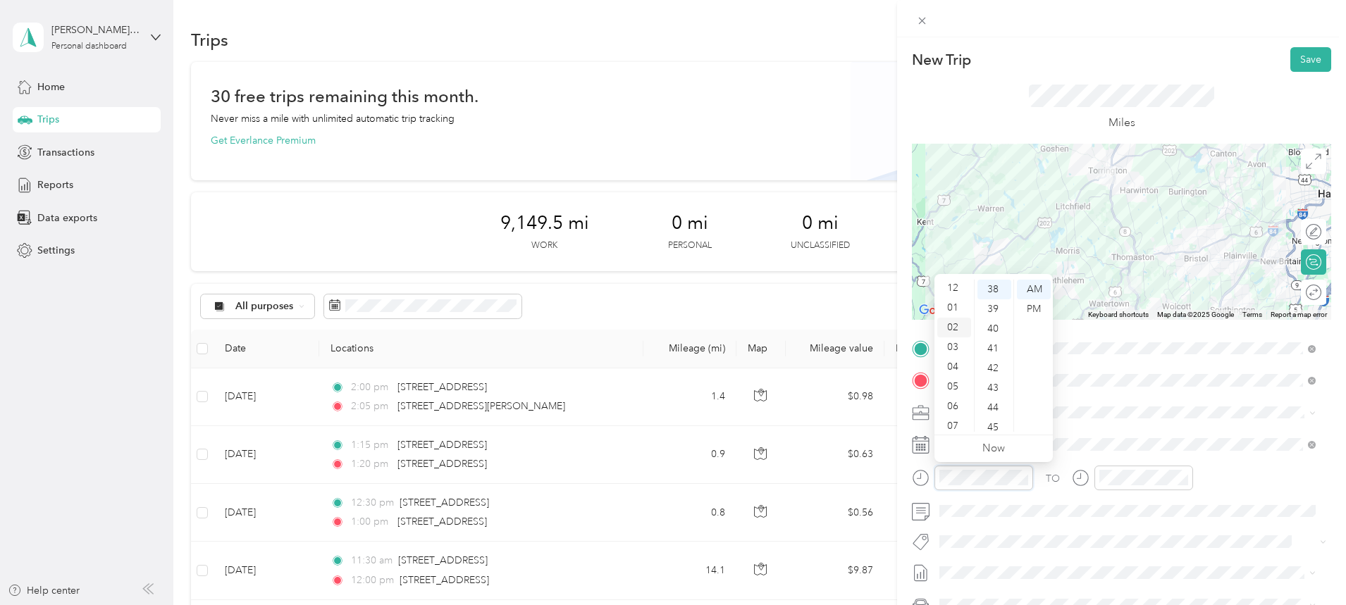
scroll to position [0, 0]
click at [957, 327] on div "02" at bounding box center [954, 329] width 34 height 20
click at [996, 340] on div "30" at bounding box center [994, 343] width 34 height 20
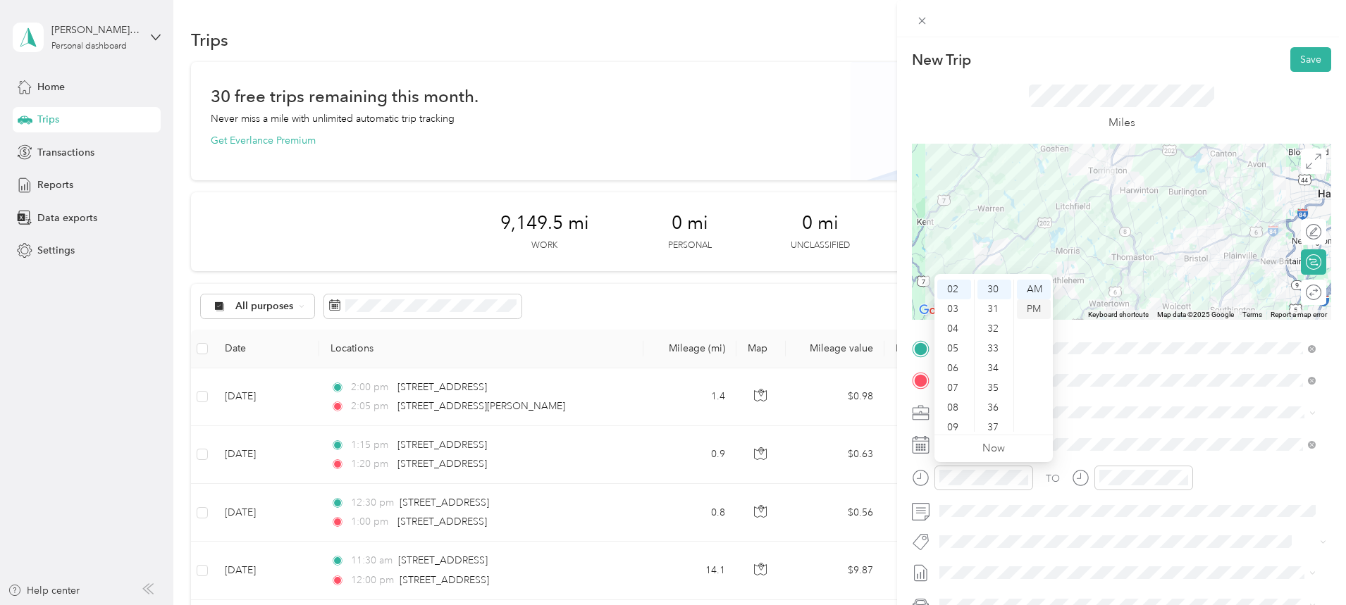
click at [1027, 311] on div "PM" at bounding box center [1034, 309] width 34 height 20
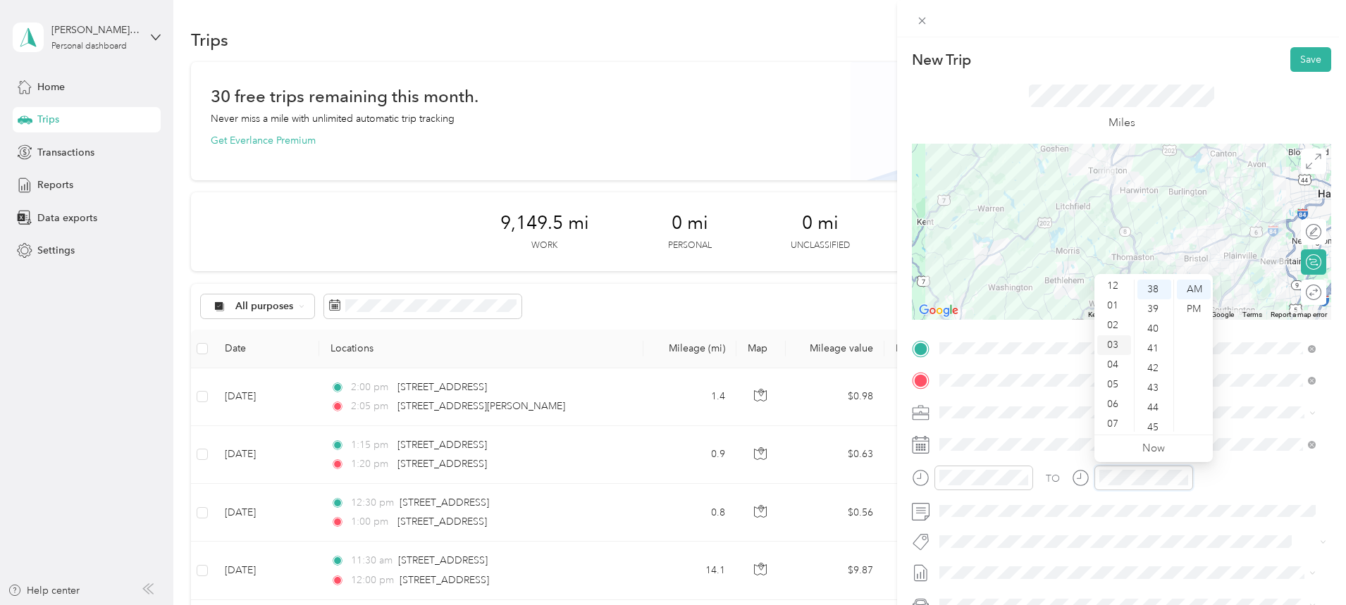
scroll to position [0, 0]
click at [1111, 347] on div "03" at bounding box center [1114, 349] width 34 height 20
click at [1153, 292] on div "00" at bounding box center [1154, 290] width 34 height 20
click at [1200, 309] on div "PM" at bounding box center [1194, 309] width 34 height 20
click at [1191, 310] on div "PM" at bounding box center [1194, 309] width 34 height 20
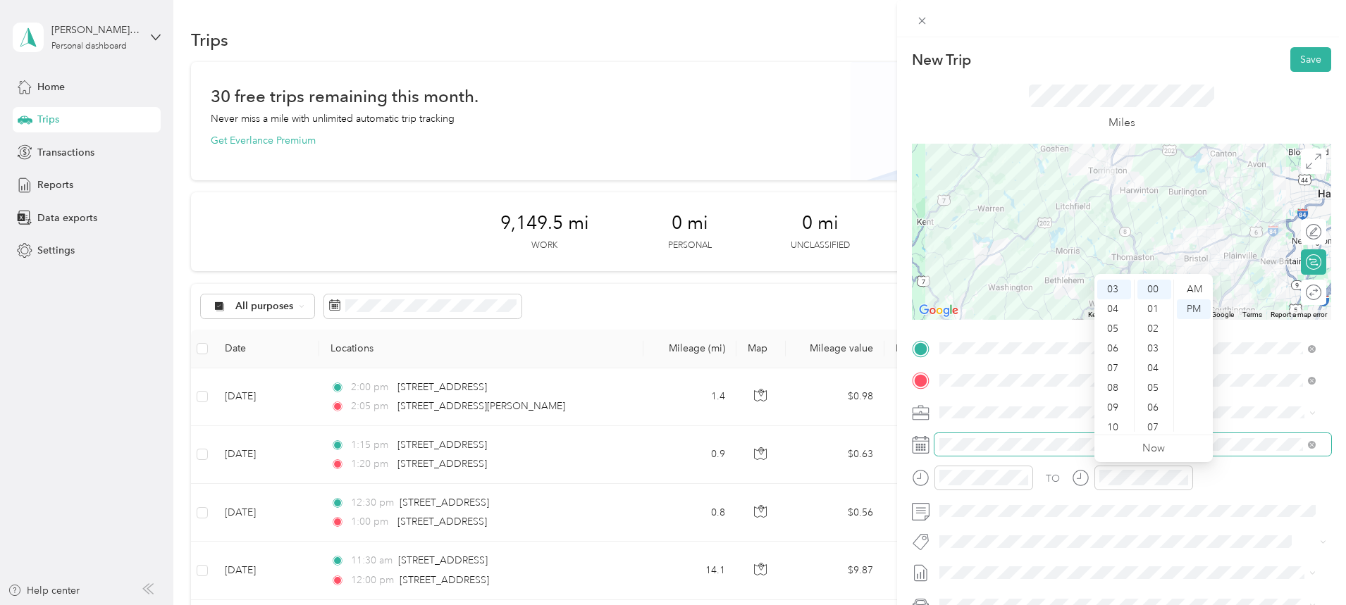
click at [993, 436] on span at bounding box center [1132, 444] width 397 height 23
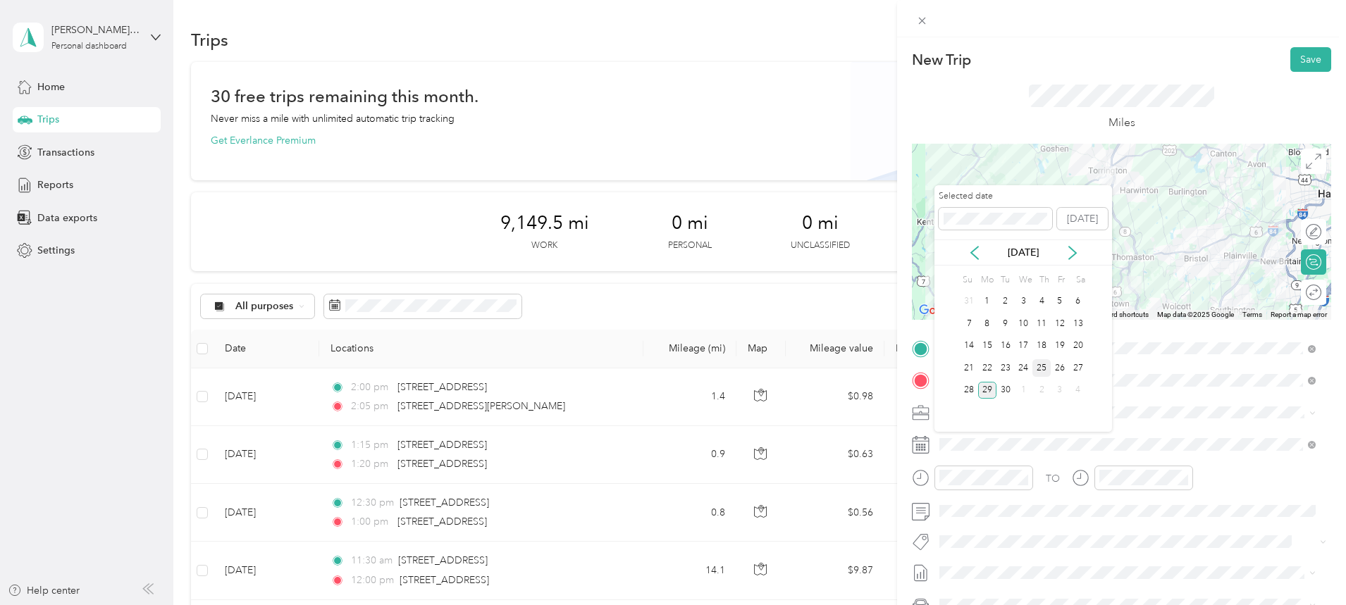
click at [1042, 367] on div "25" at bounding box center [1041, 368] width 18 height 18
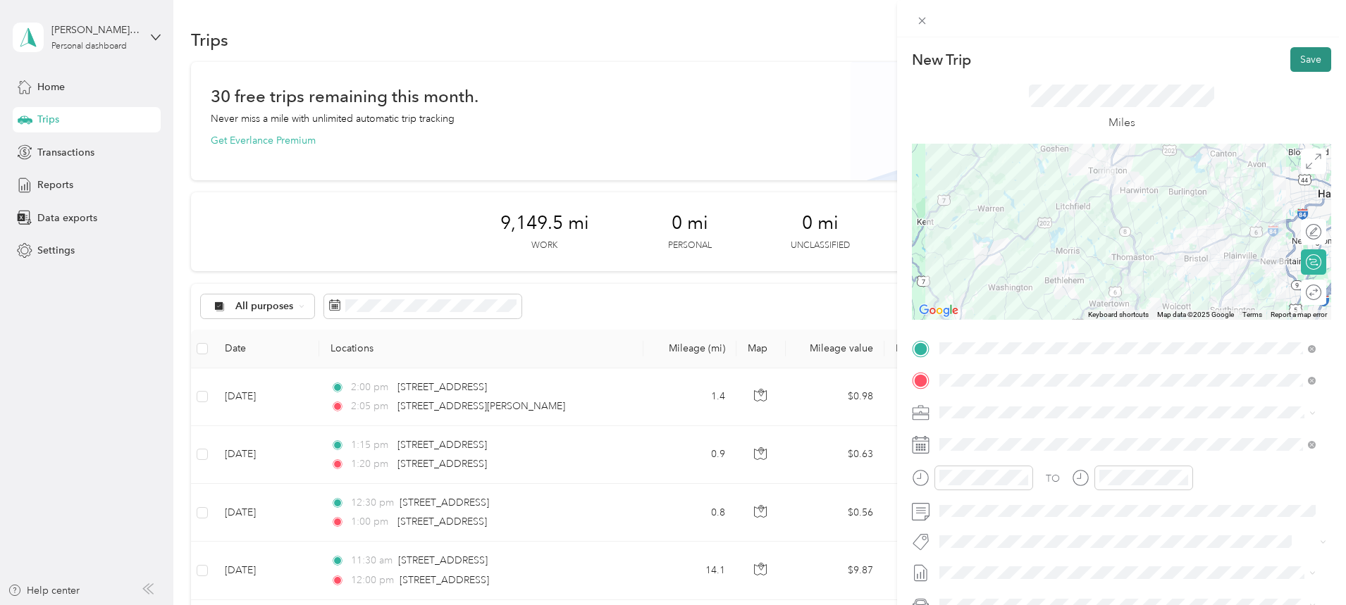
click at [1294, 61] on button "Save" at bounding box center [1310, 59] width 41 height 25
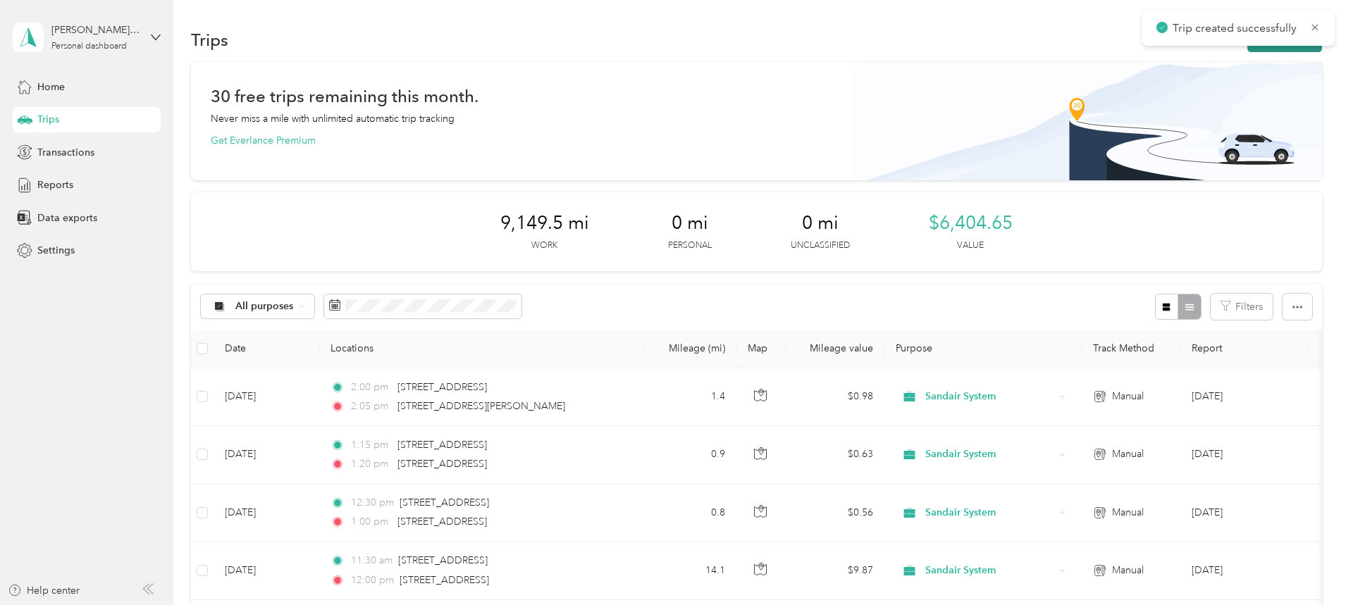
click at [1247, 48] on button "New trip" at bounding box center [1284, 39] width 75 height 25
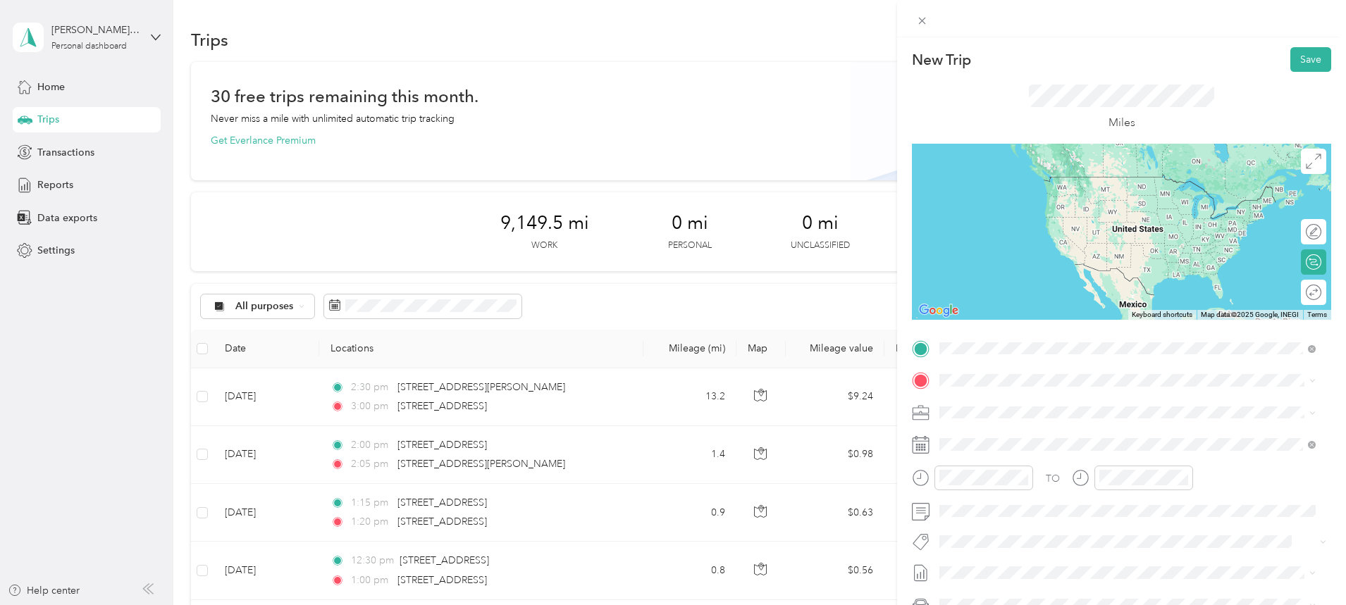
click at [1015, 406] on span "[STREET_ADDRESS][US_STATE]" at bounding box center [1036, 399] width 141 height 13
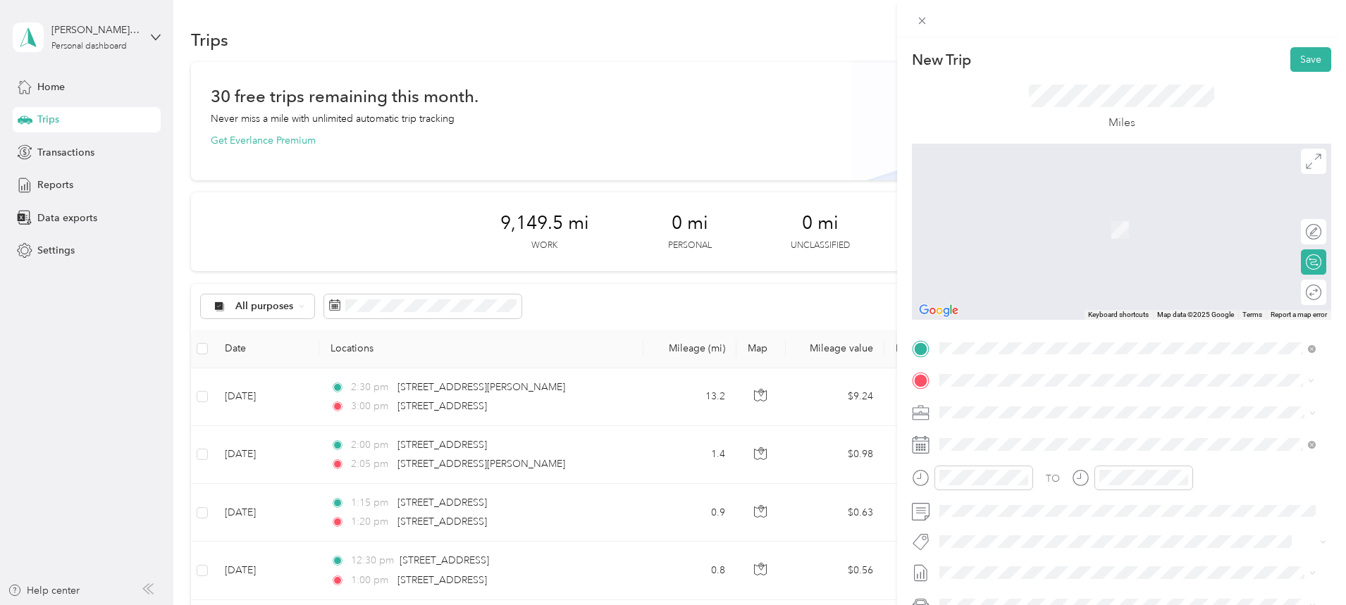
click at [1019, 429] on span "[STREET_ADDRESS][US_STATE]" at bounding box center [1036, 431] width 141 height 13
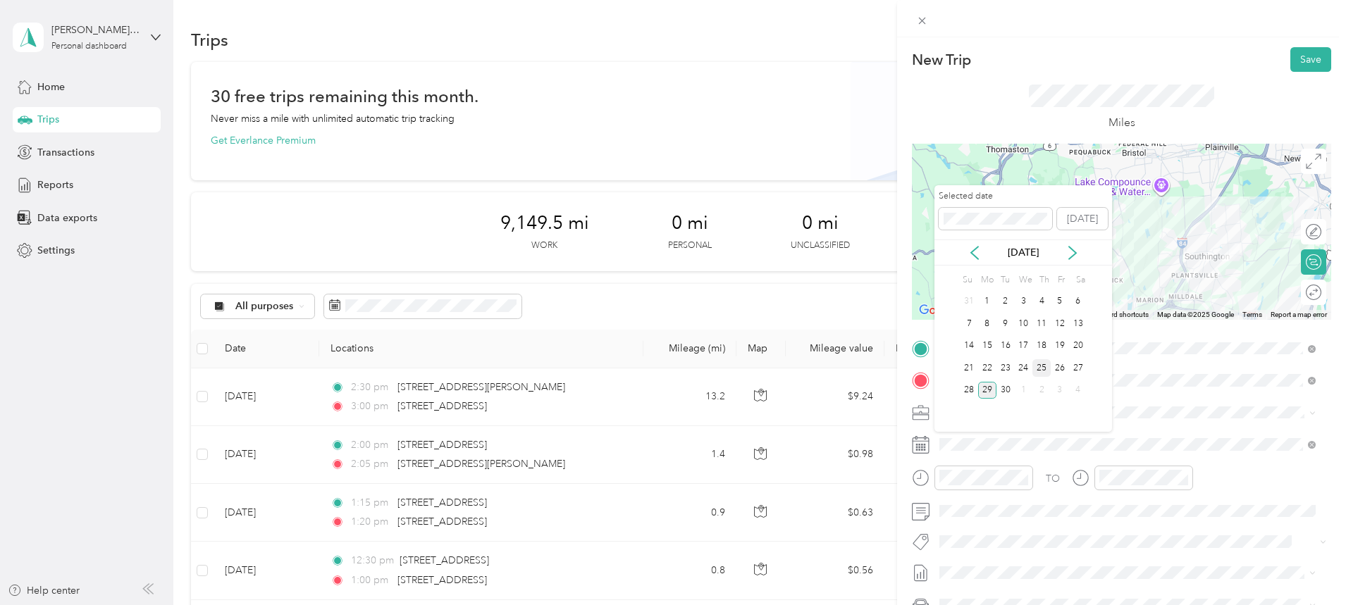
click at [1041, 368] on div "25" at bounding box center [1041, 368] width 18 height 18
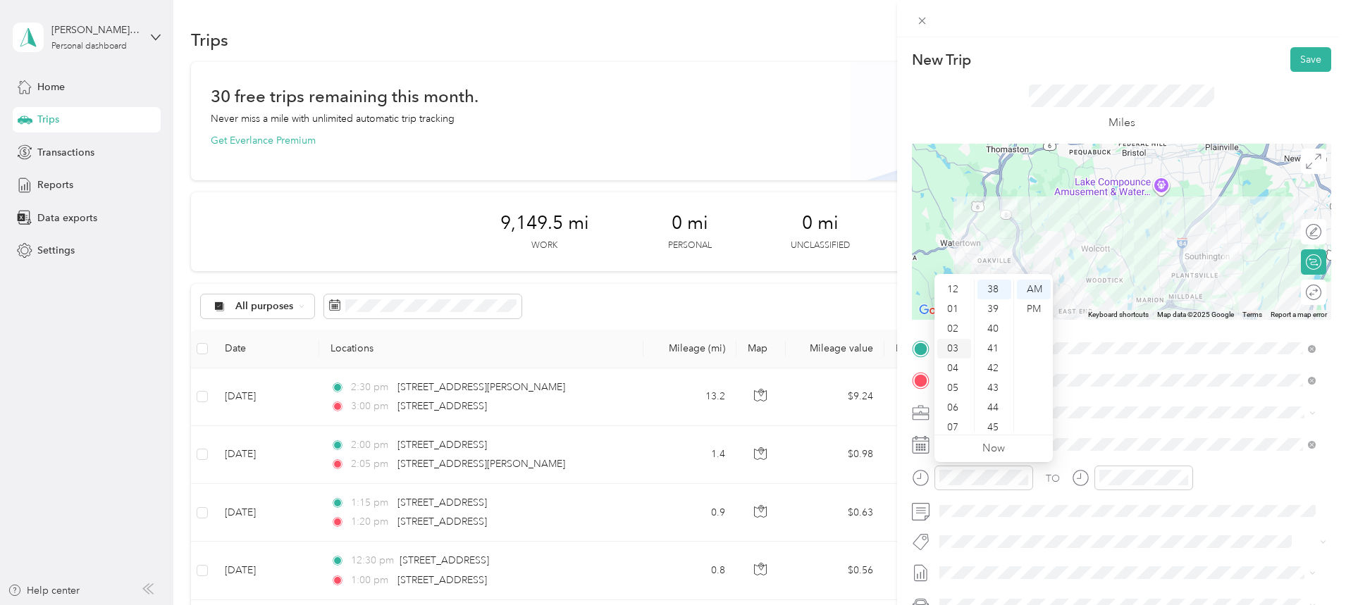
click at [953, 348] on div "03" at bounding box center [954, 349] width 34 height 20
click at [993, 342] on div "30" at bounding box center [994, 343] width 34 height 20
click at [1034, 309] on div "PM" at bounding box center [1034, 309] width 34 height 20
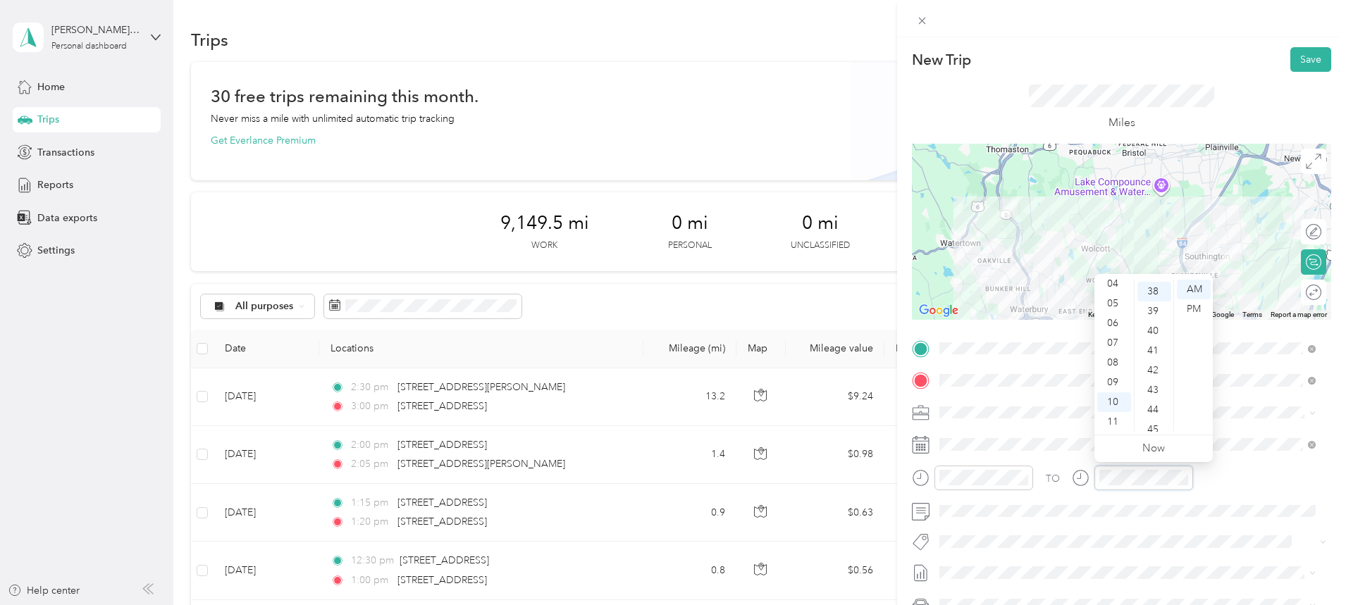
scroll to position [750, 0]
click at [1113, 350] on div "04" at bounding box center [1114, 355] width 34 height 20
click at [1151, 285] on div "00" at bounding box center [1154, 290] width 34 height 20
click at [1194, 306] on div "PM" at bounding box center [1194, 309] width 34 height 20
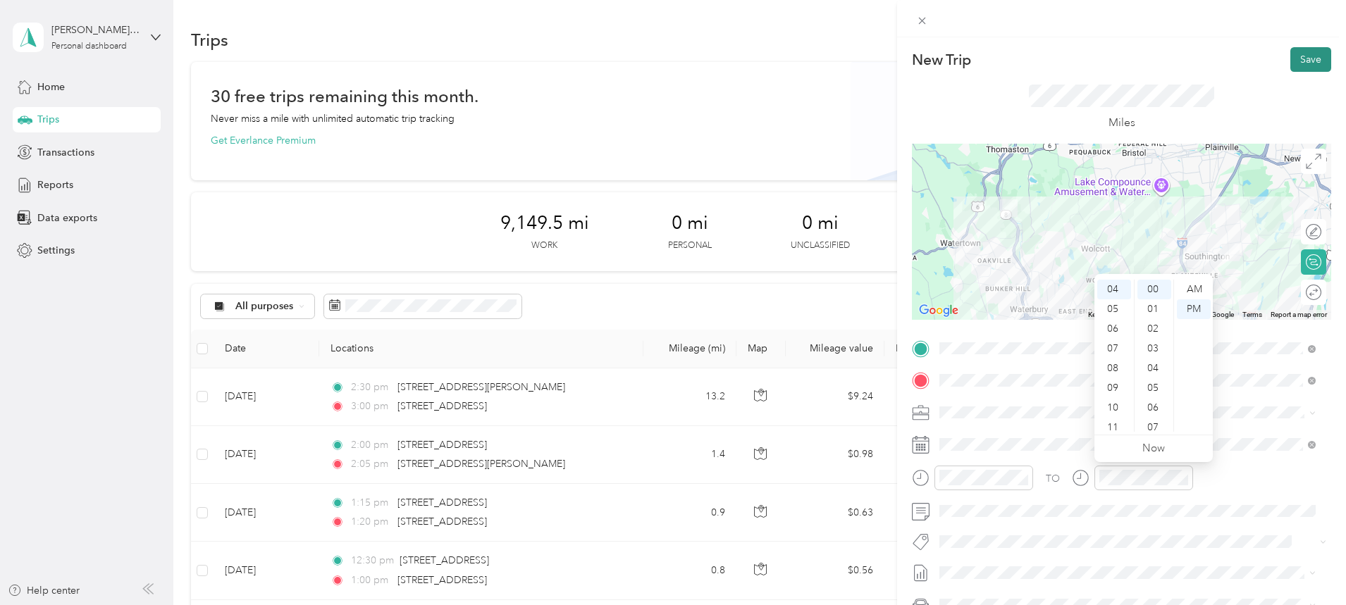
click at [1302, 56] on button "Save" at bounding box center [1310, 59] width 41 height 25
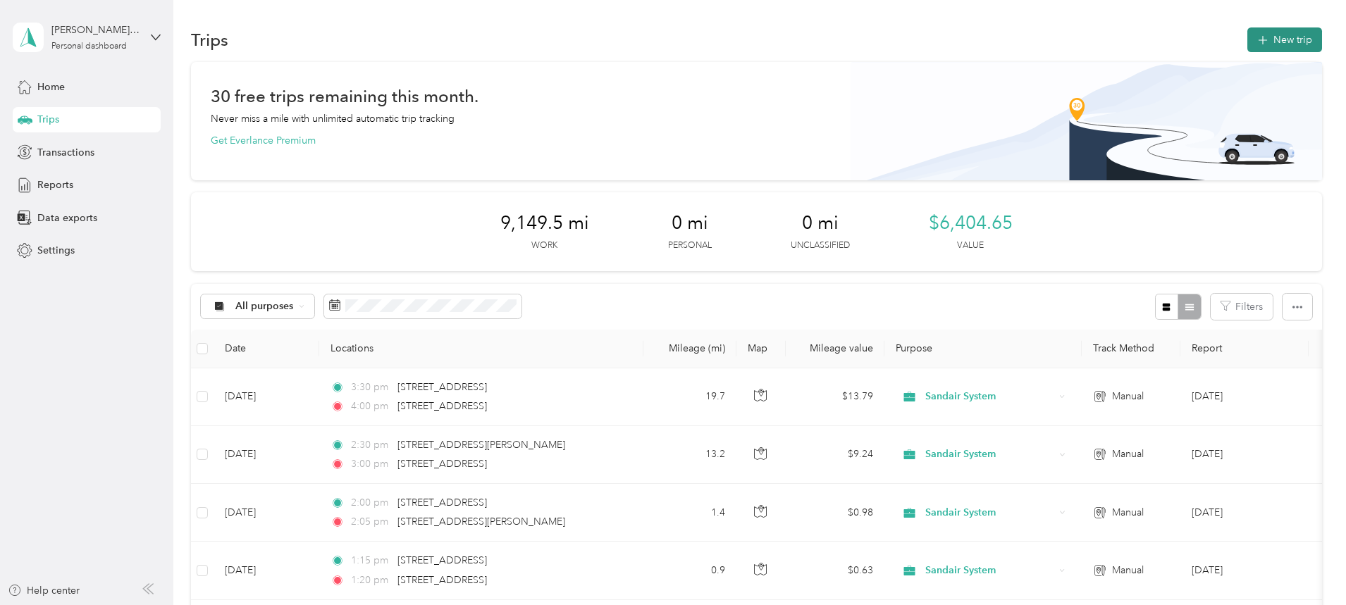
click at [1247, 37] on button "New trip" at bounding box center [1284, 39] width 75 height 25
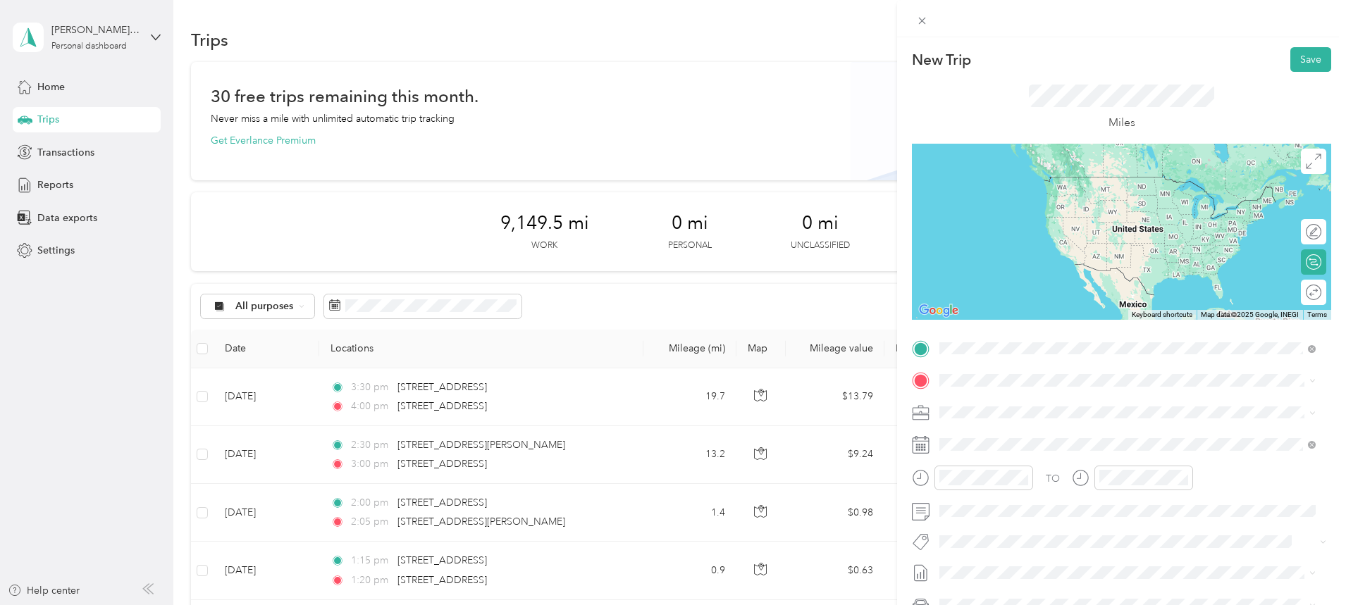
click at [1017, 393] on span "[STREET_ADDRESS][US_STATE]" at bounding box center [1036, 399] width 141 height 13
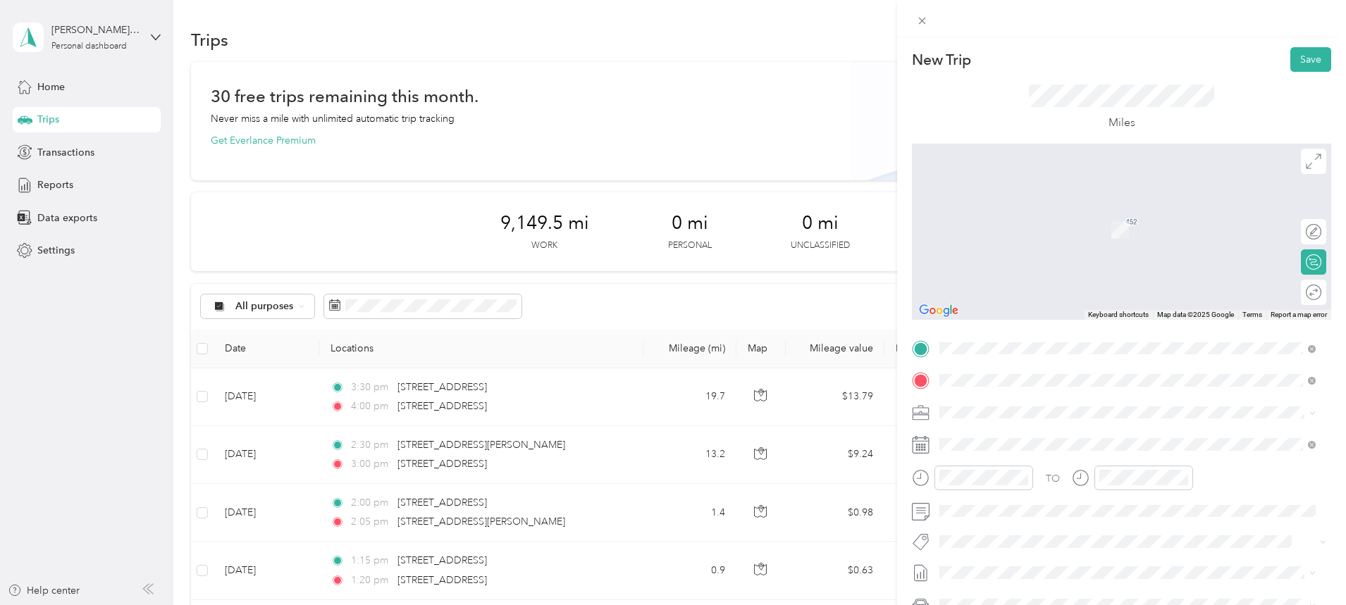
click at [1017, 427] on span "[STREET_ADDRESS][PERSON_NAME][US_STATE]" at bounding box center [1075, 431] width 219 height 13
click at [1025, 430] on span "[STREET_ADDRESS][PERSON_NAME][US_STATE]" at bounding box center [1075, 431] width 219 height 13
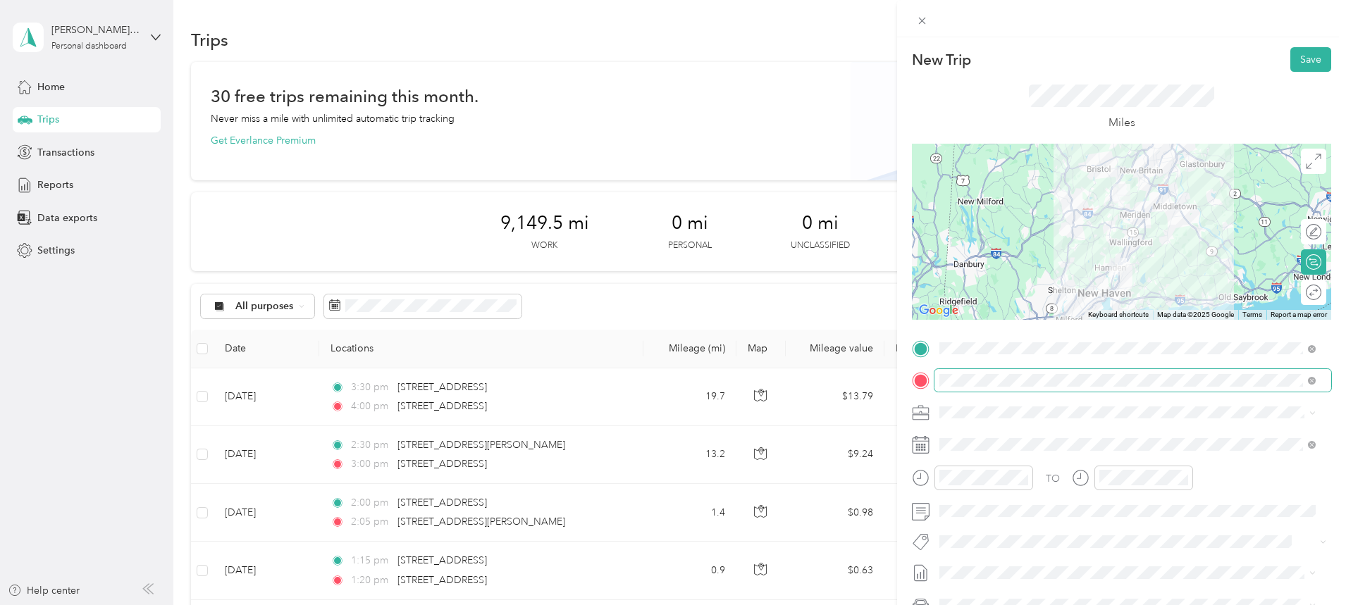
click at [984, 456] on div "TO Add photo" at bounding box center [1121, 507] width 419 height 340
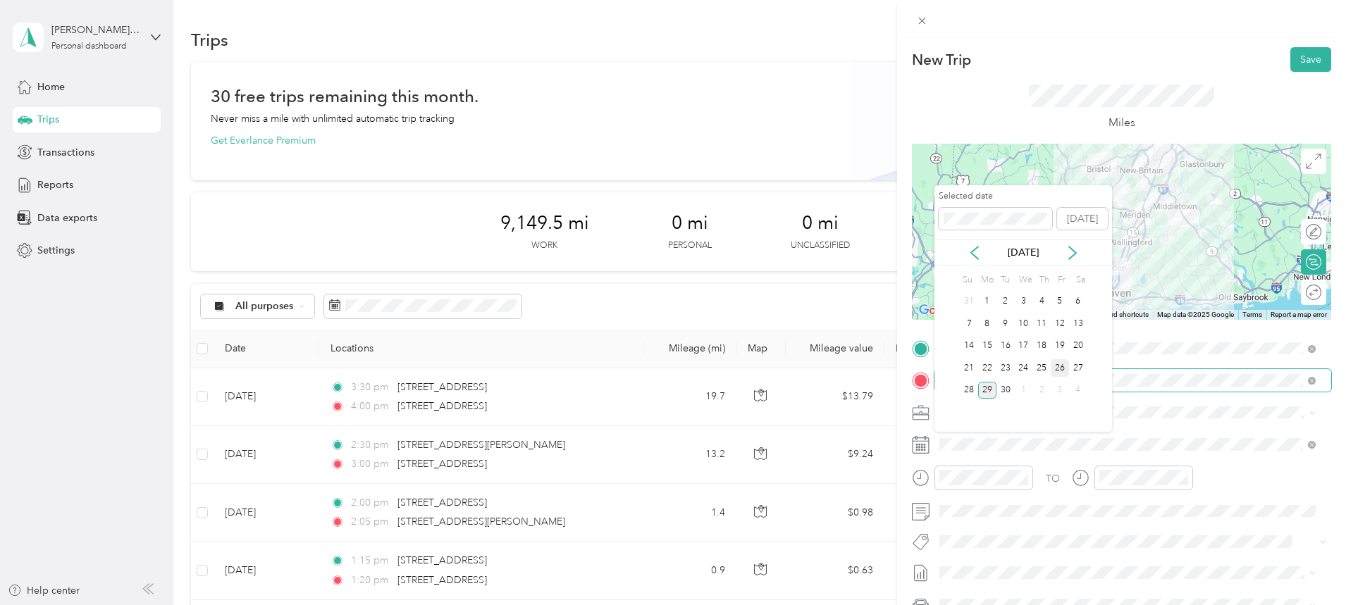
click at [1061, 368] on div "26" at bounding box center [1059, 368] width 18 height 18
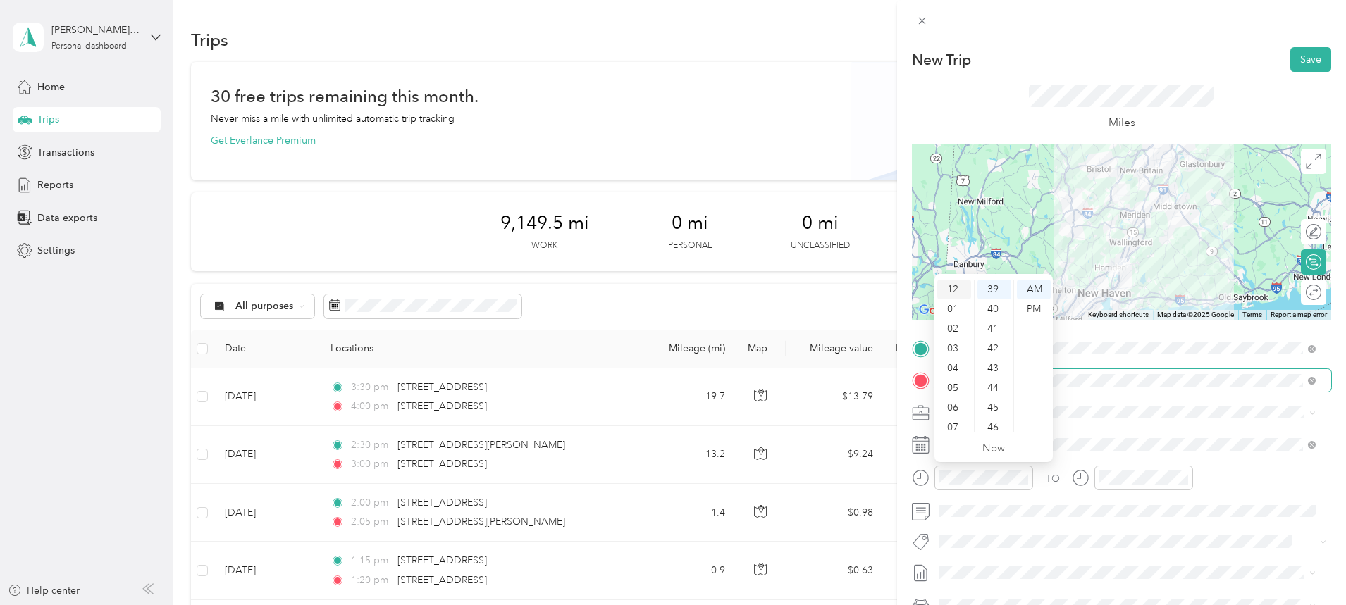
click at [955, 292] on div "12" at bounding box center [954, 290] width 34 height 20
click at [996, 321] on div "30" at bounding box center [994, 324] width 34 height 20
click at [1036, 309] on div "PM" at bounding box center [1034, 309] width 34 height 20
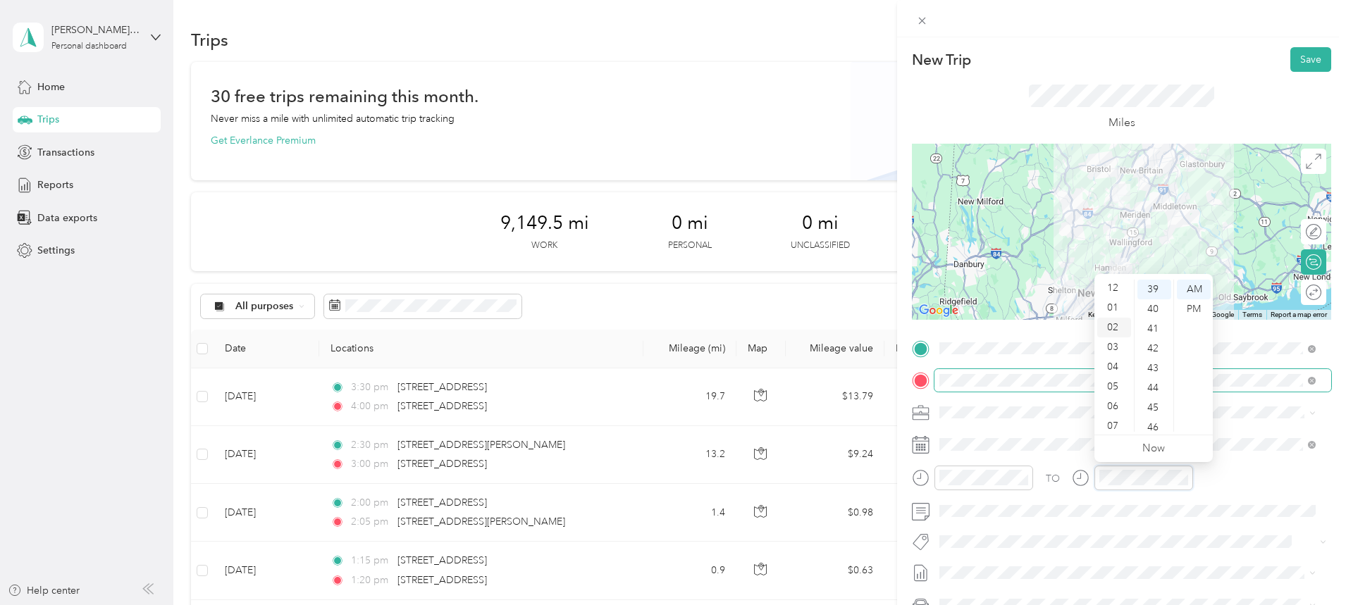
scroll to position [0, 0]
click at [1115, 312] on div "01" at bounding box center [1114, 309] width 34 height 20
click at [1155, 291] on div "00" at bounding box center [1154, 290] width 34 height 20
click at [1192, 303] on div "PM" at bounding box center [1194, 309] width 34 height 20
click at [1292, 68] on button "Save" at bounding box center [1310, 59] width 41 height 25
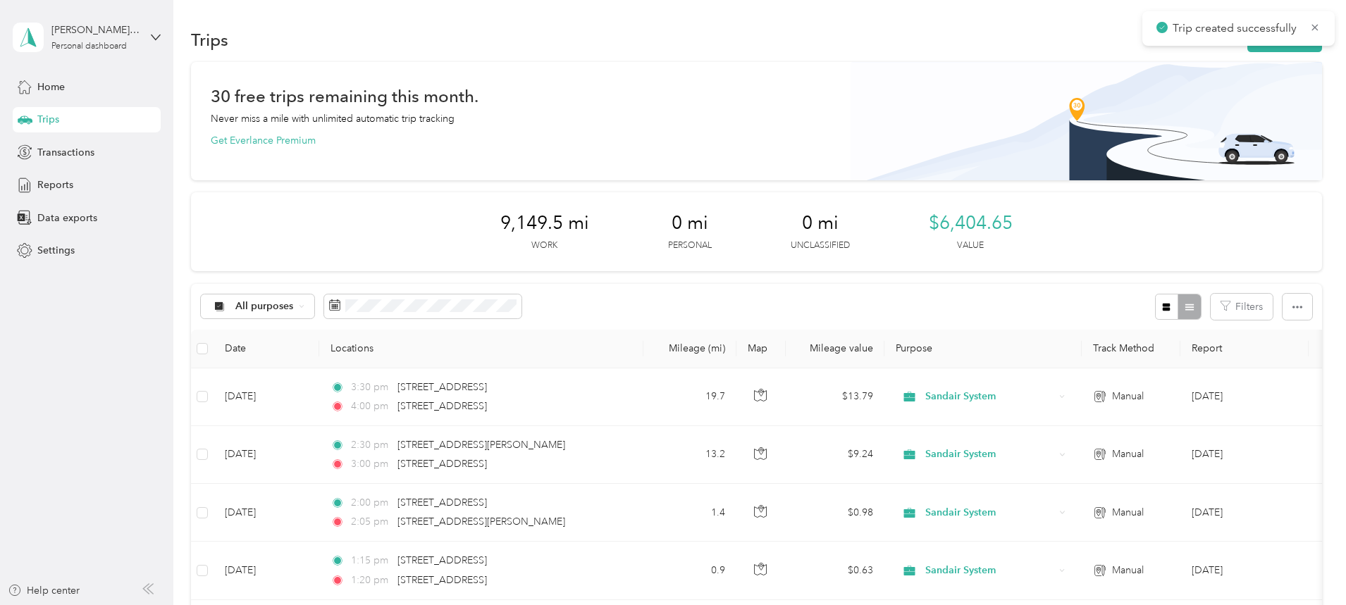
click at [1191, 42] on div "Trip created successfully" at bounding box center [1238, 28] width 192 height 35
click at [1247, 46] on button "New trip" at bounding box center [1284, 39] width 75 height 25
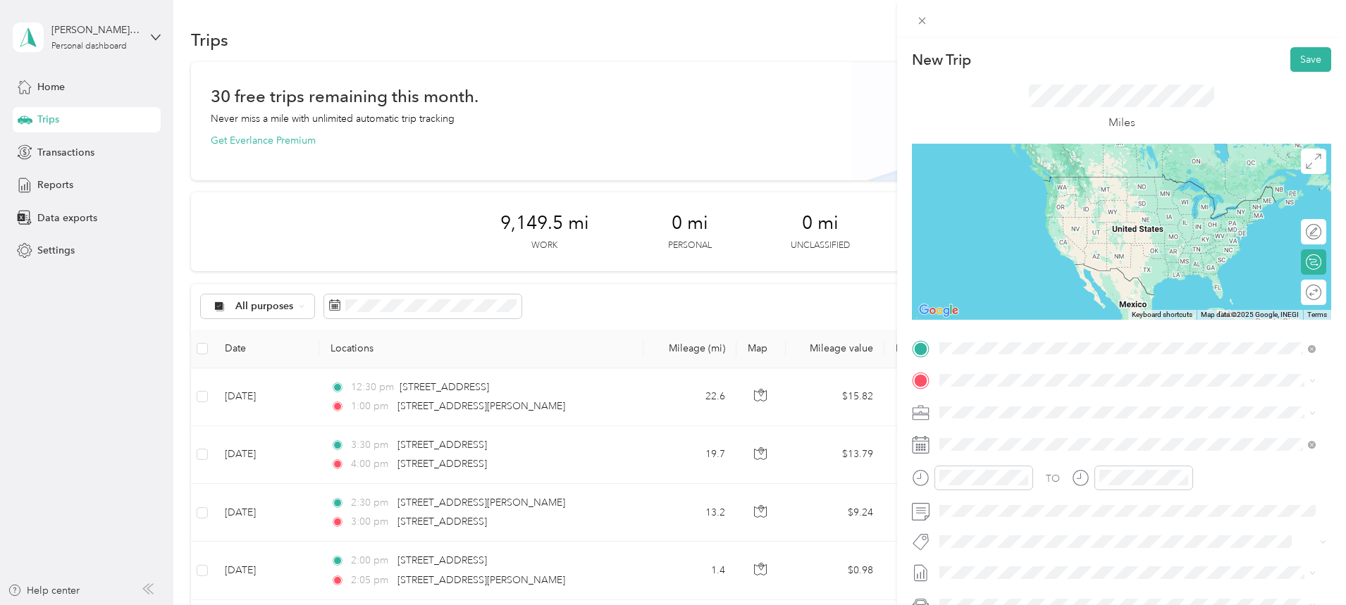
click at [1008, 433] on span "[STREET_ADDRESS][PERSON_NAME][US_STATE]" at bounding box center [1075, 428] width 219 height 13
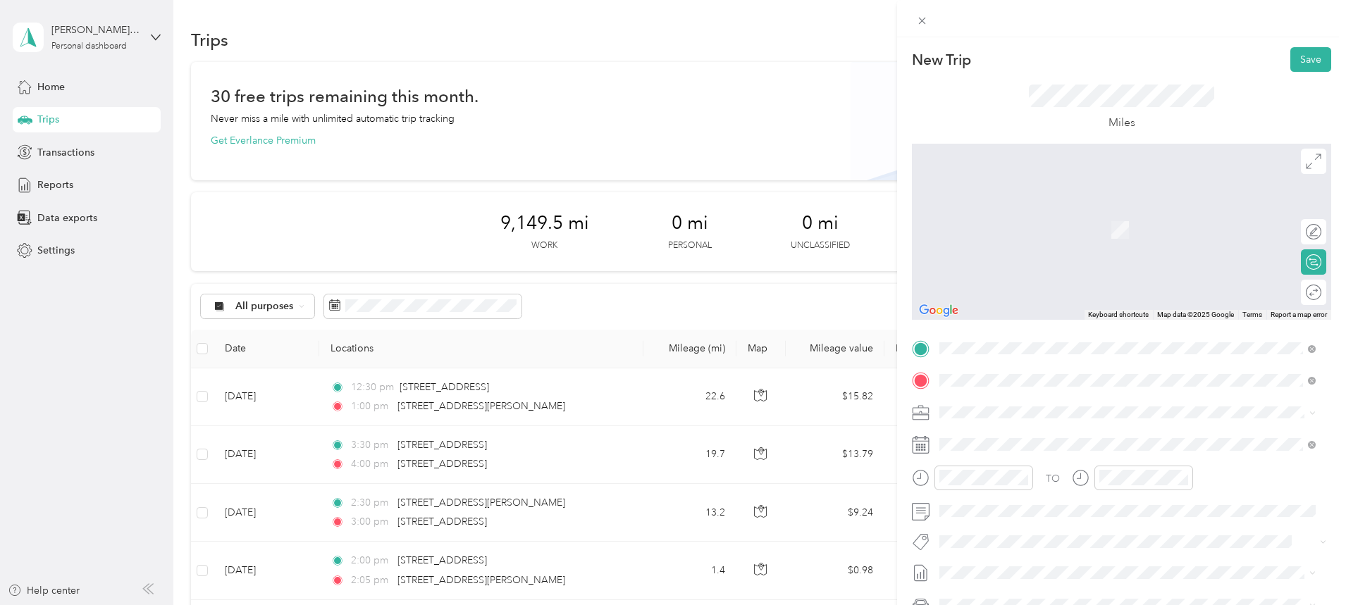
click at [1022, 435] on span "[STREET_ADDRESS][PERSON_NAME][US_STATE]" at bounding box center [1075, 431] width 219 height 13
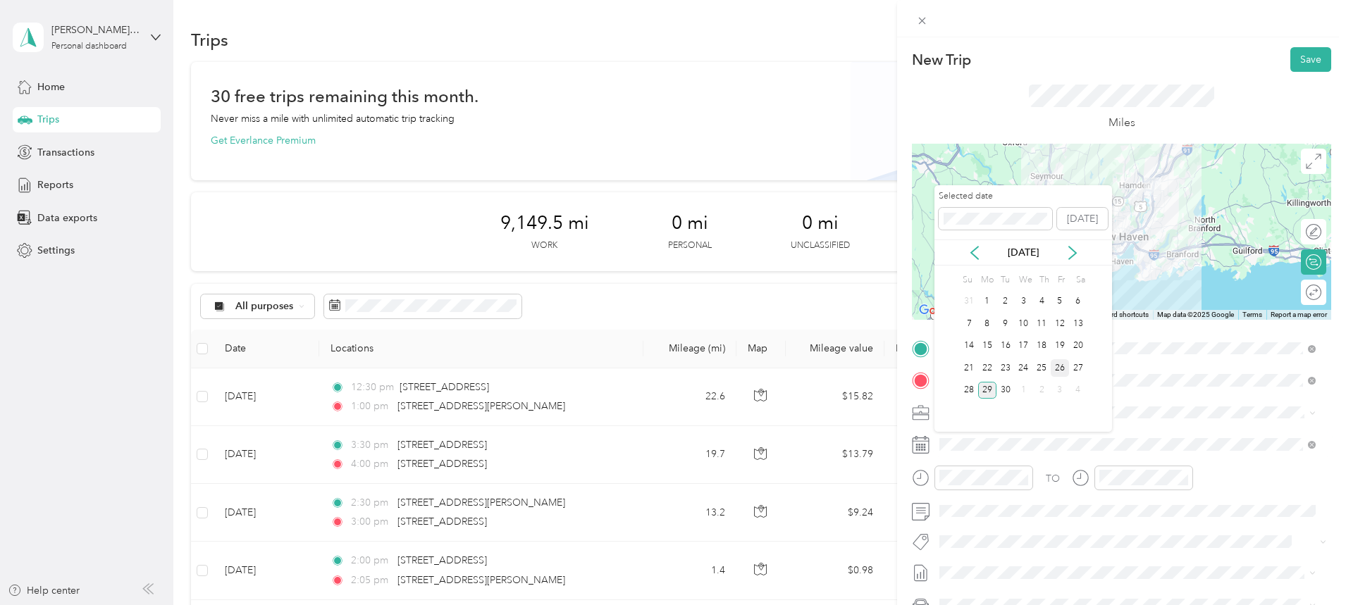
click at [1063, 368] on div "26" at bounding box center [1059, 368] width 18 height 18
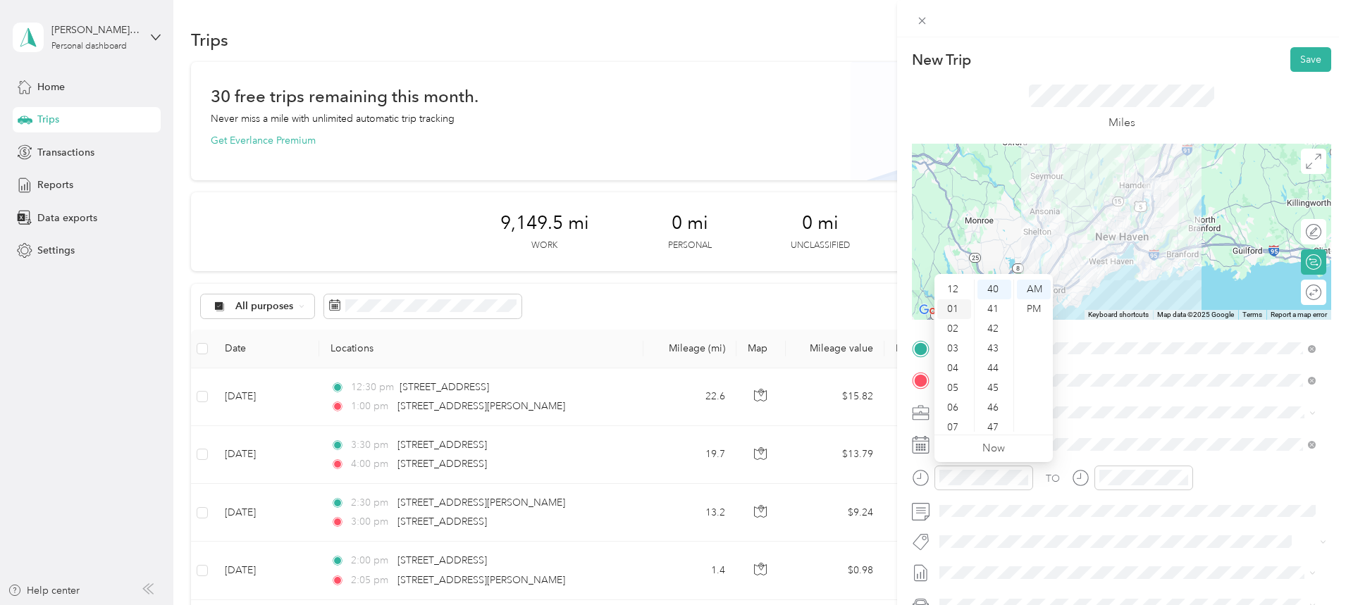
click at [955, 309] on div "01" at bounding box center [954, 309] width 34 height 20
click at [993, 390] on div "45" at bounding box center [994, 388] width 34 height 20
click at [1036, 310] on div "PM" at bounding box center [1034, 309] width 34 height 20
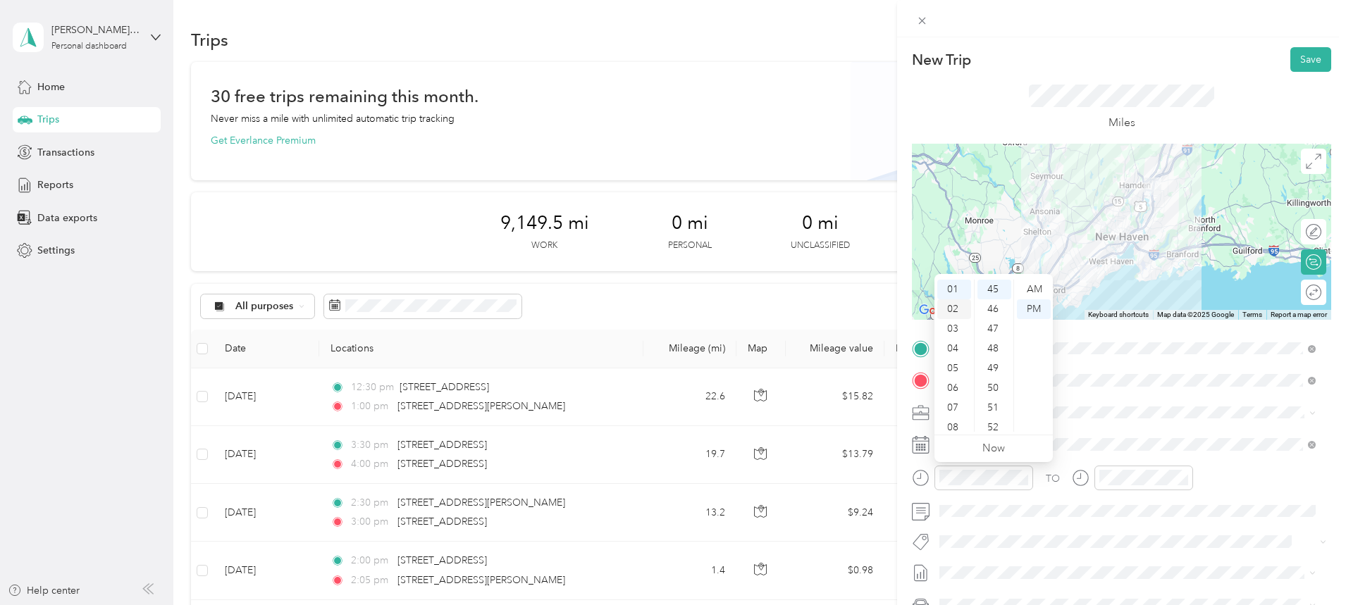
click at [950, 311] on div "02" at bounding box center [954, 309] width 34 height 20
click at [950, 302] on div "01" at bounding box center [954, 309] width 34 height 20
click at [994, 288] on div "45" at bounding box center [994, 290] width 34 height 20
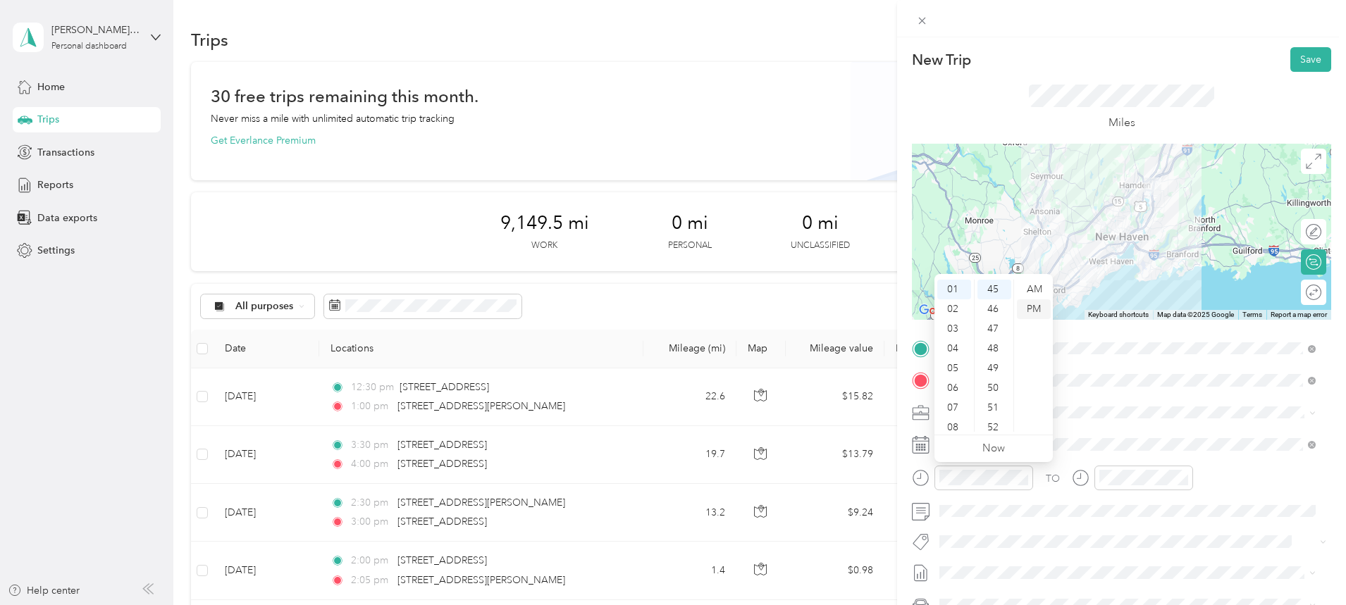
click at [1029, 306] on div "PM" at bounding box center [1034, 309] width 34 height 20
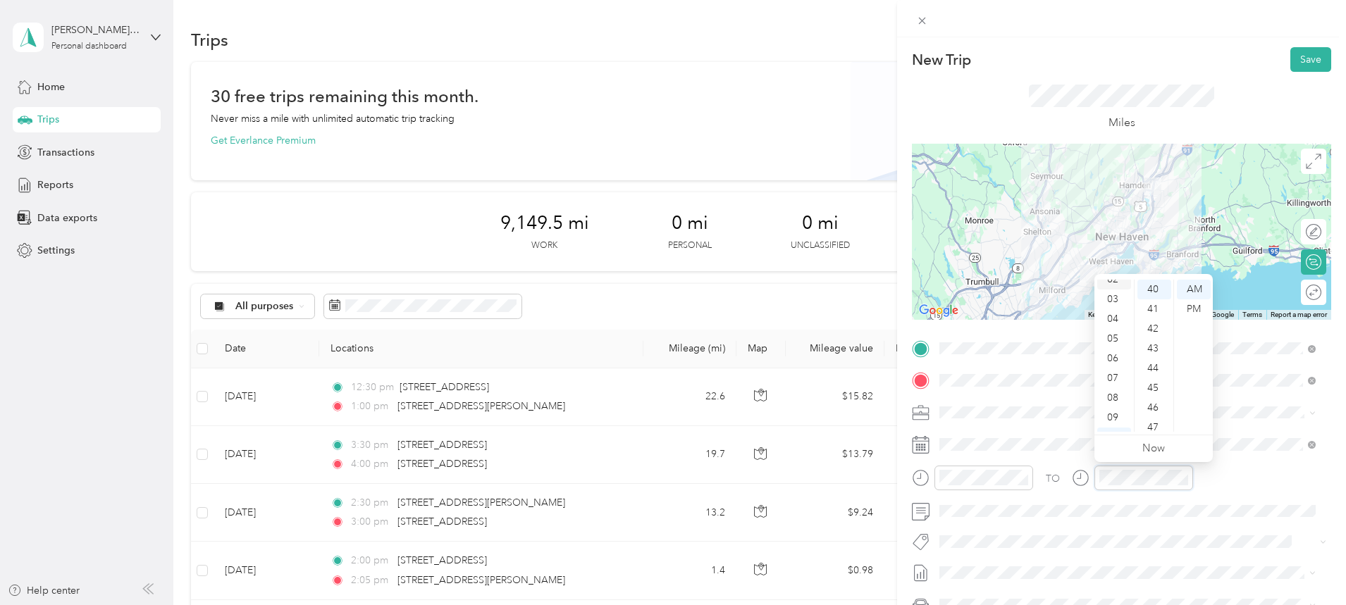
scroll to position [0, 0]
click at [1114, 324] on div "02" at bounding box center [1114, 329] width 34 height 20
click at [1156, 372] on div "30" at bounding box center [1154, 374] width 34 height 20
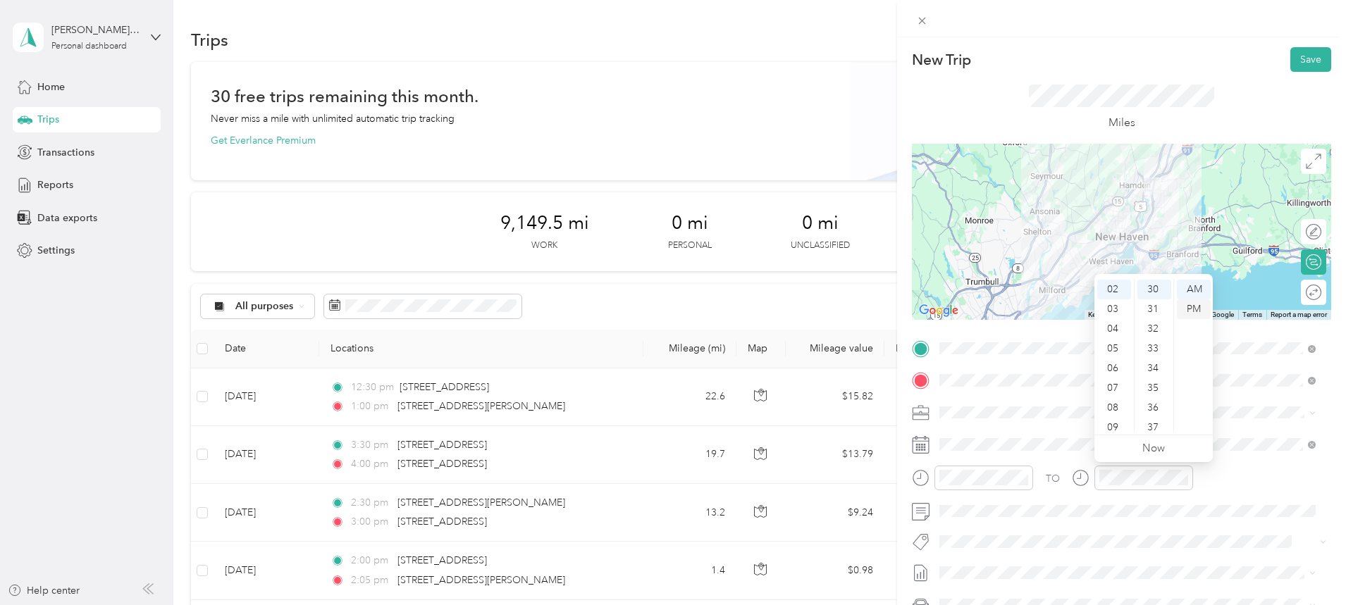
click at [1197, 311] on div "PM" at bounding box center [1194, 309] width 34 height 20
click at [1293, 63] on button "Save" at bounding box center [1310, 59] width 41 height 25
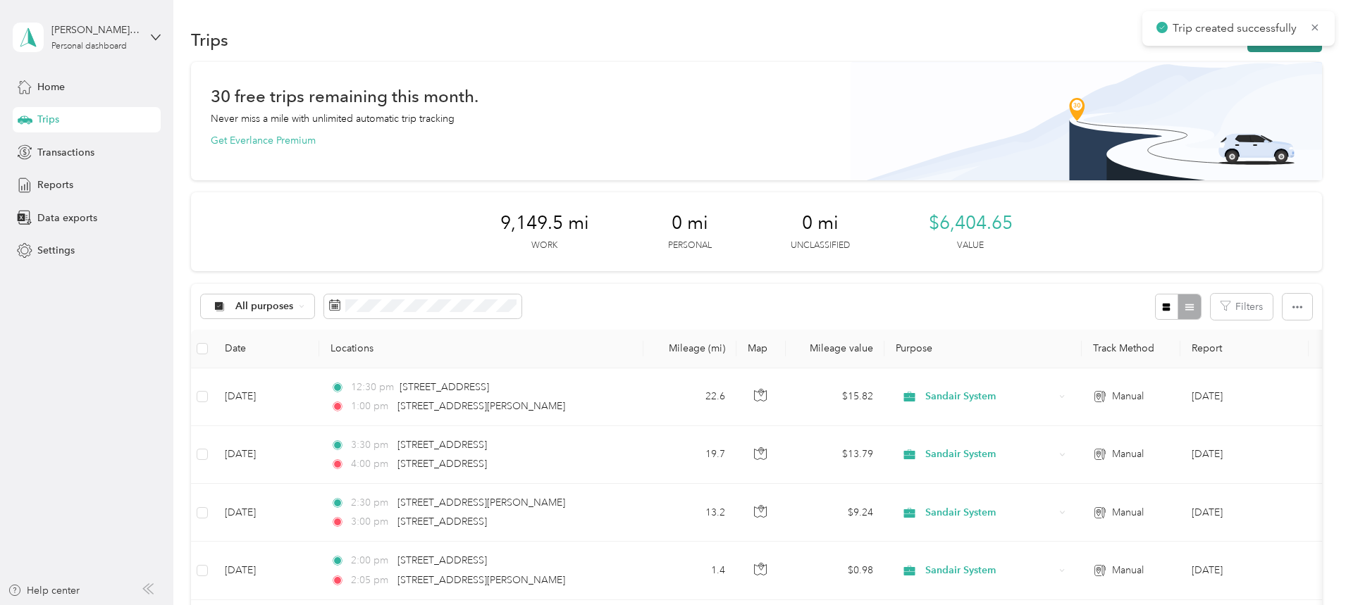
click at [1247, 49] on button "New trip" at bounding box center [1284, 39] width 75 height 25
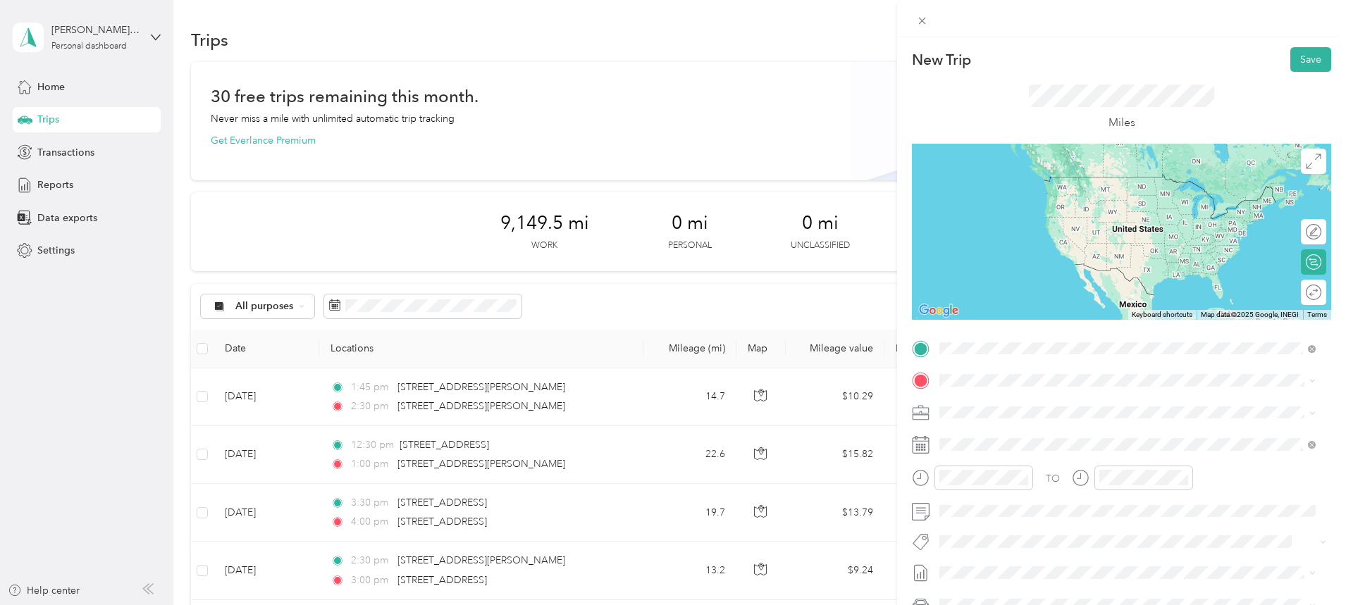
click at [1031, 406] on span "[STREET_ADDRESS][PERSON_NAME][US_STATE]" at bounding box center [1075, 399] width 219 height 13
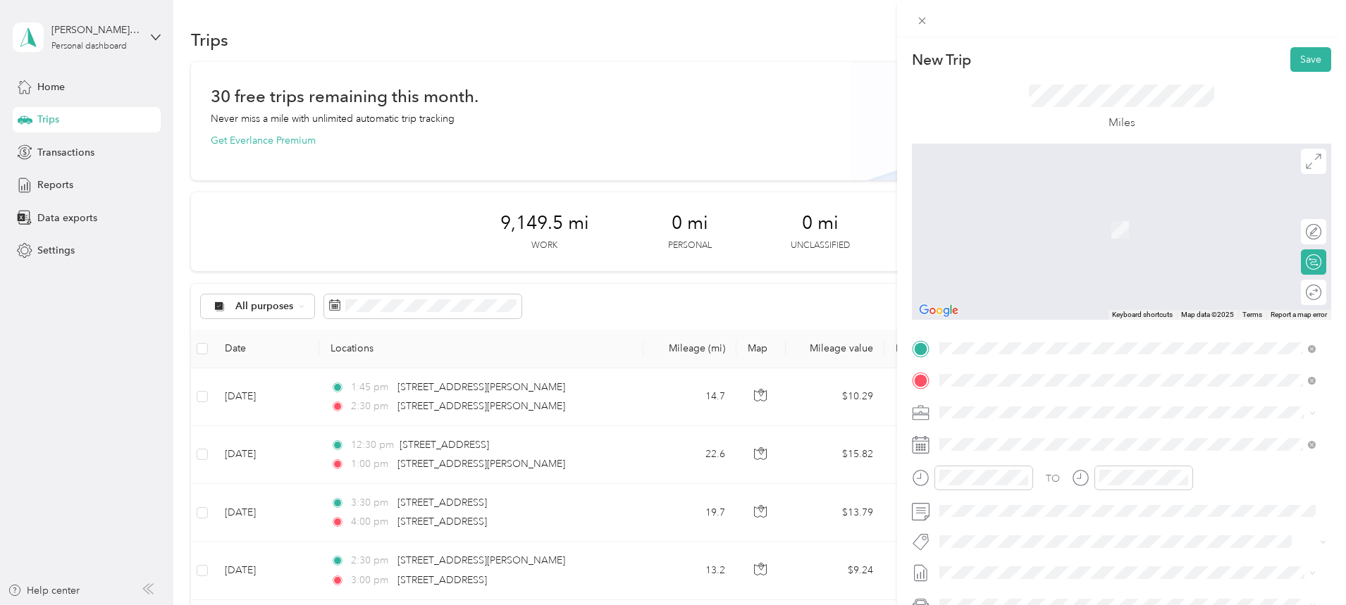
click at [1004, 435] on span "[STREET_ADDRESS][US_STATE]" at bounding box center [1036, 431] width 141 height 13
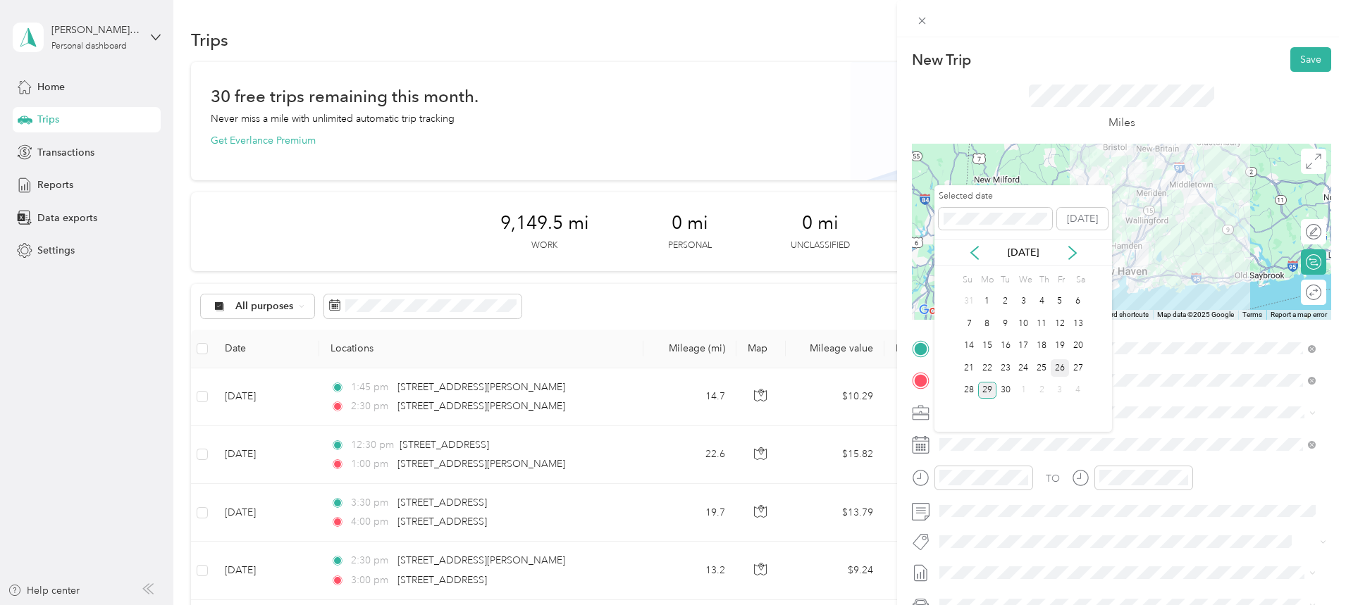
click at [1060, 366] on div "26" at bounding box center [1059, 368] width 18 height 18
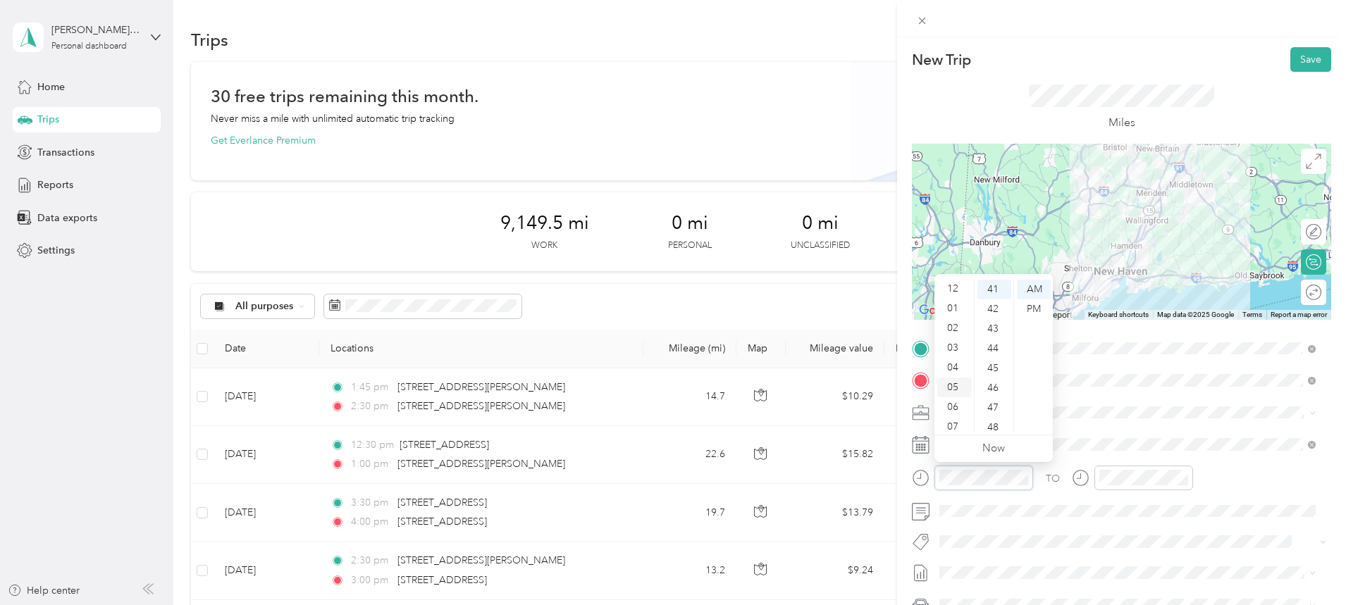
scroll to position [0, 0]
click at [957, 349] on div "03" at bounding box center [954, 349] width 34 height 20
click at [997, 341] on div "15" at bounding box center [994, 340] width 34 height 20
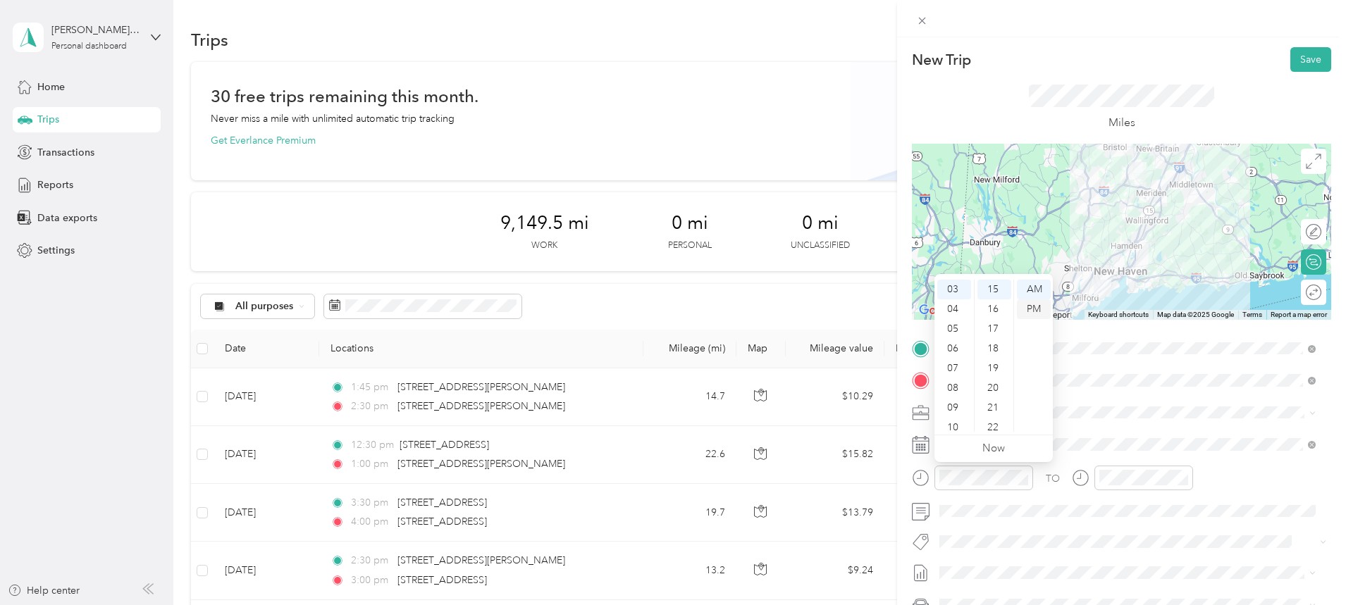
click at [1029, 310] on div "PM" at bounding box center [1034, 309] width 34 height 20
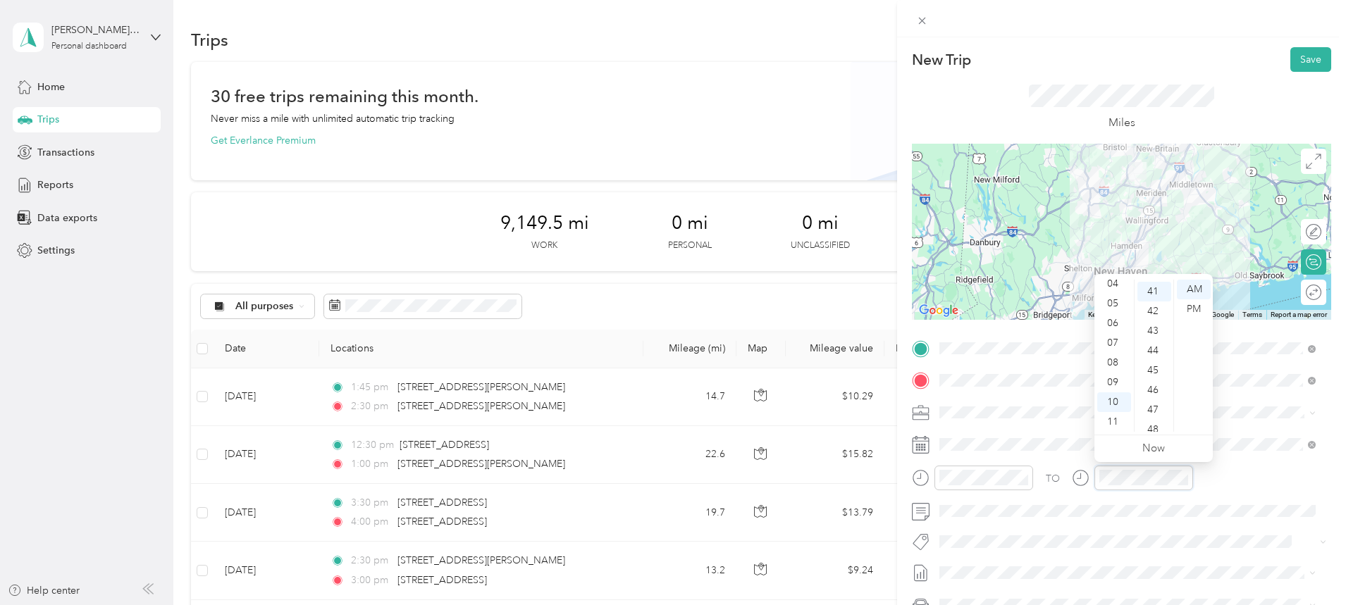
scroll to position [809, 0]
click at [1115, 283] on div "04" at bounding box center [1114, 284] width 34 height 20
click at [1155, 348] on div "30" at bounding box center [1154, 355] width 34 height 20
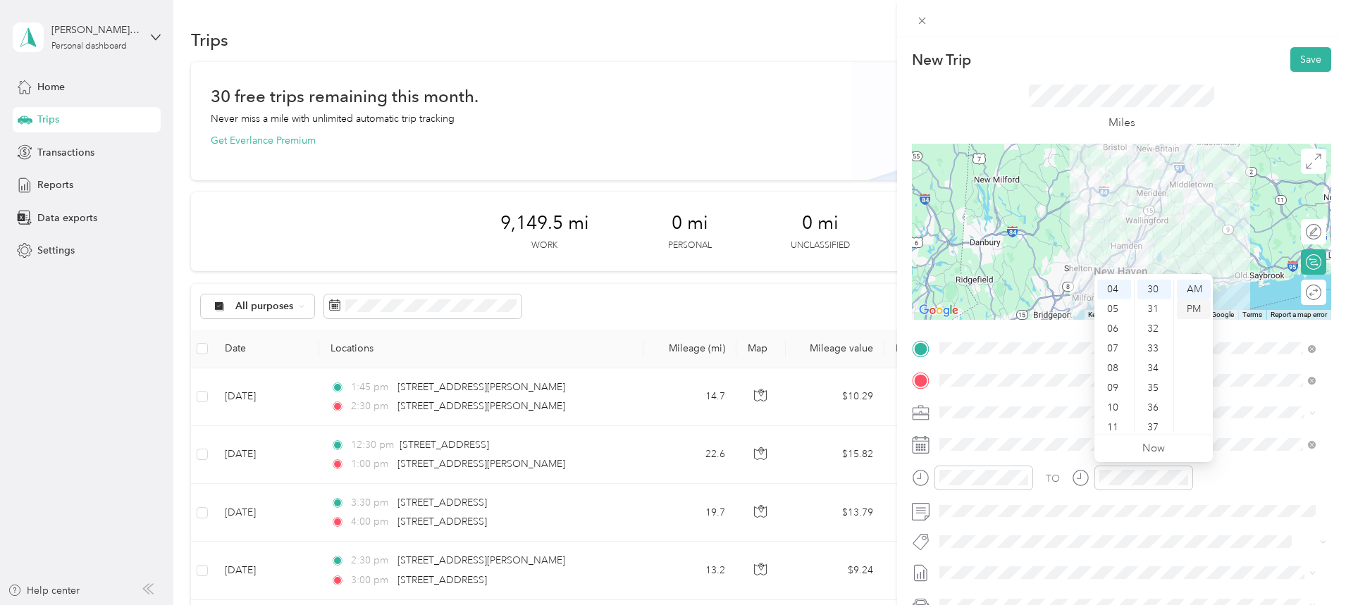
click at [1191, 303] on div "PM" at bounding box center [1194, 309] width 34 height 20
click at [1298, 61] on button "Save" at bounding box center [1310, 59] width 41 height 25
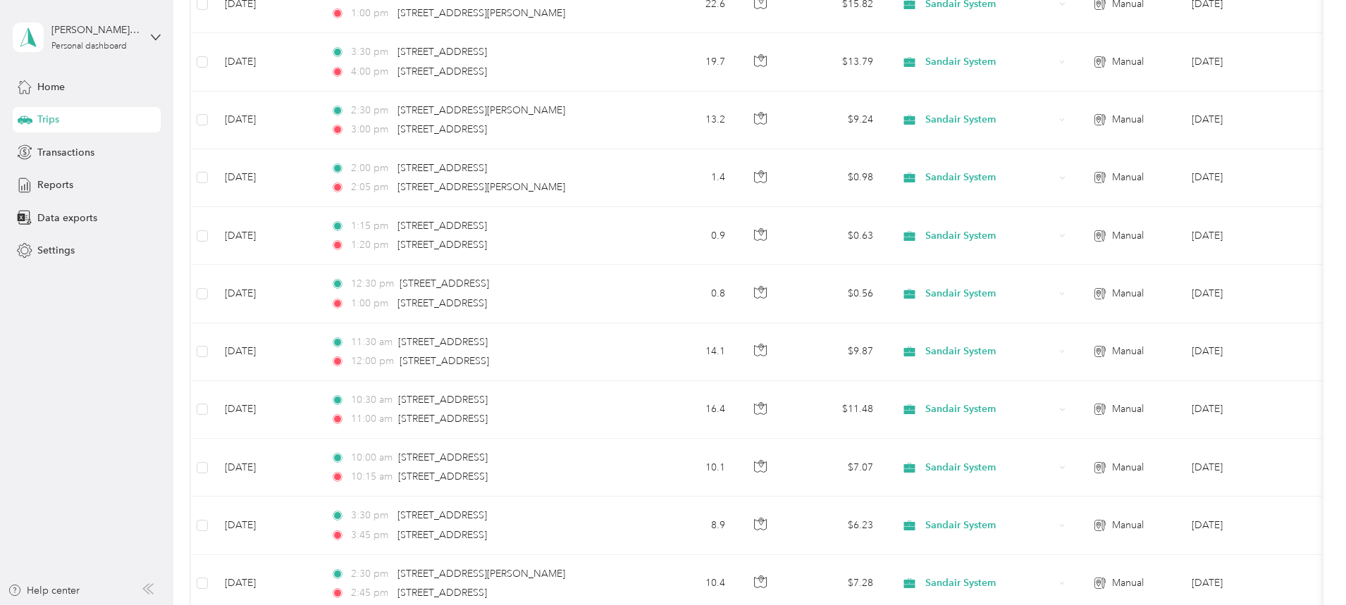
scroll to position [493, 0]
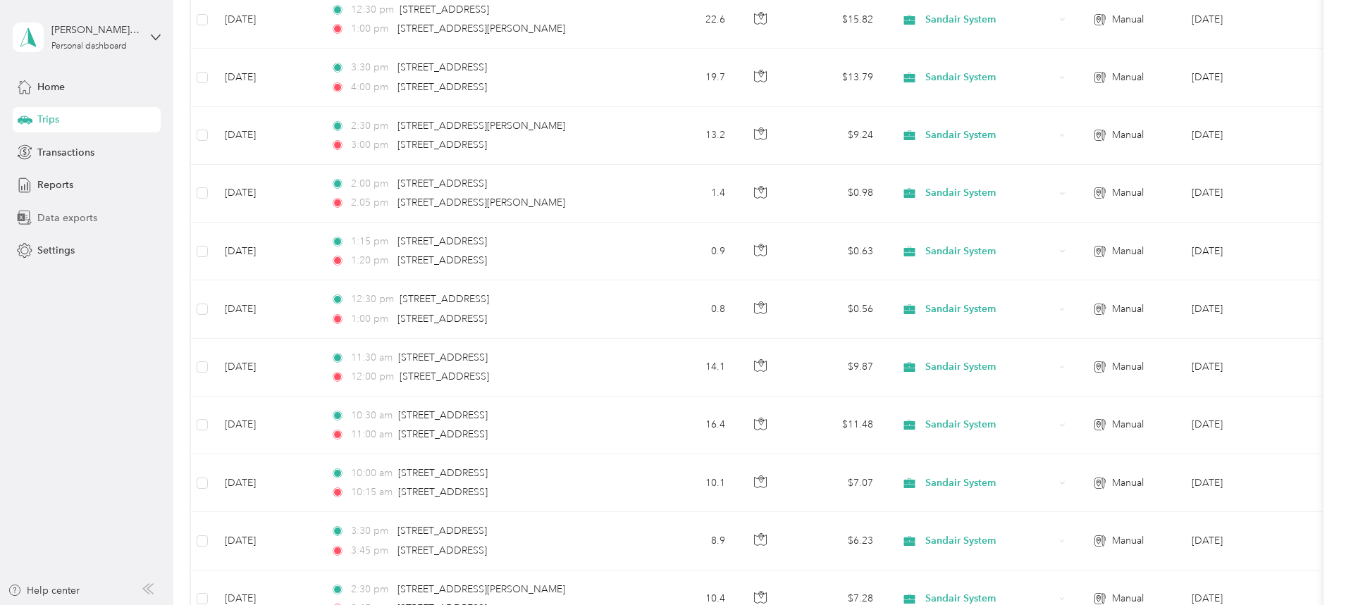
click at [87, 213] on span "Data exports" at bounding box center [67, 218] width 60 height 15
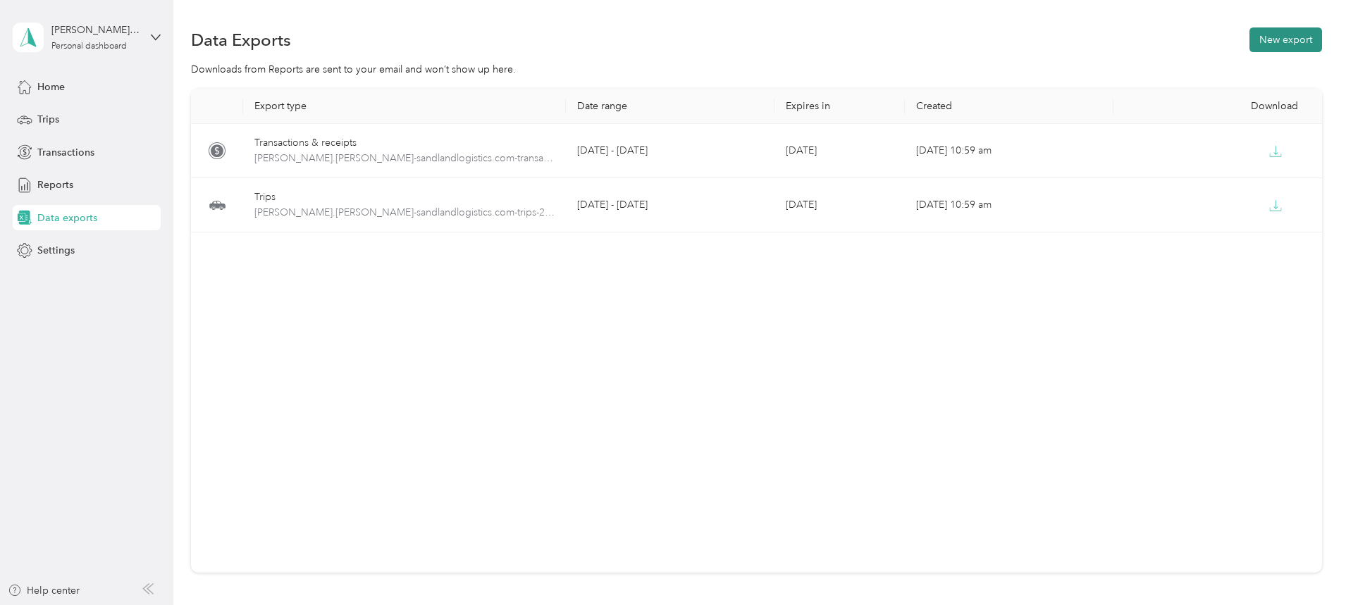
click at [1249, 38] on button "New export" at bounding box center [1285, 39] width 73 height 25
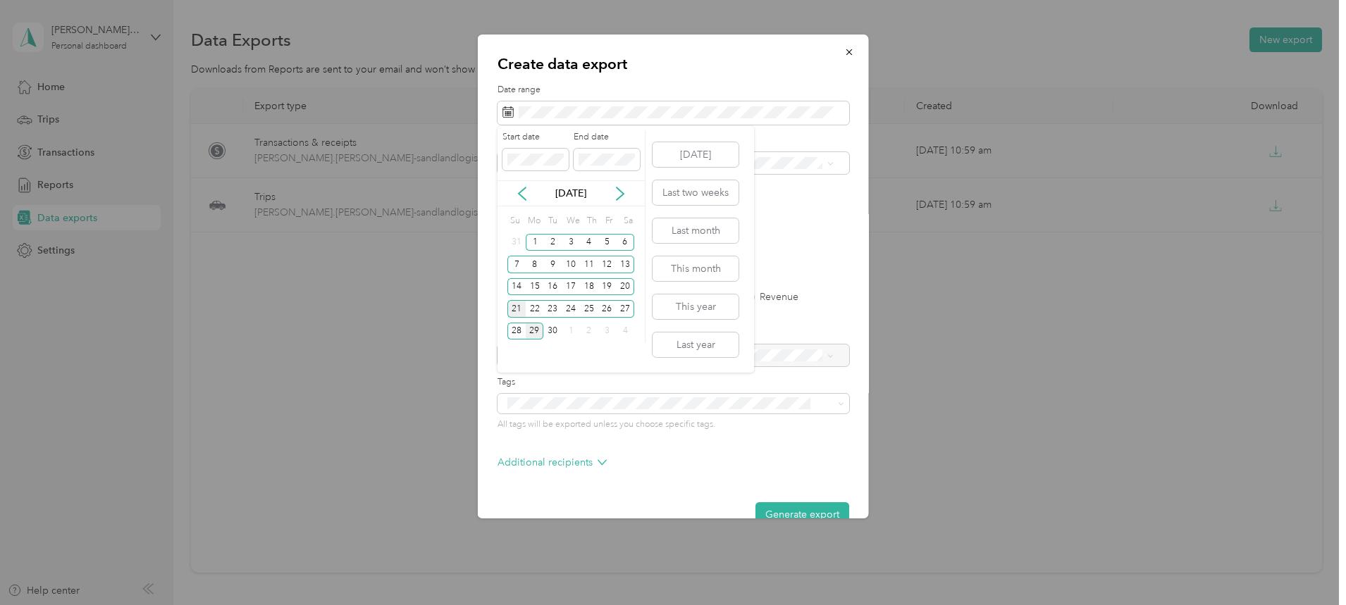
click at [514, 309] on div "21" at bounding box center [516, 309] width 18 height 18
click at [629, 305] on div "27" at bounding box center [625, 309] width 18 height 18
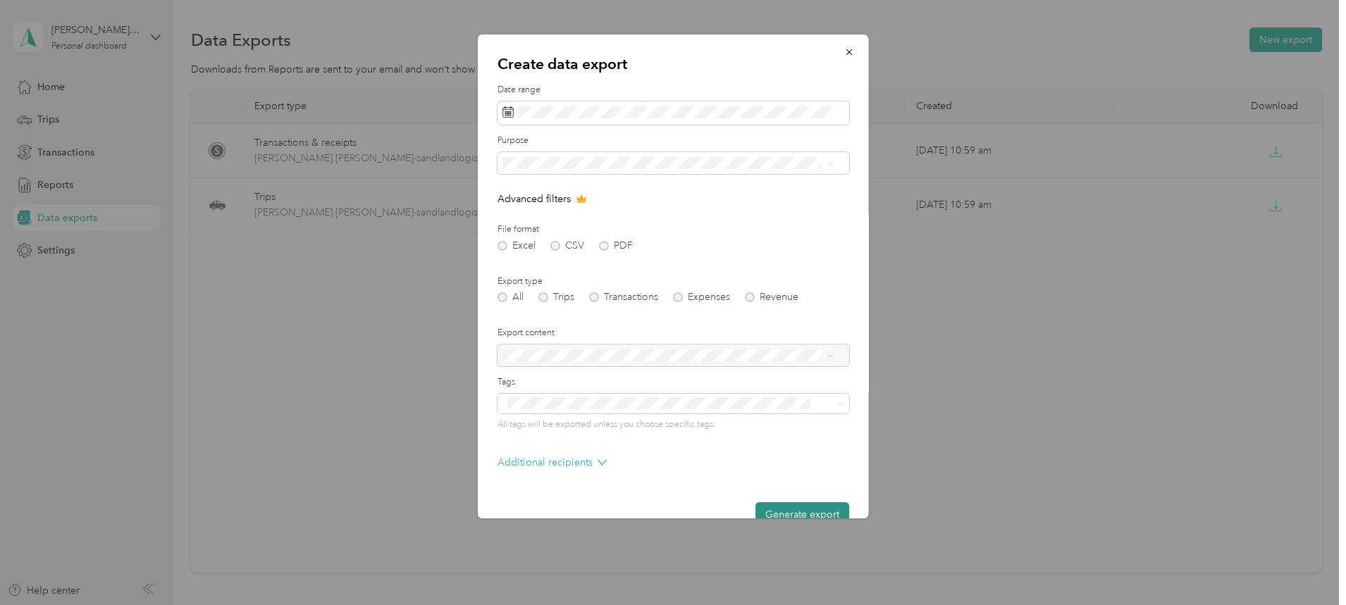
click at [798, 507] on button "Generate export" at bounding box center [802, 514] width 94 height 25
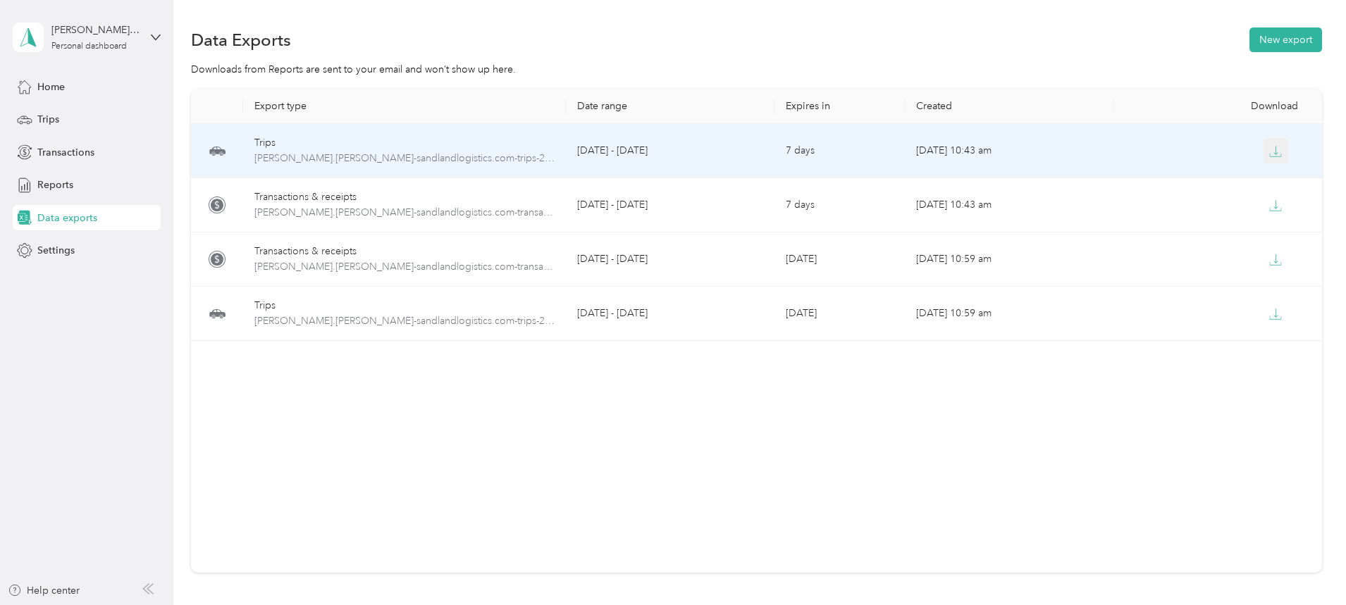
click at [1269, 147] on icon "button" at bounding box center [1275, 151] width 13 height 13
